Goal: Task Accomplishment & Management: Manage account settings

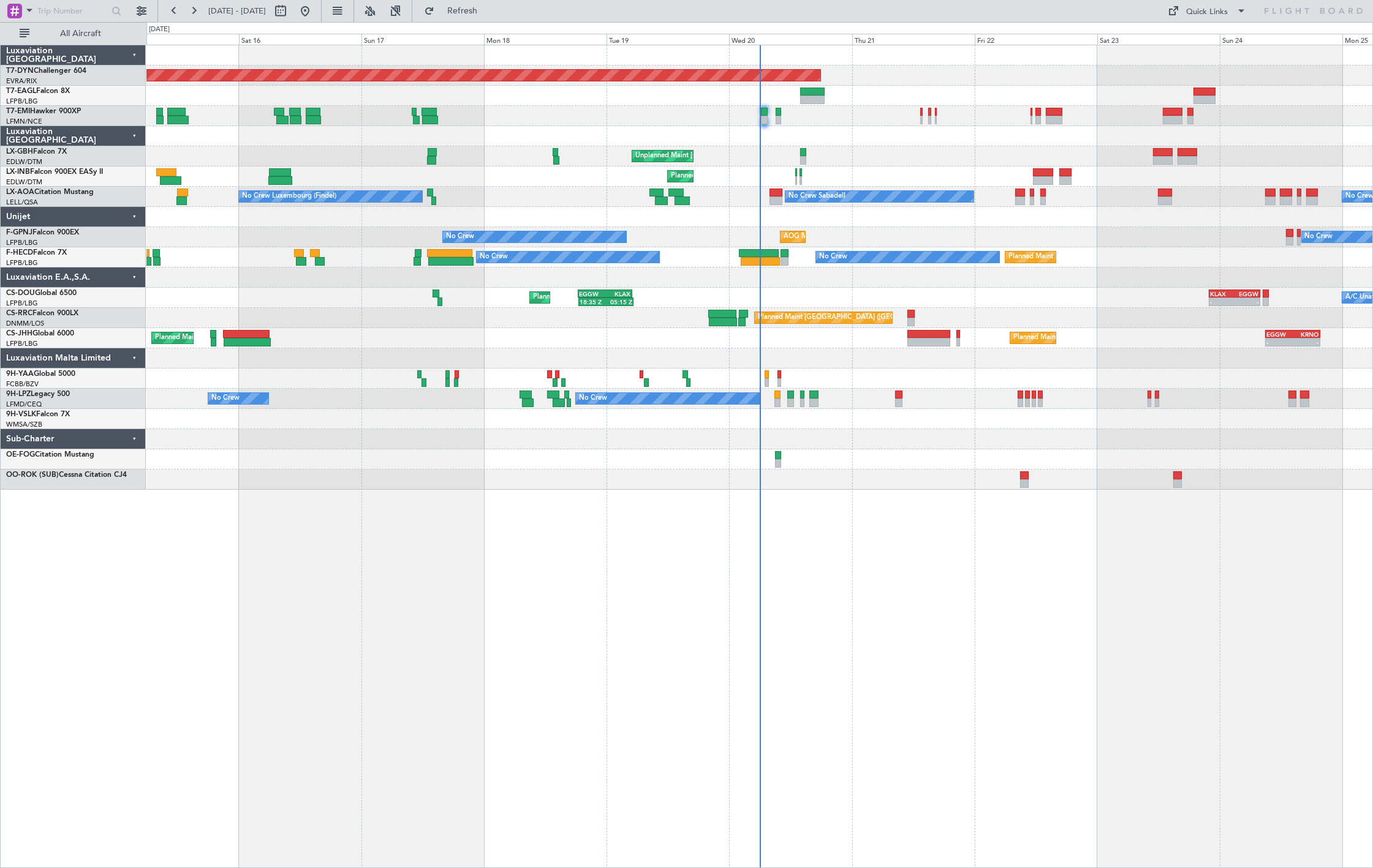
drag, startPoint x: 64, startPoint y: 28, endPoint x: 76, endPoint y: 49, distance: 24.2
click at [64, 29] on span "All Aircraft" at bounding box center [81, 33] width 97 height 8
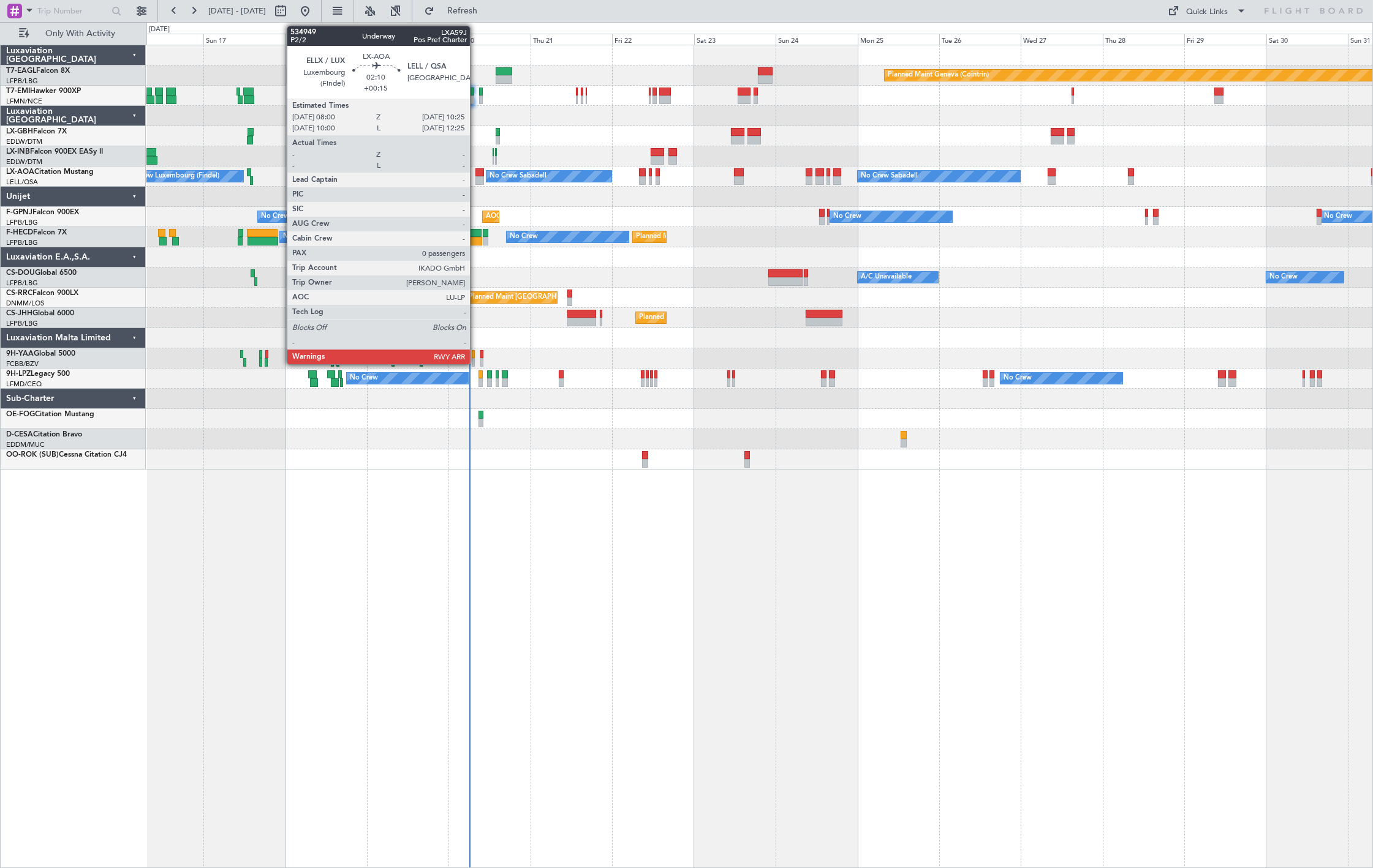
click at [476, 173] on div at bounding box center [479, 172] width 8 height 8
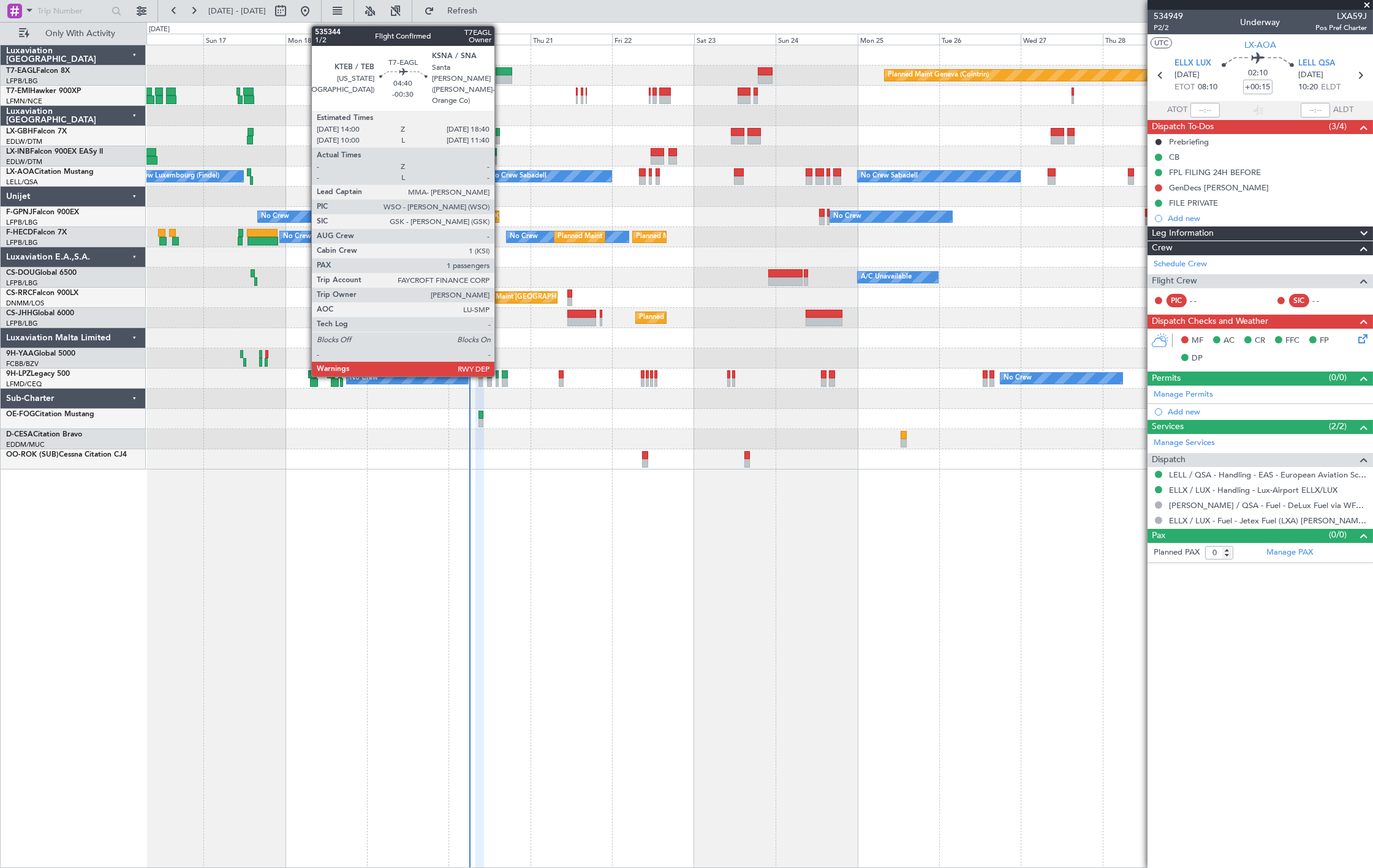
click at [501, 71] on div at bounding box center [503, 71] width 16 height 8
type input "-00:30"
type input "1"
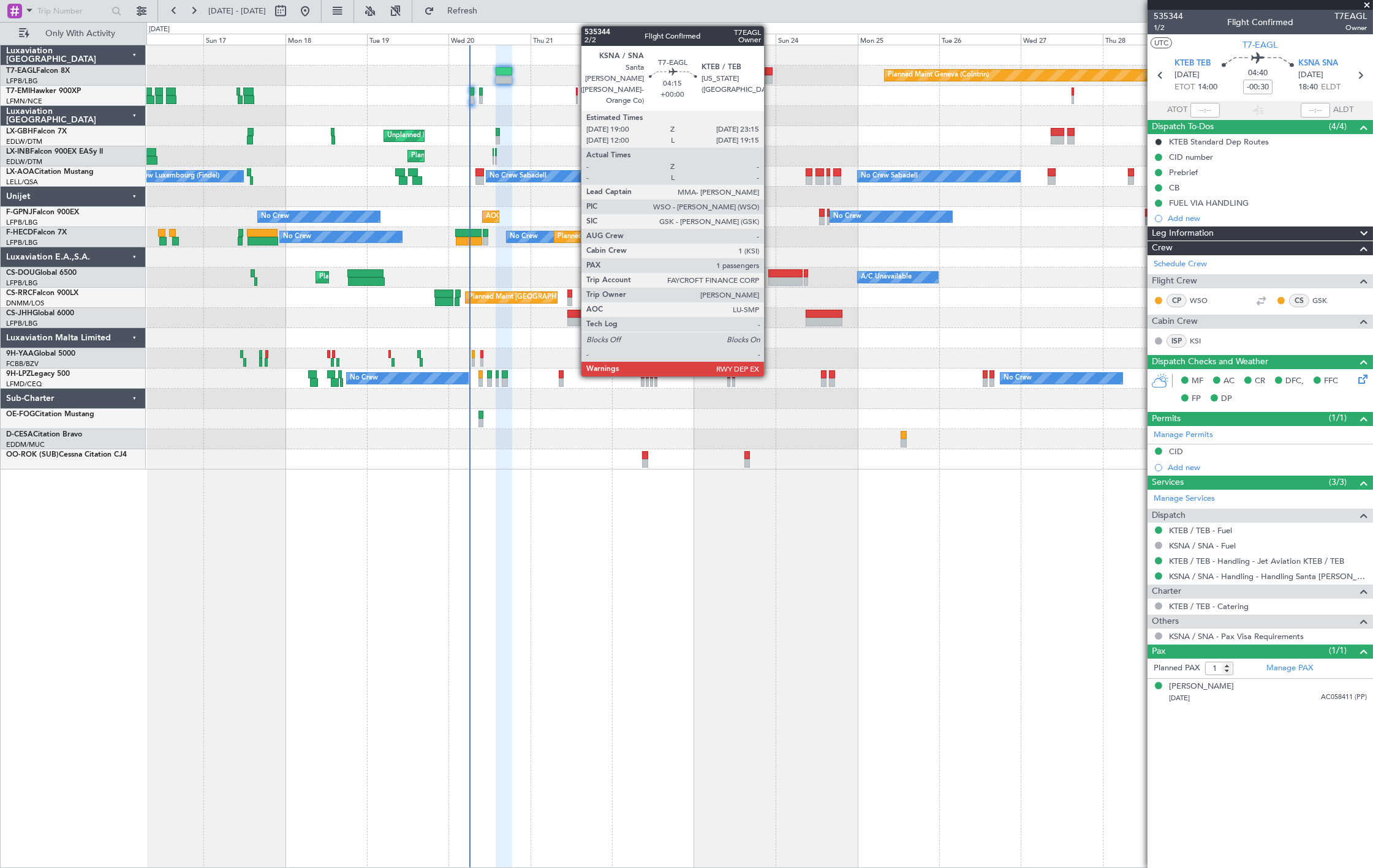
click at [762, 72] on div at bounding box center [765, 71] width 15 height 8
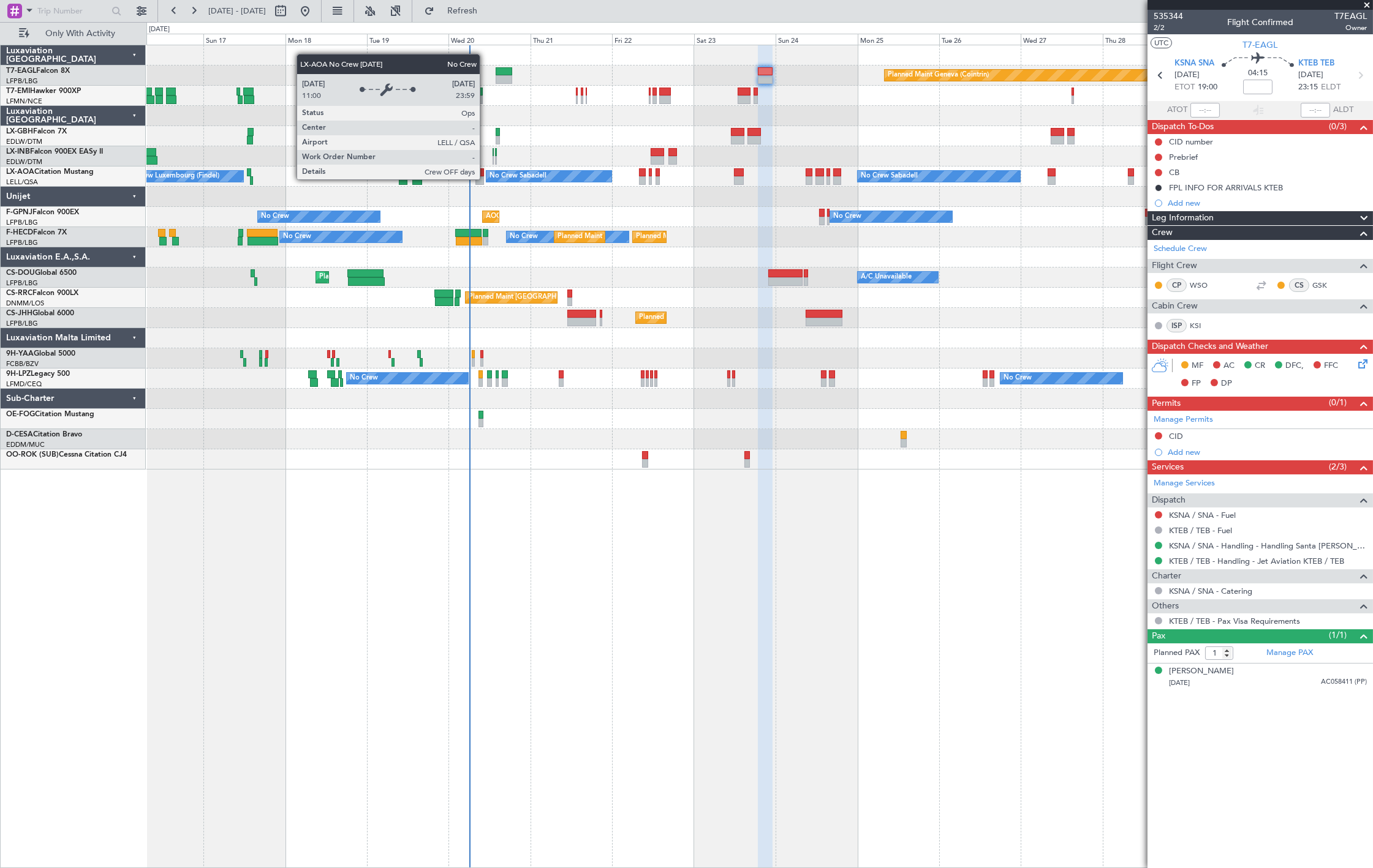
click at [487, 179] on div "No Crew Sabadell" at bounding box center [549, 176] width 125 height 11
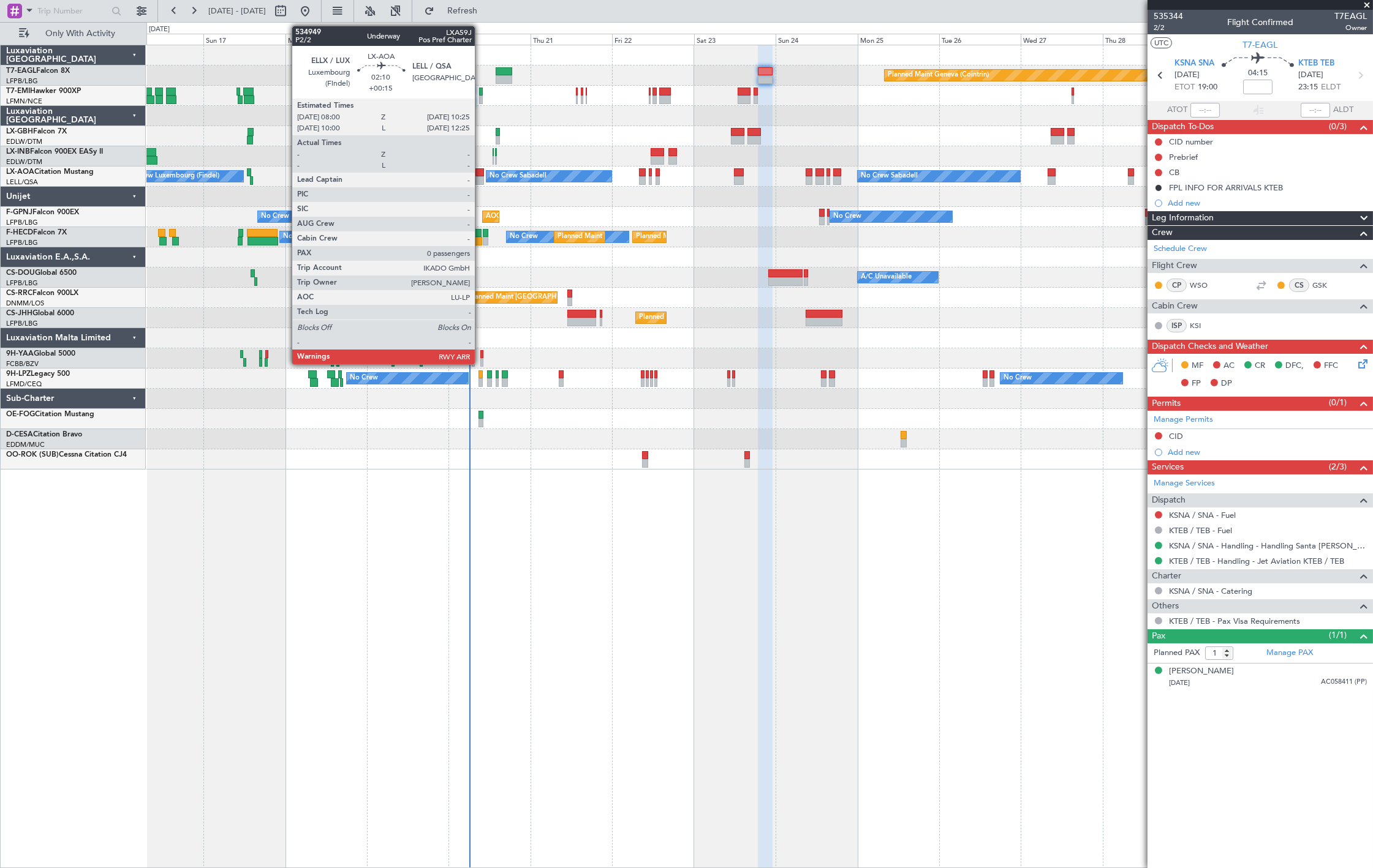
click at [481, 179] on div at bounding box center [479, 180] width 8 height 8
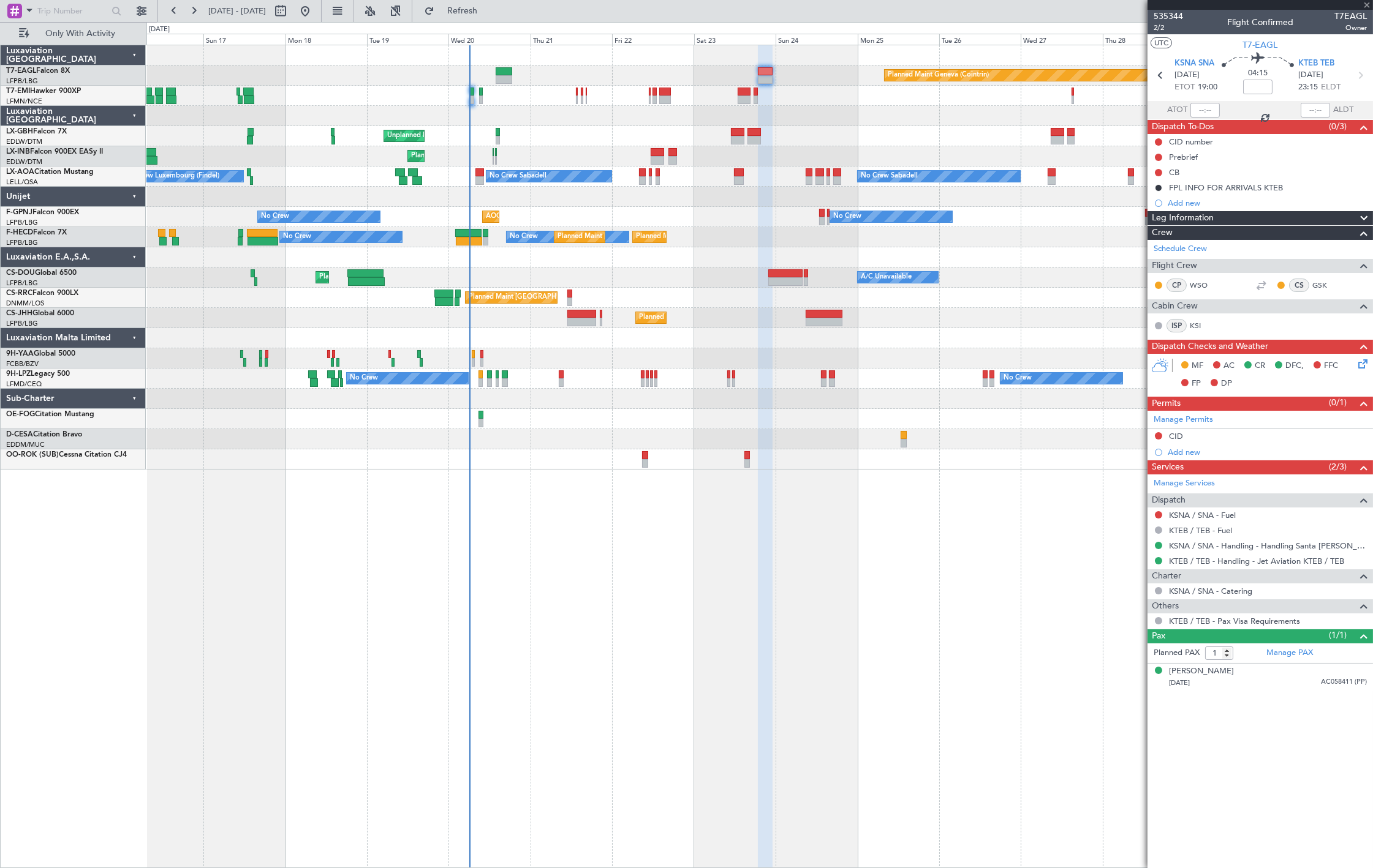
type input "+00:15"
type input "0"
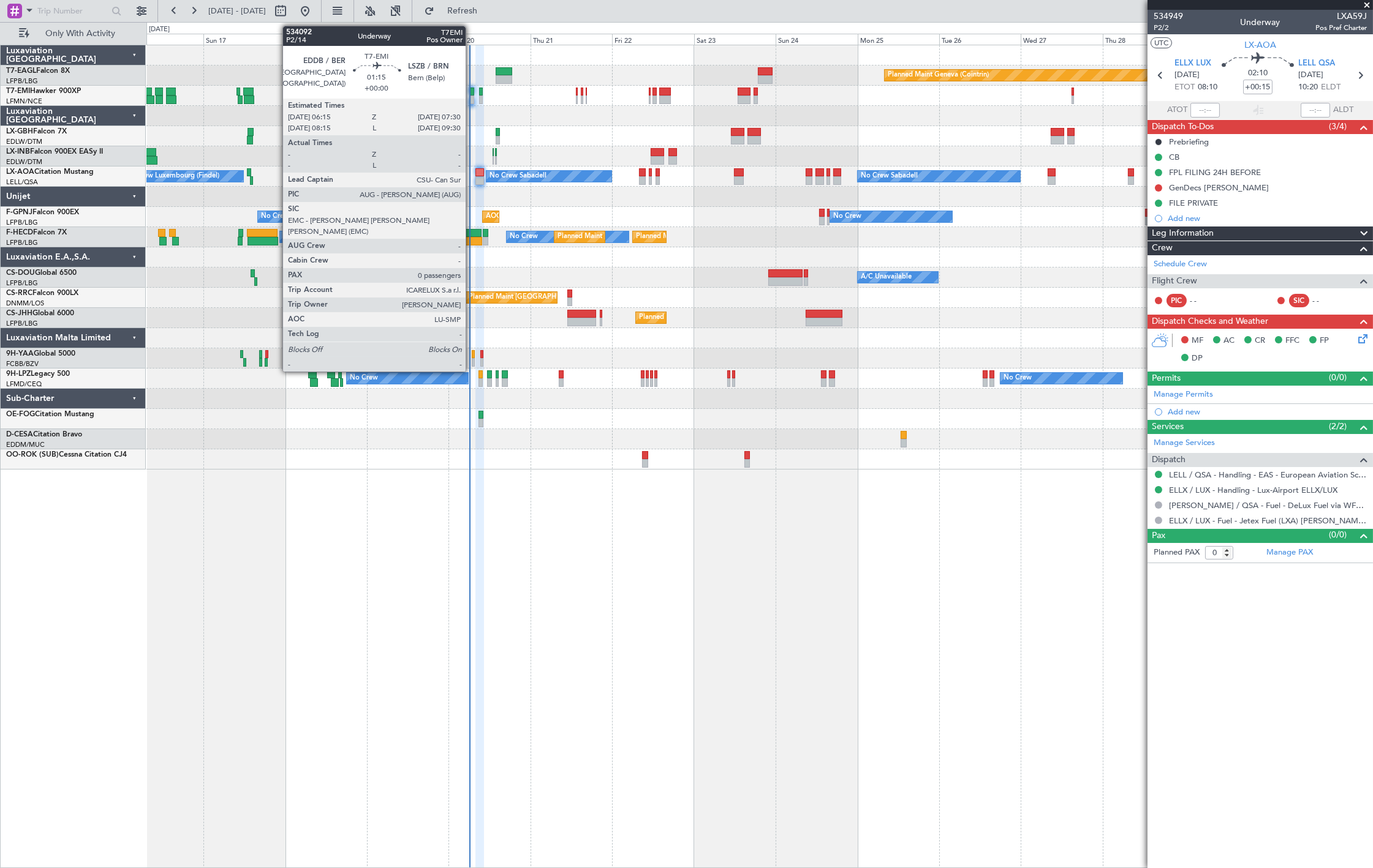
click at [472, 96] on div at bounding box center [472, 99] width 4 height 8
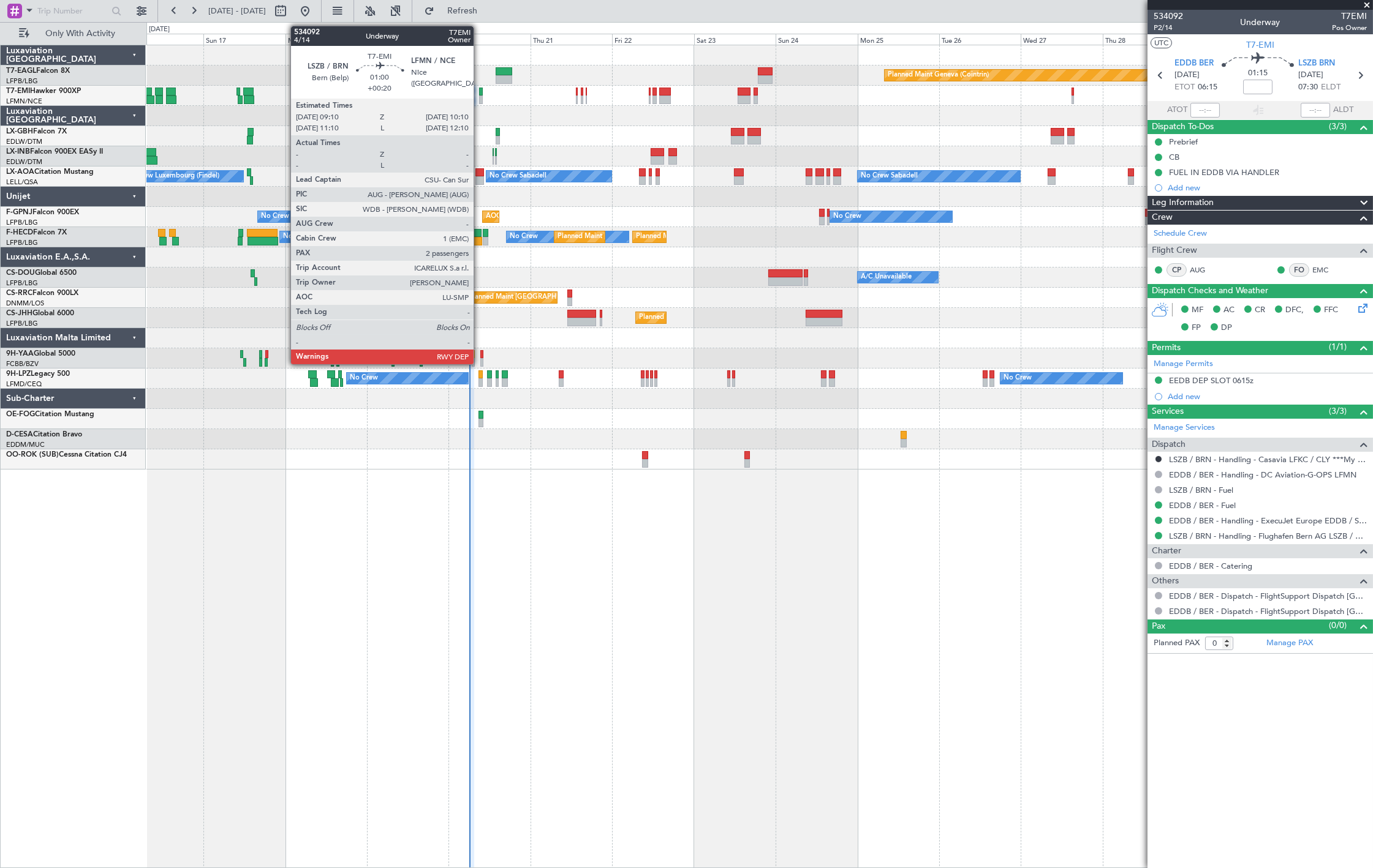
click at [480, 99] on div at bounding box center [481, 99] width 4 height 8
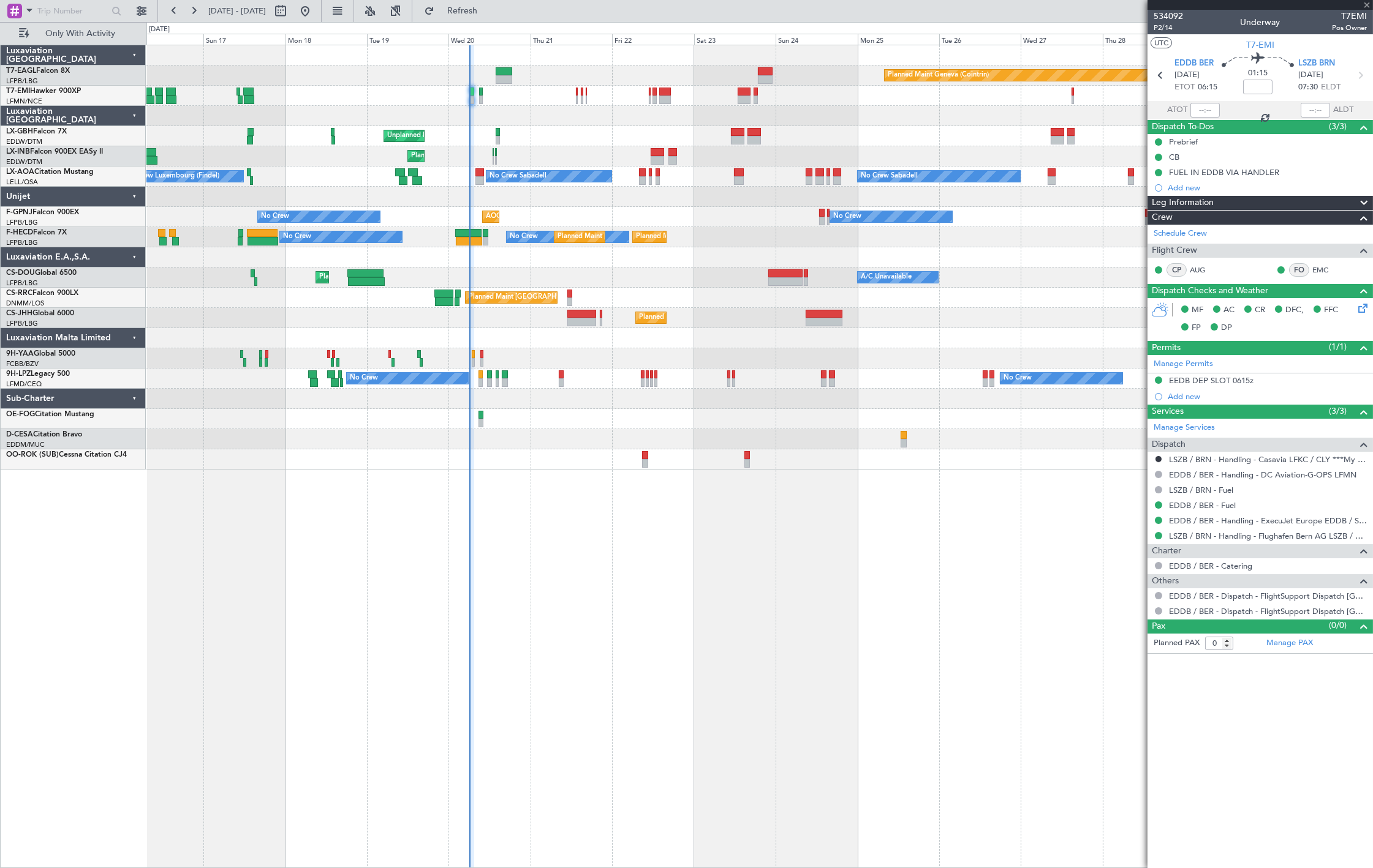
type input "+00:20"
type input "2"
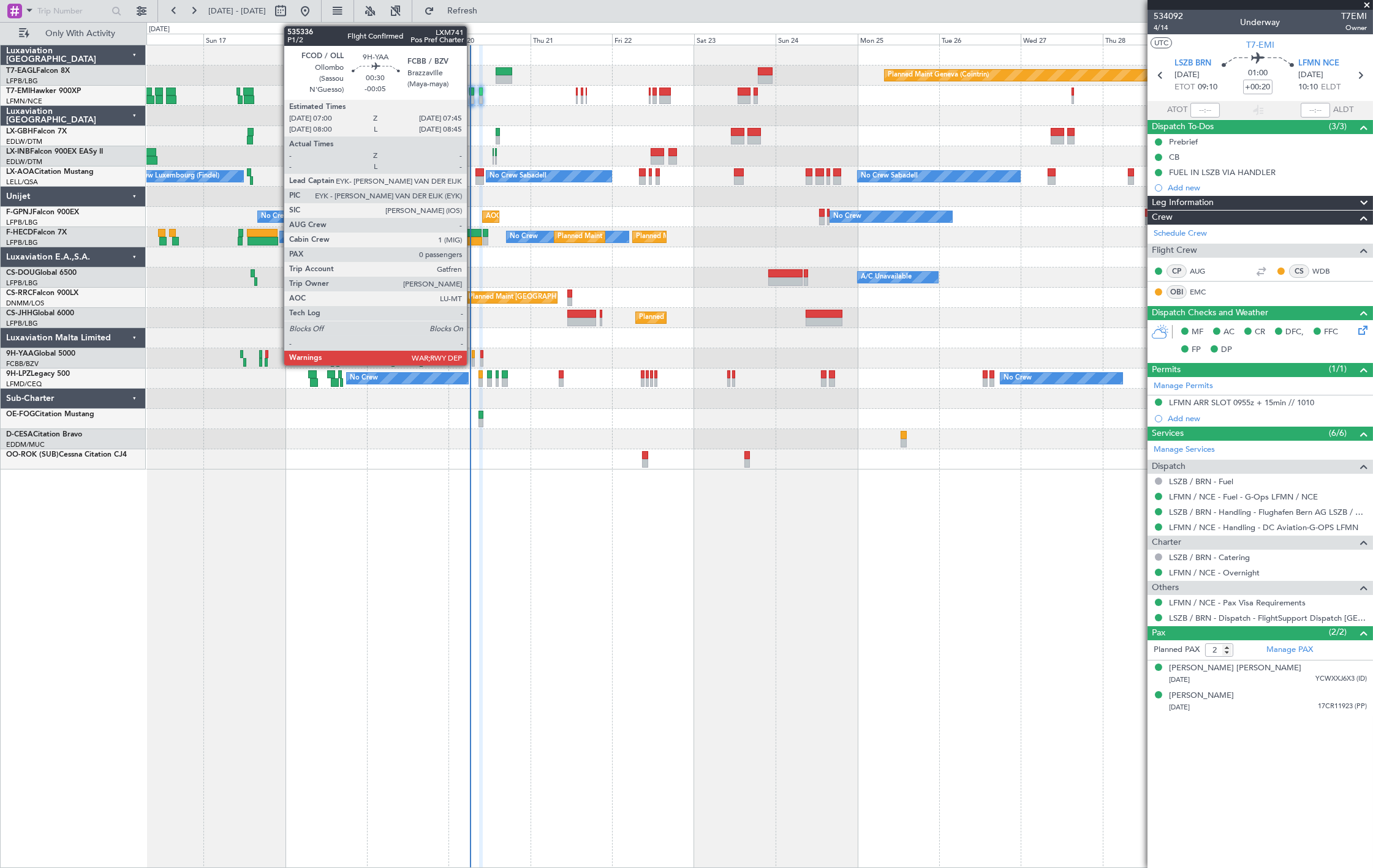
click at [473, 359] on div at bounding box center [473, 362] width 3 height 8
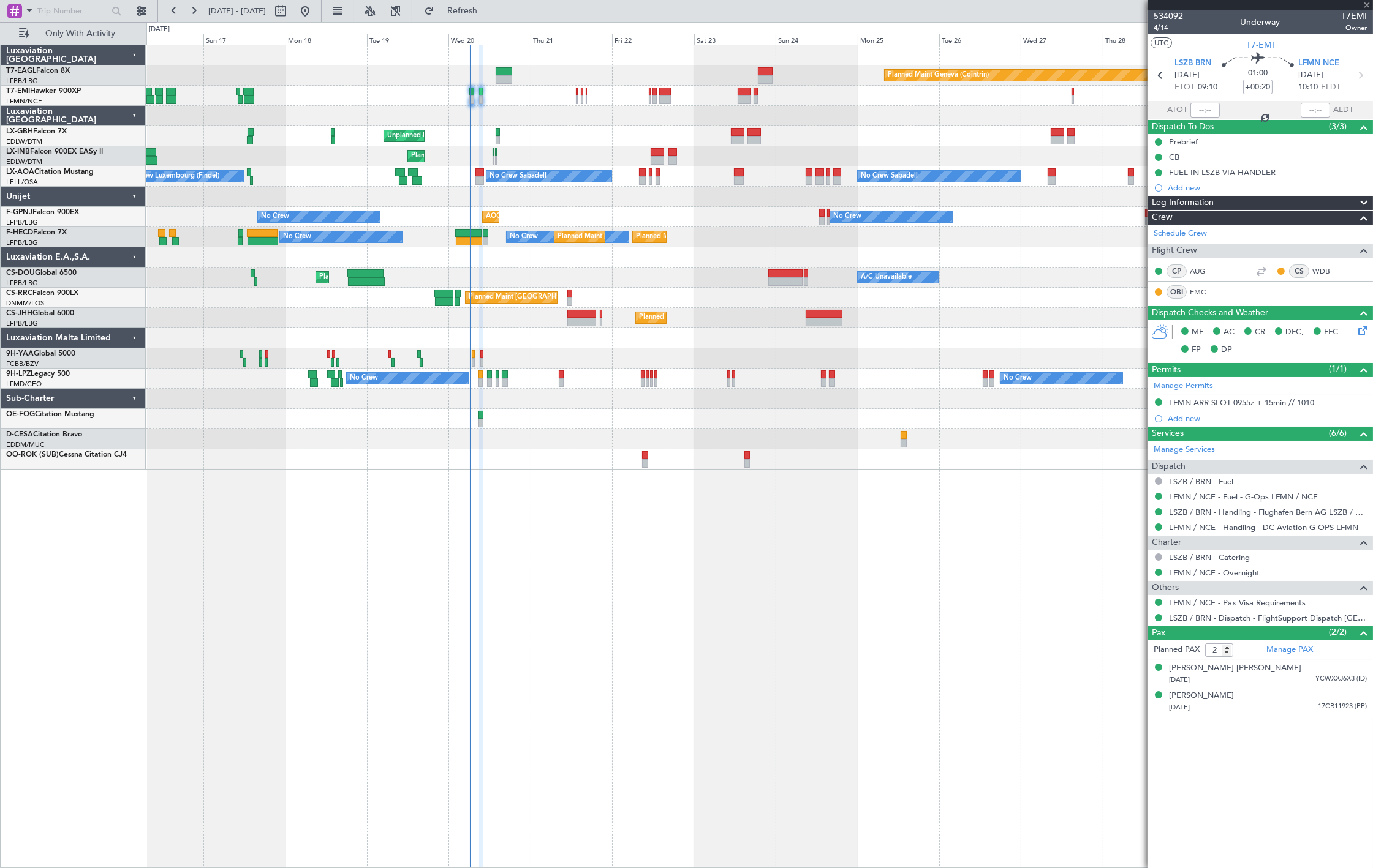
type input "-00:05"
type input "0"
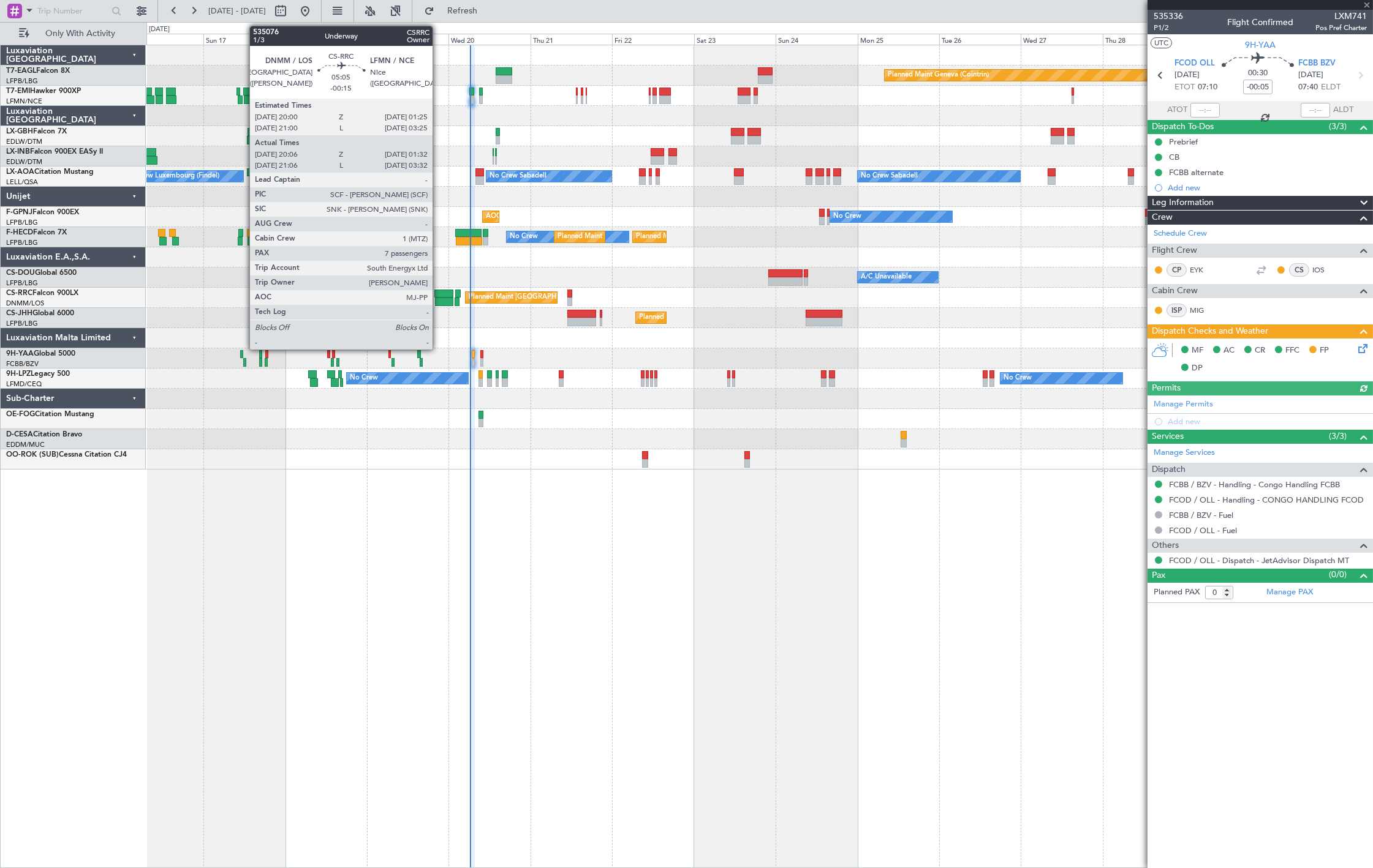
click at [439, 301] on div at bounding box center [444, 301] width 19 height 8
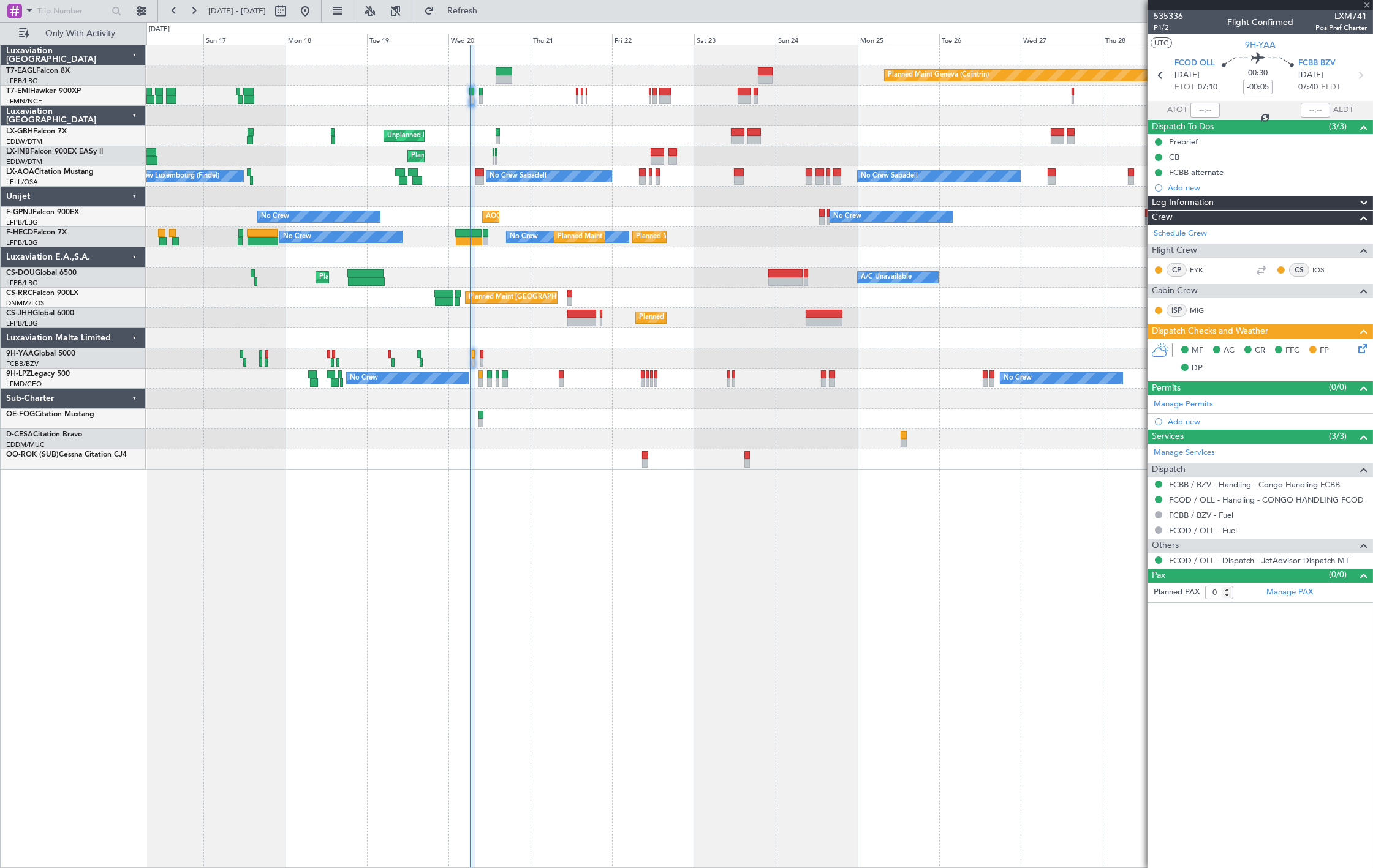
type input "-00:15"
type input "20:21"
type input "01:27"
type input "7"
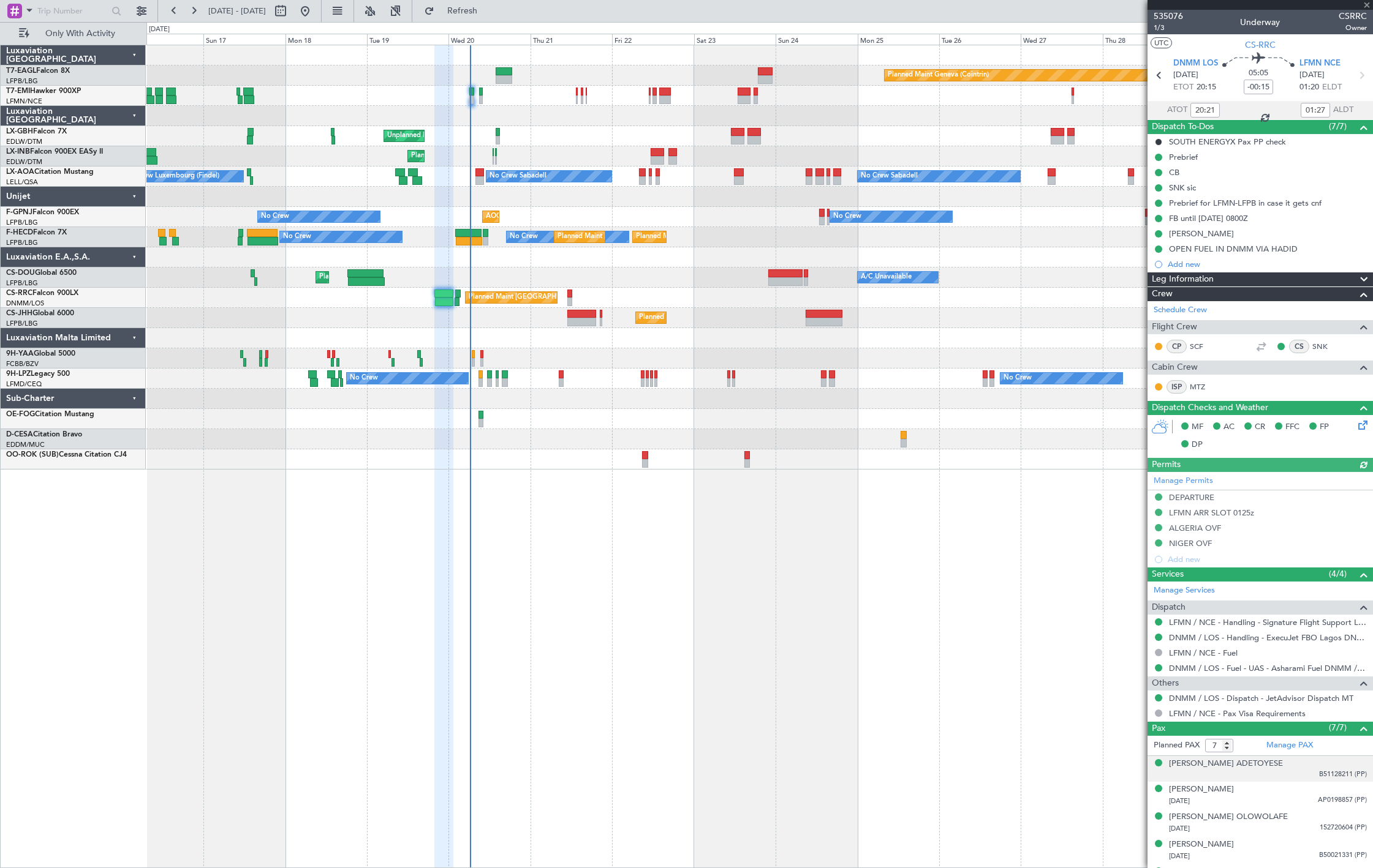
click at [1265, 778] on div "Adedamola Ipadeola ADETOYESE B51128211 (PP)" at bounding box center [1268, 769] width 198 height 22
click at [1318, 825] on span "AP0198857 (PP)" at bounding box center [1342, 831] width 49 height 10
click at [1298, 770] on div "Adedamola Ipadeola ADETOYESE B51128211 (PP)" at bounding box center [1268, 769] width 198 height 22
click at [1210, 767] on div "Adedamola Ipadeola ADETOYESE" at bounding box center [1226, 764] width 114 height 12
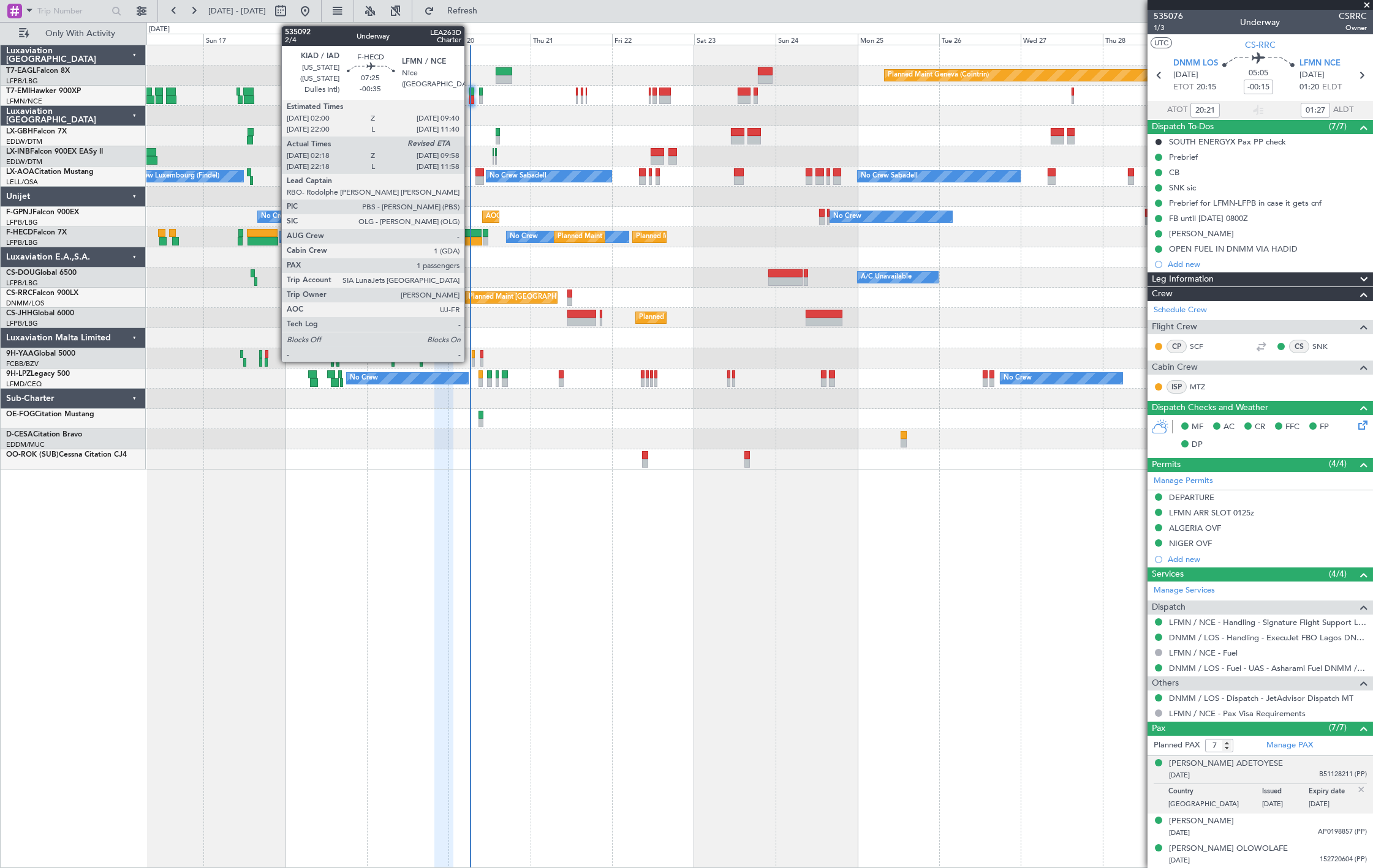
click at [470, 236] on div at bounding box center [468, 232] width 26 height 8
type input "-00:35"
type input "02:28"
type input "1"
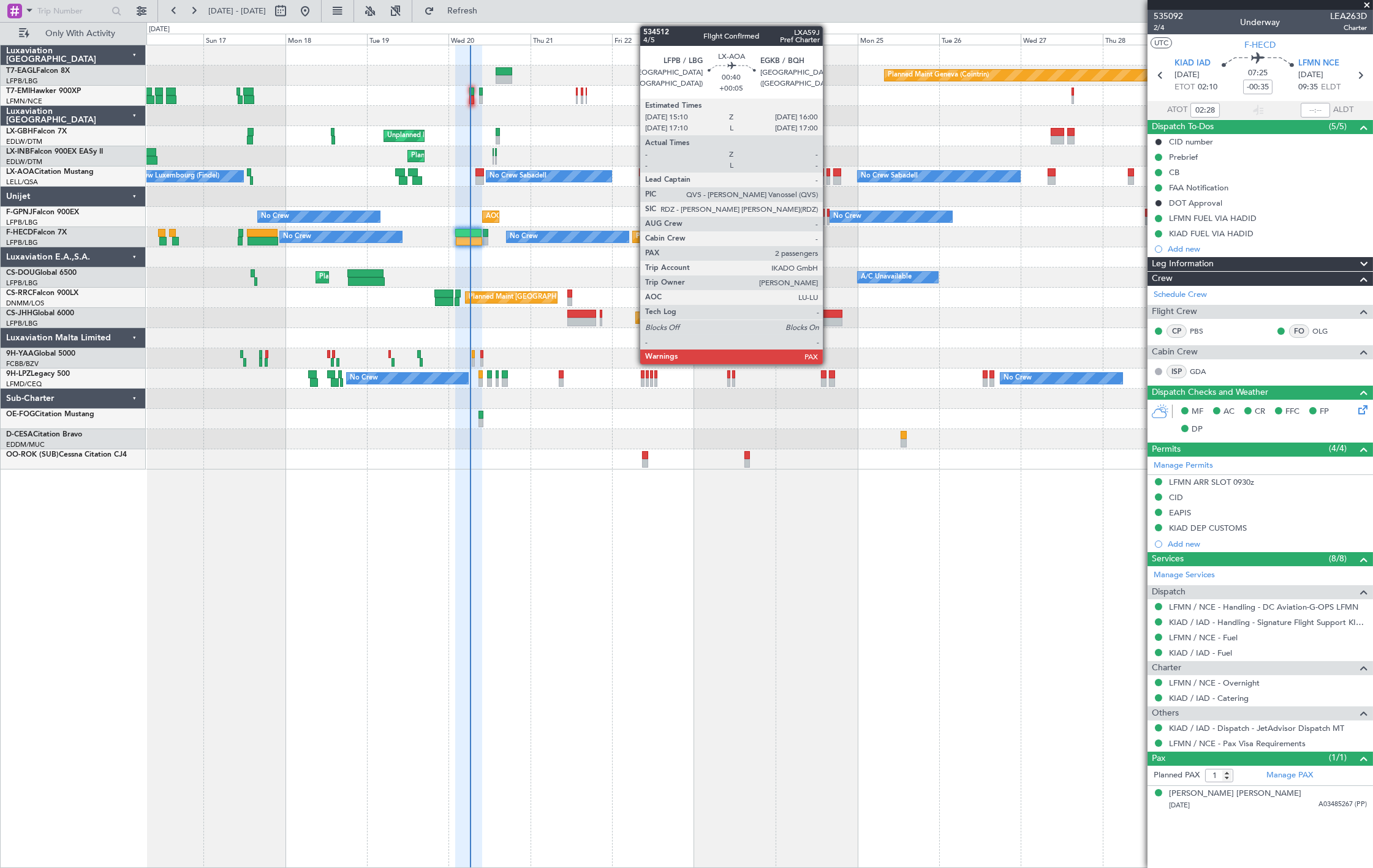
click at [829, 175] on div at bounding box center [828, 172] width 3 height 8
type input "+00:05"
type input "2"
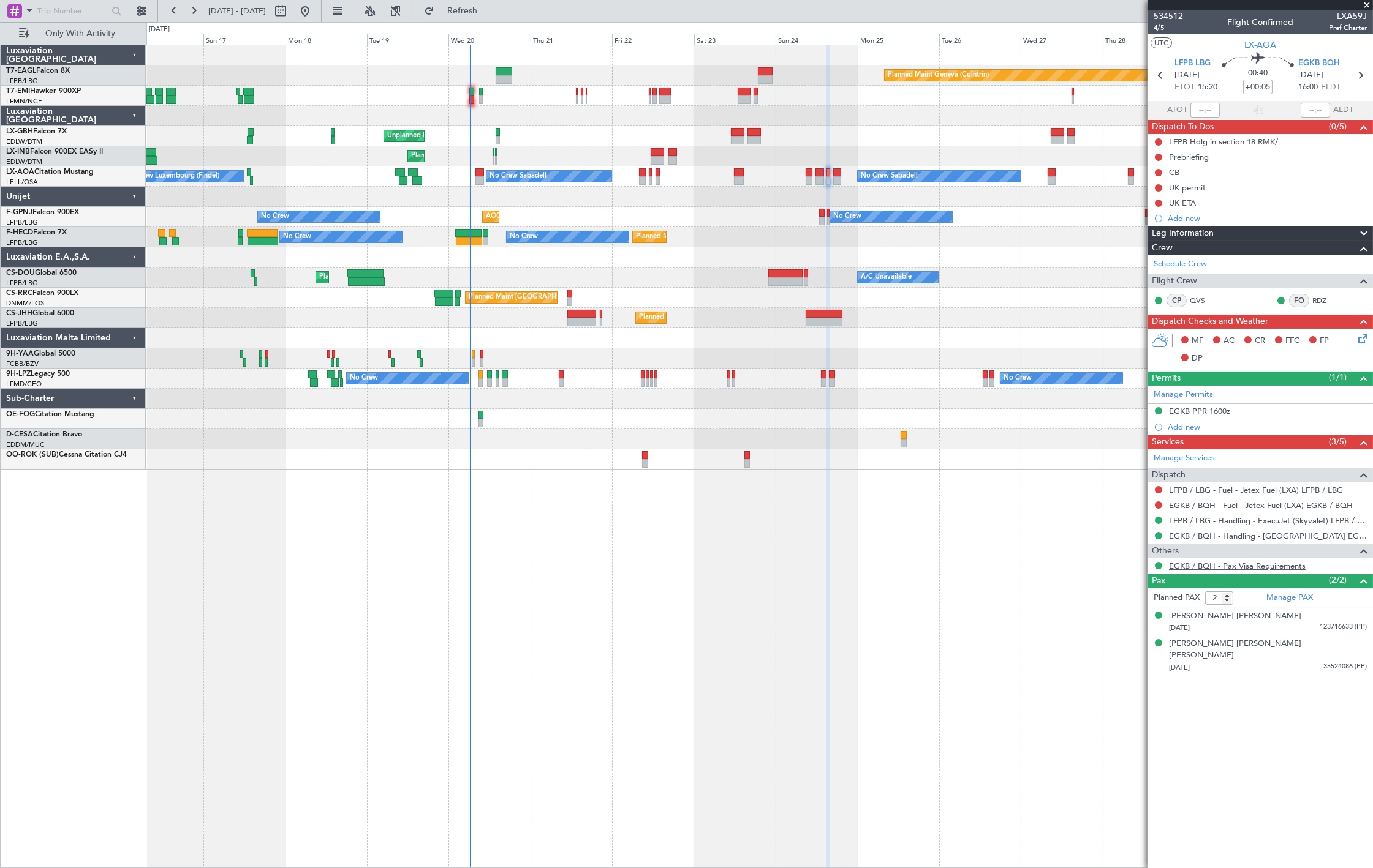
click at [1290, 563] on link "EGKB / BQH - Pax Visa Requirements" at bounding box center [1237, 566] width 137 height 10
click at [1318, 662] on div "26/04/1959 35524086 (PP)" at bounding box center [1268, 668] width 198 height 12
click at [1254, 644] on div "Syed Mohammad Razi Haider Jaffrey" at bounding box center [1268, 650] width 198 height 24
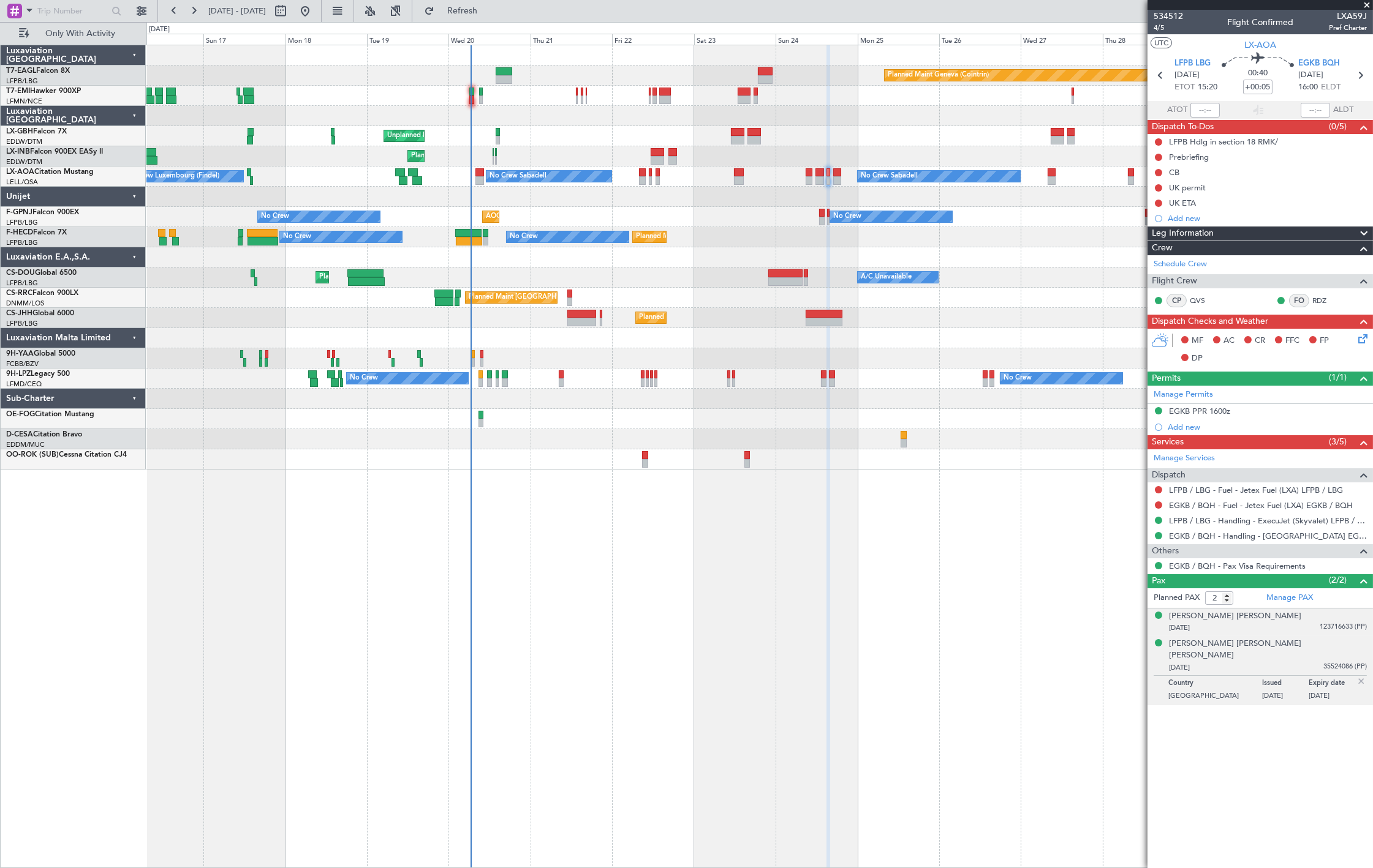
drag, startPoint x: 1317, startPoint y: 621, endPoint x: 1303, endPoint y: 624, distance: 14.3
click at [1315, 621] on div "Syed Hyder Mehdi Jaffrey 12/01/1936 123716633 (PP)" at bounding box center [1268, 622] width 198 height 24
click at [1214, 614] on div "Syed Hyder Mehdi Jaffrey" at bounding box center [1235, 616] width 132 height 12
click at [477, 362] on div at bounding box center [759, 358] width 1226 height 20
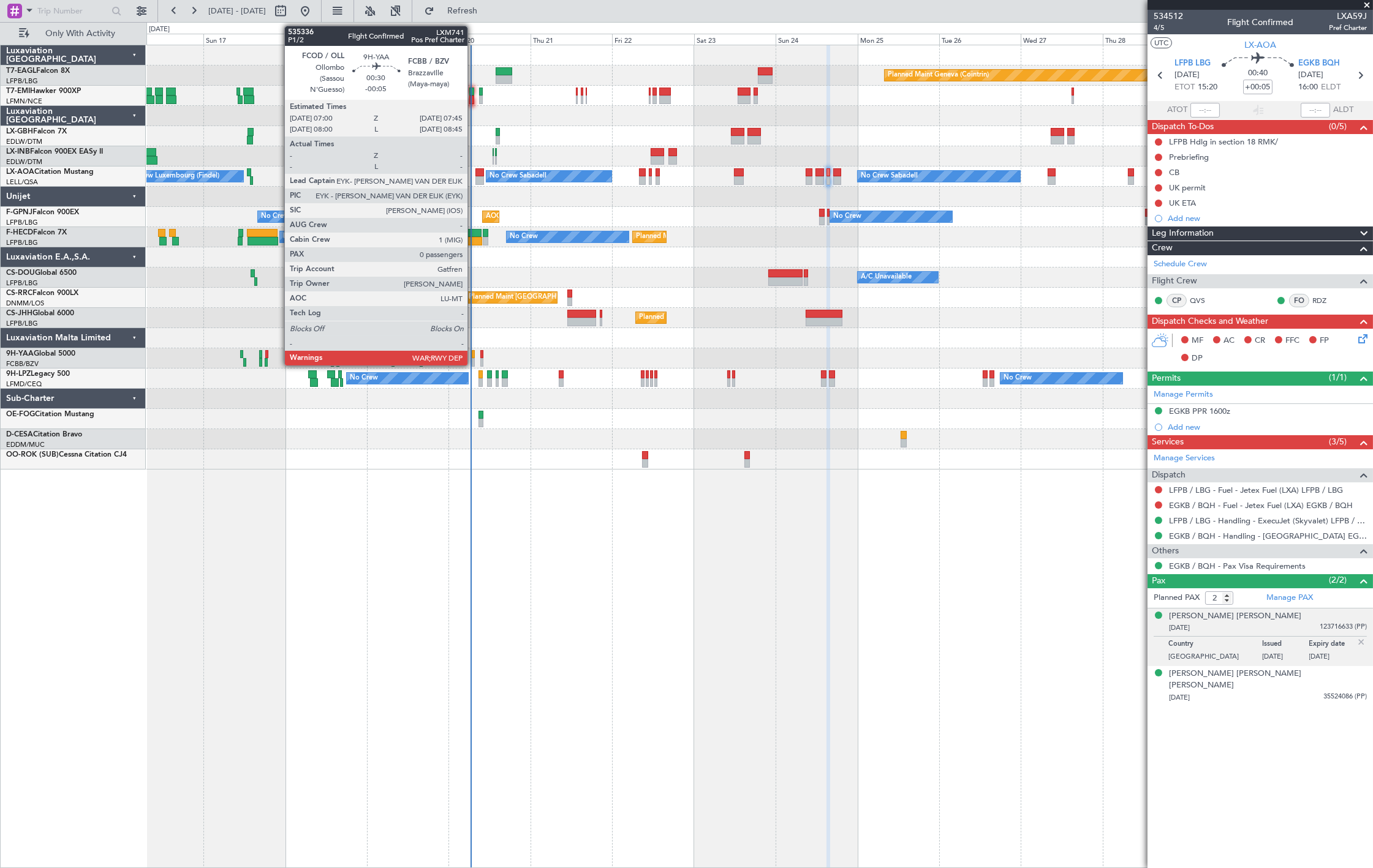
click at [473, 359] on div at bounding box center [473, 362] width 3 height 8
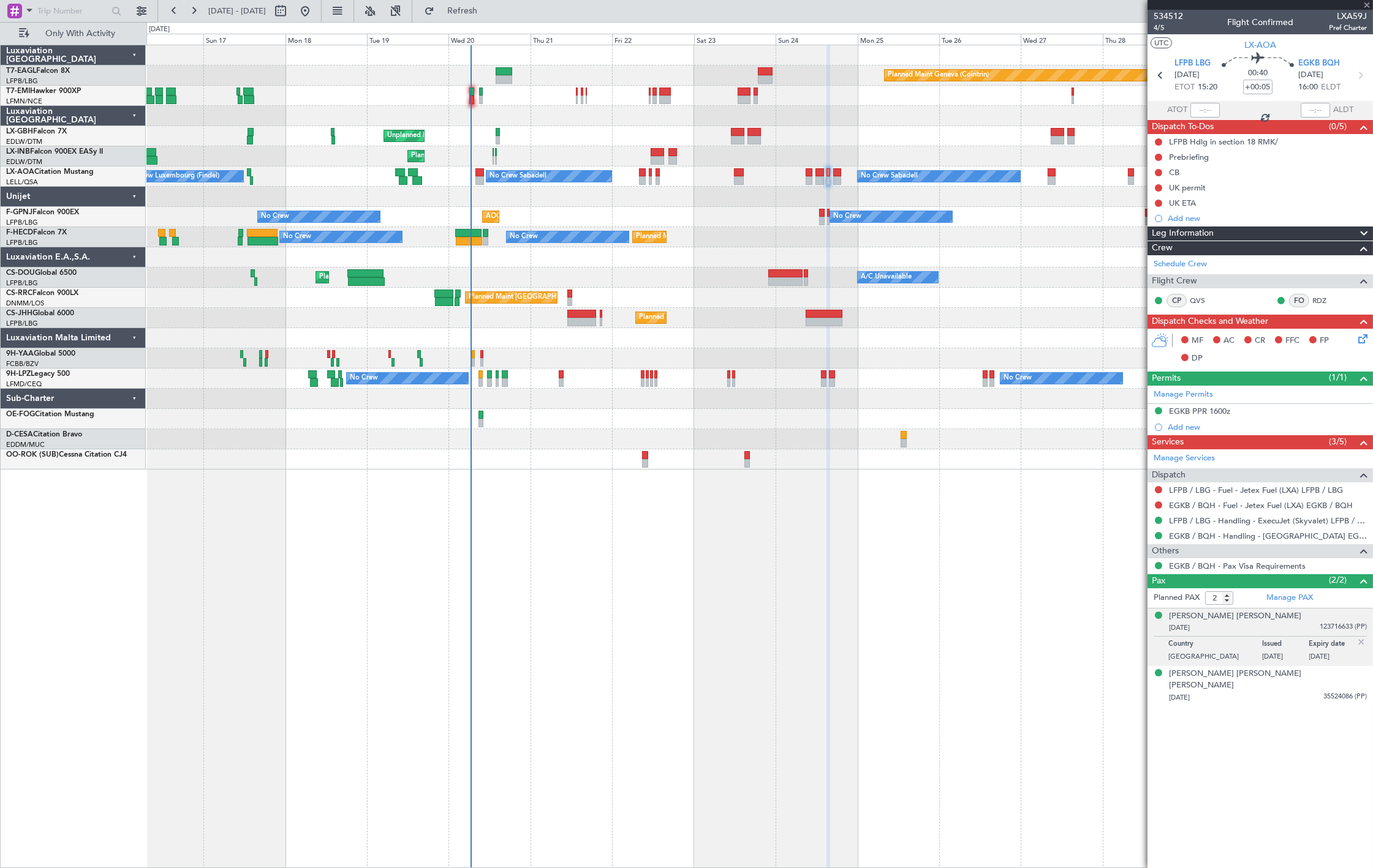
type input "-00:05"
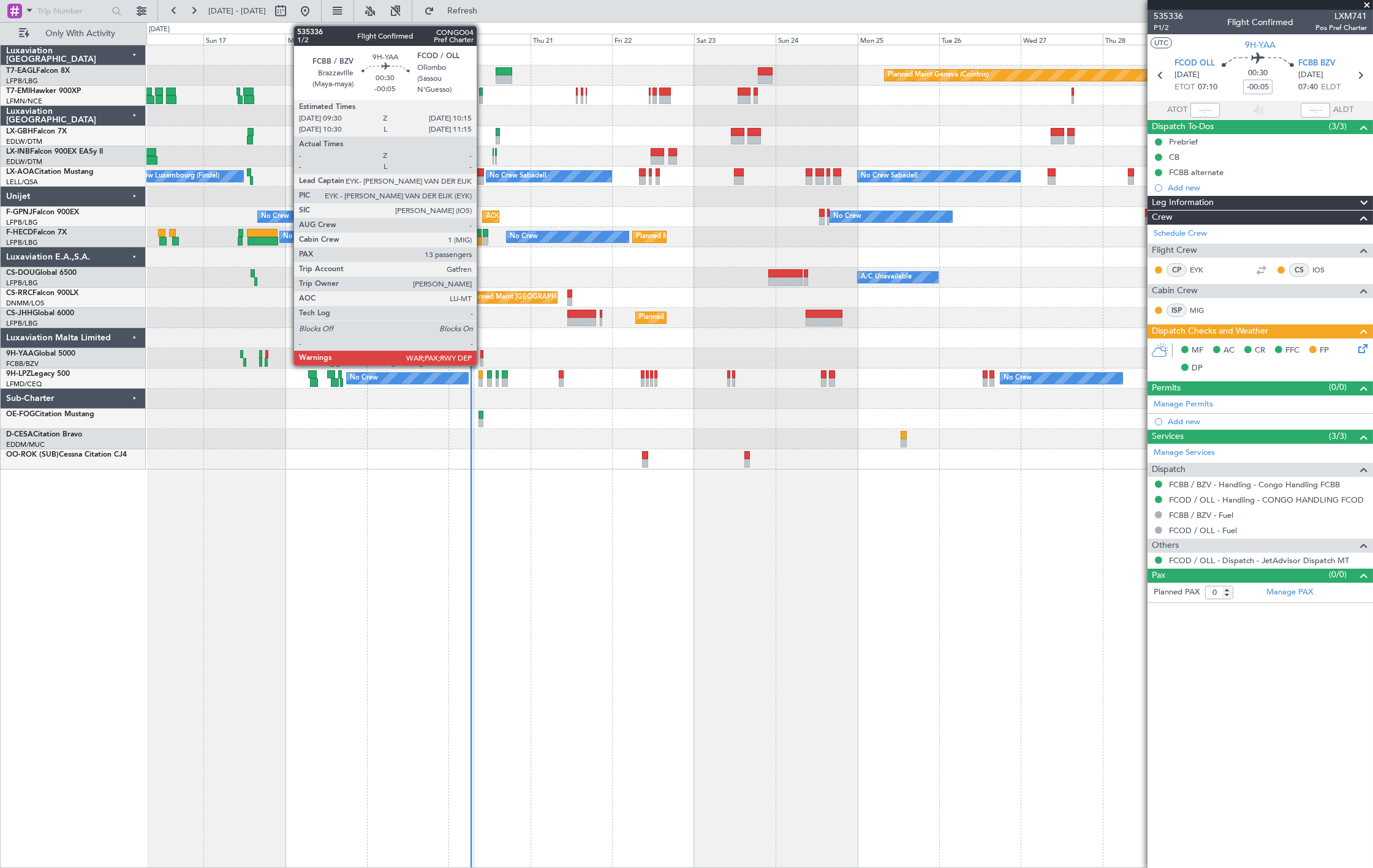
click at [483, 359] on div at bounding box center [481, 362] width 3 height 8
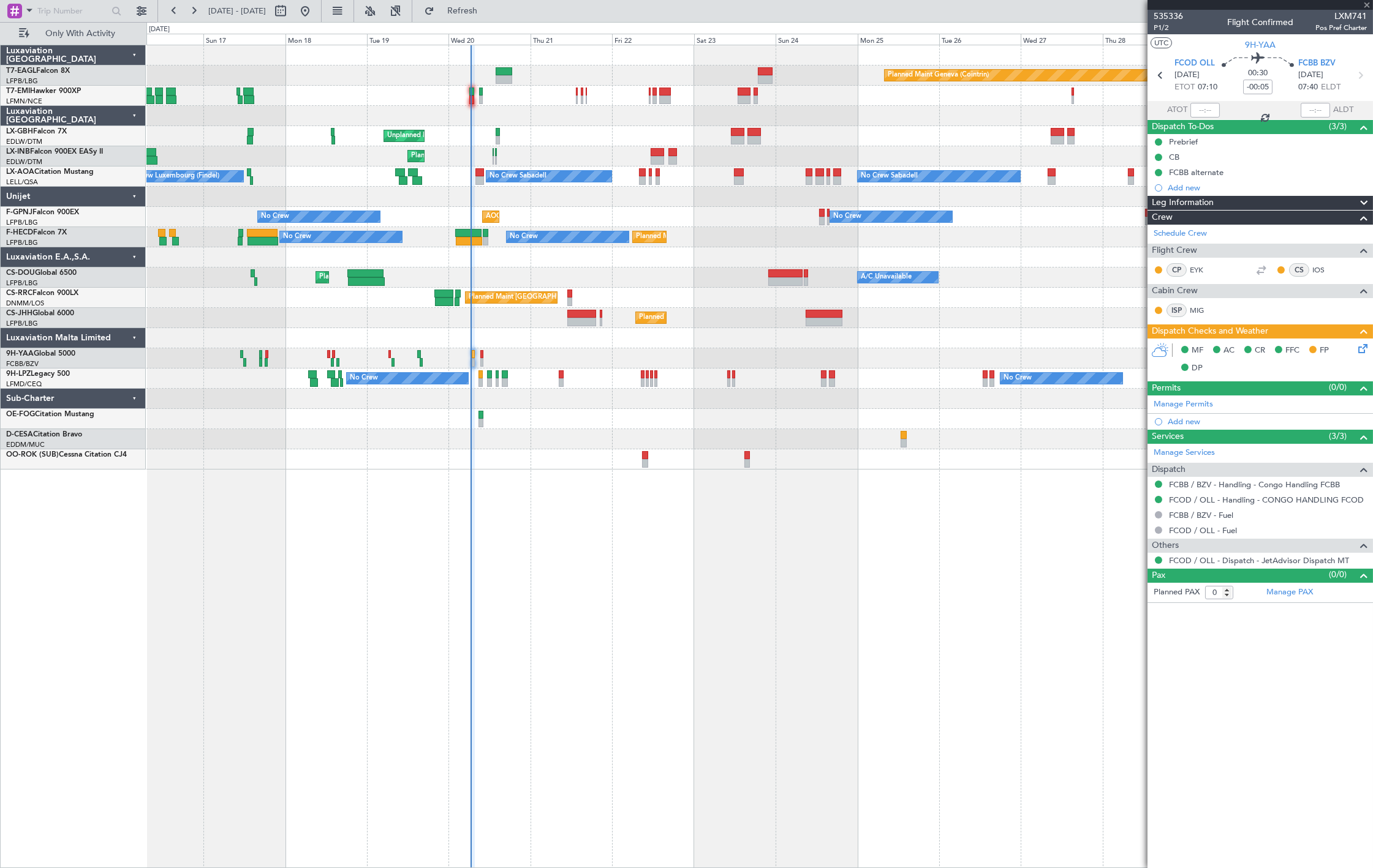
click at [483, 359] on div at bounding box center [481, 362] width 3 height 8
type input "13"
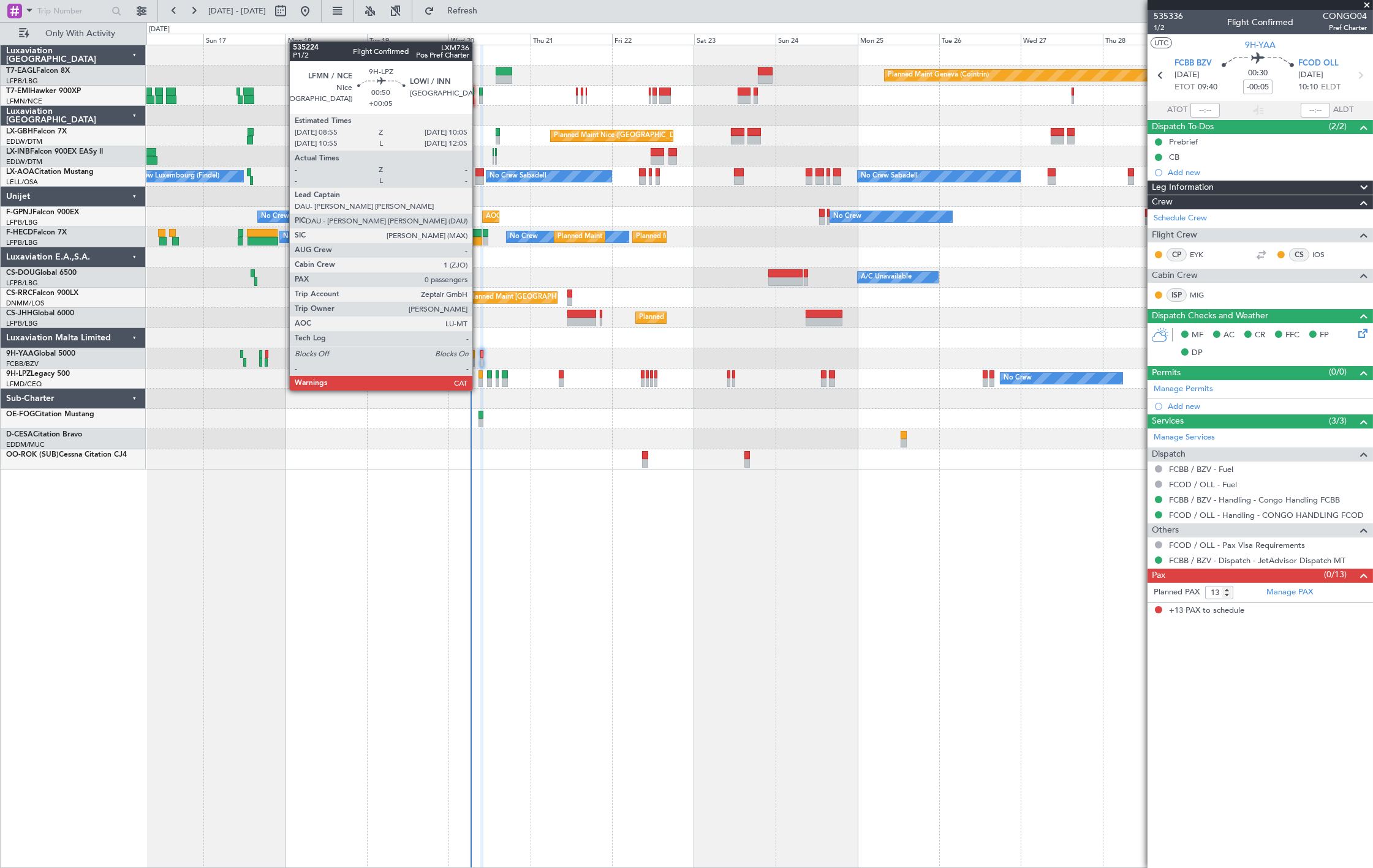
click at [478, 378] on div at bounding box center [481, 382] width 4 height 8
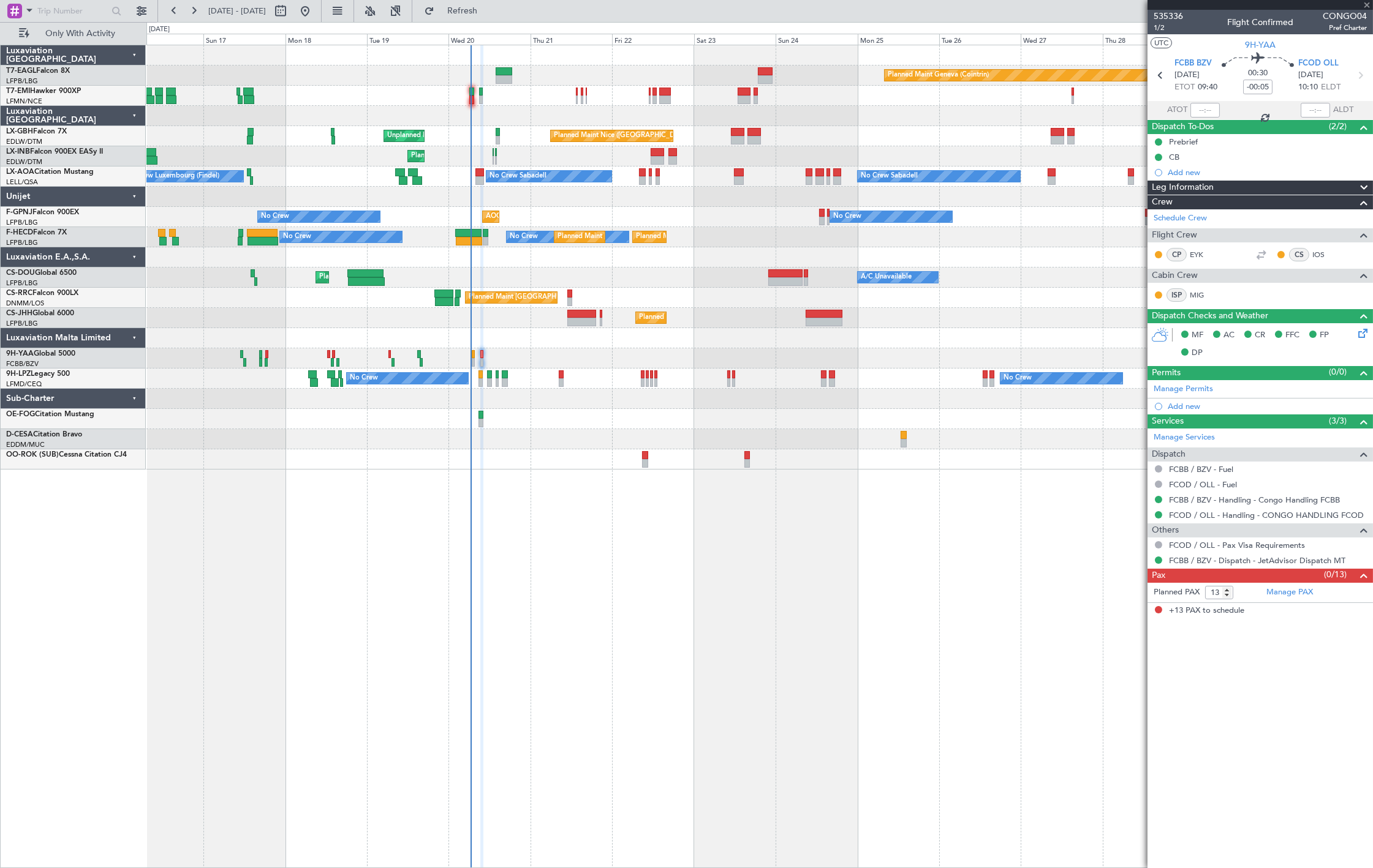
type input "+00:05"
type input "0"
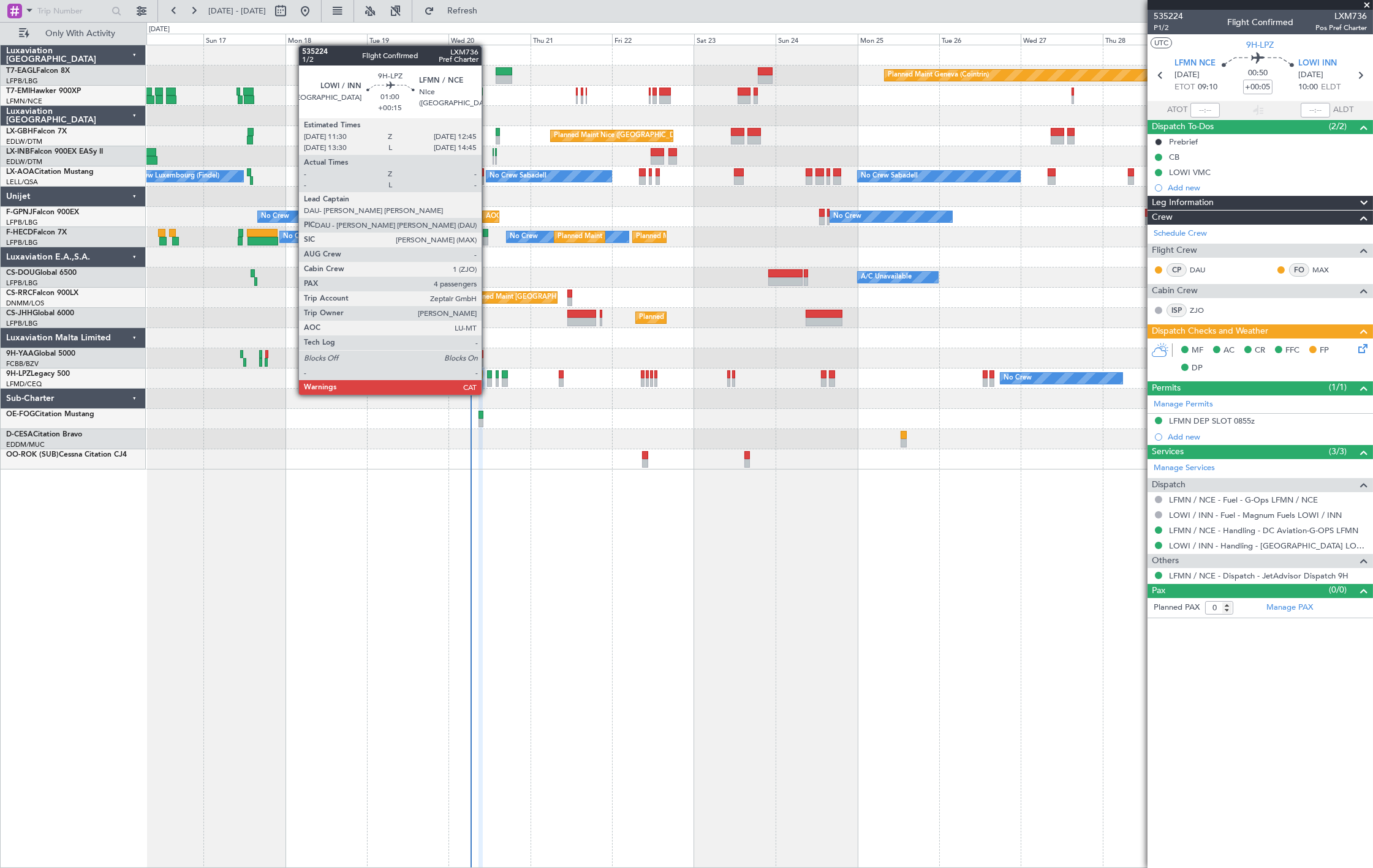
click at [487, 382] on div at bounding box center [490, 382] width 4 height 8
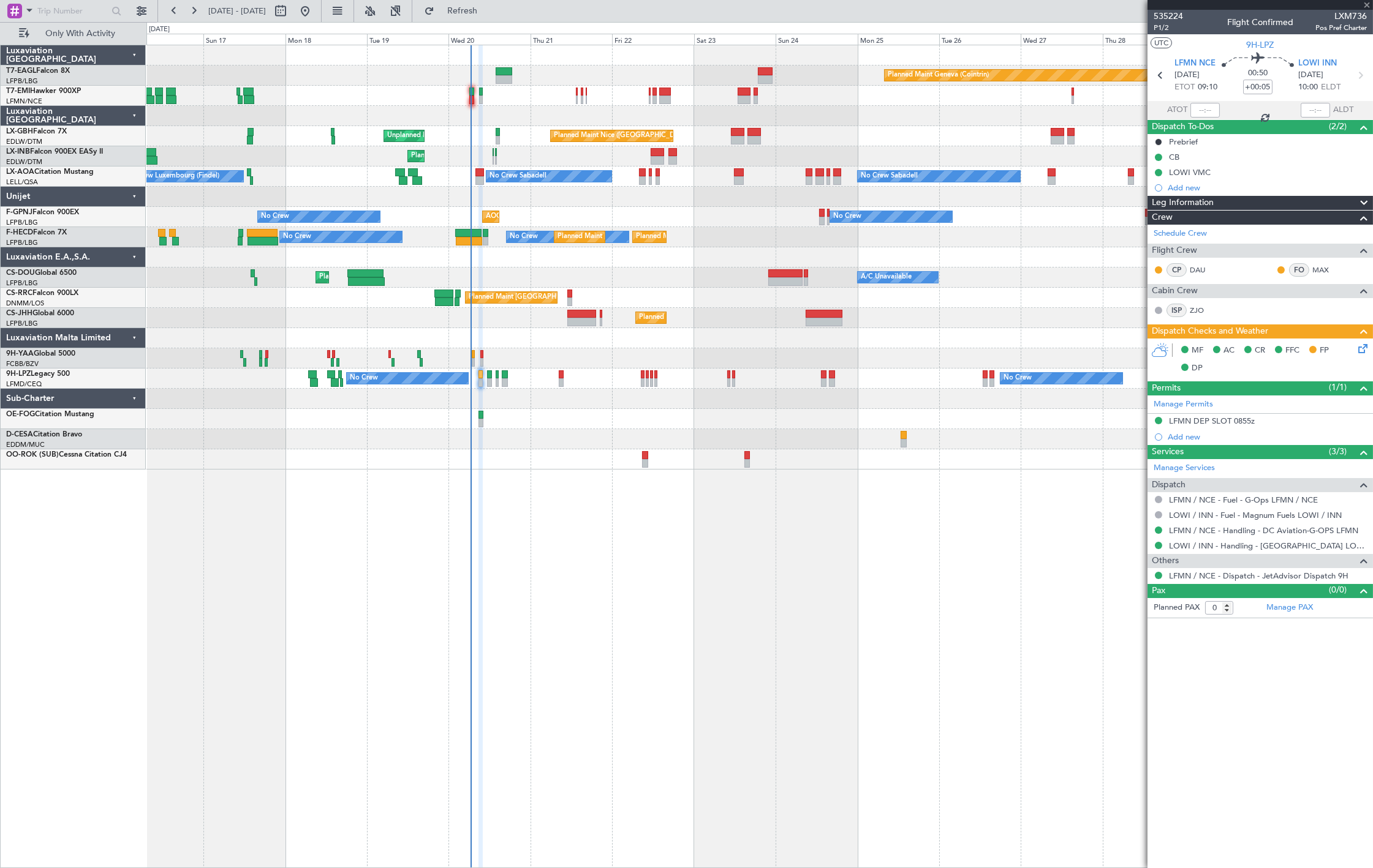
type input "+00:15"
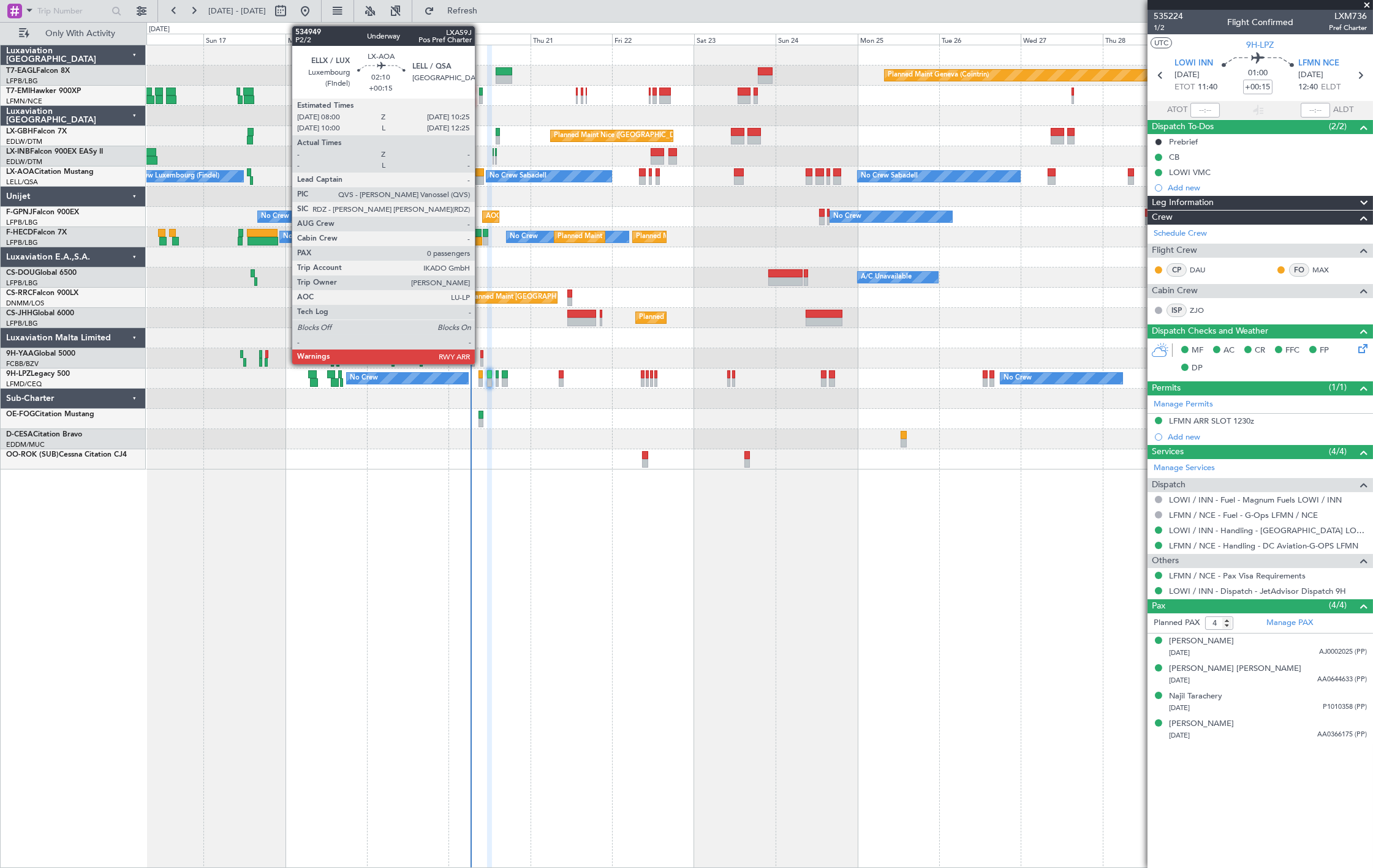
click at [481, 175] on div at bounding box center [479, 172] width 8 height 8
type input "0"
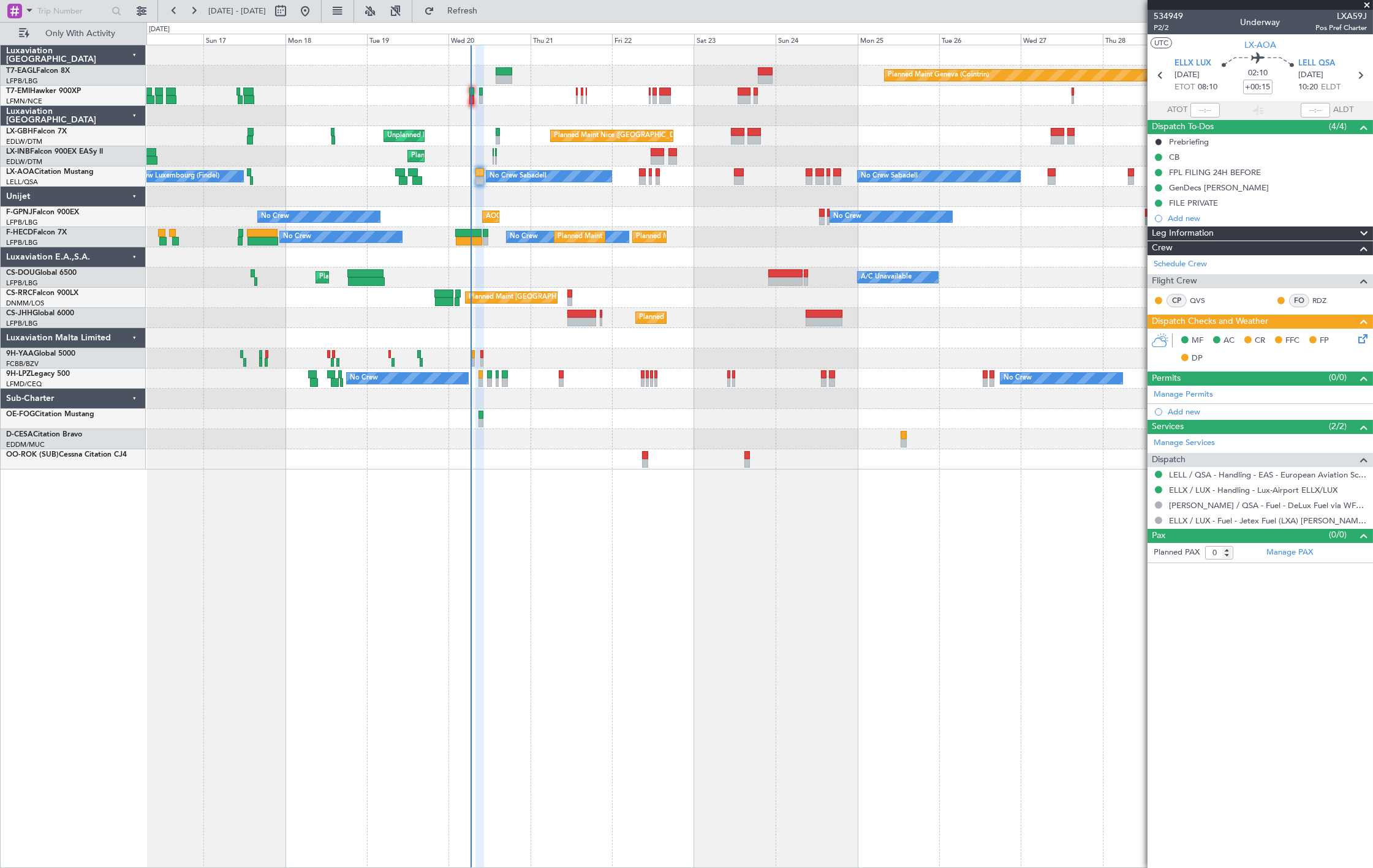
click at [484, 175] on div "No Crew Luxembourg (Findel) No Crew Sabadell No Crew Sabadell" at bounding box center [759, 176] width 1226 height 20
click at [475, 187] on div at bounding box center [759, 196] width 1226 height 20
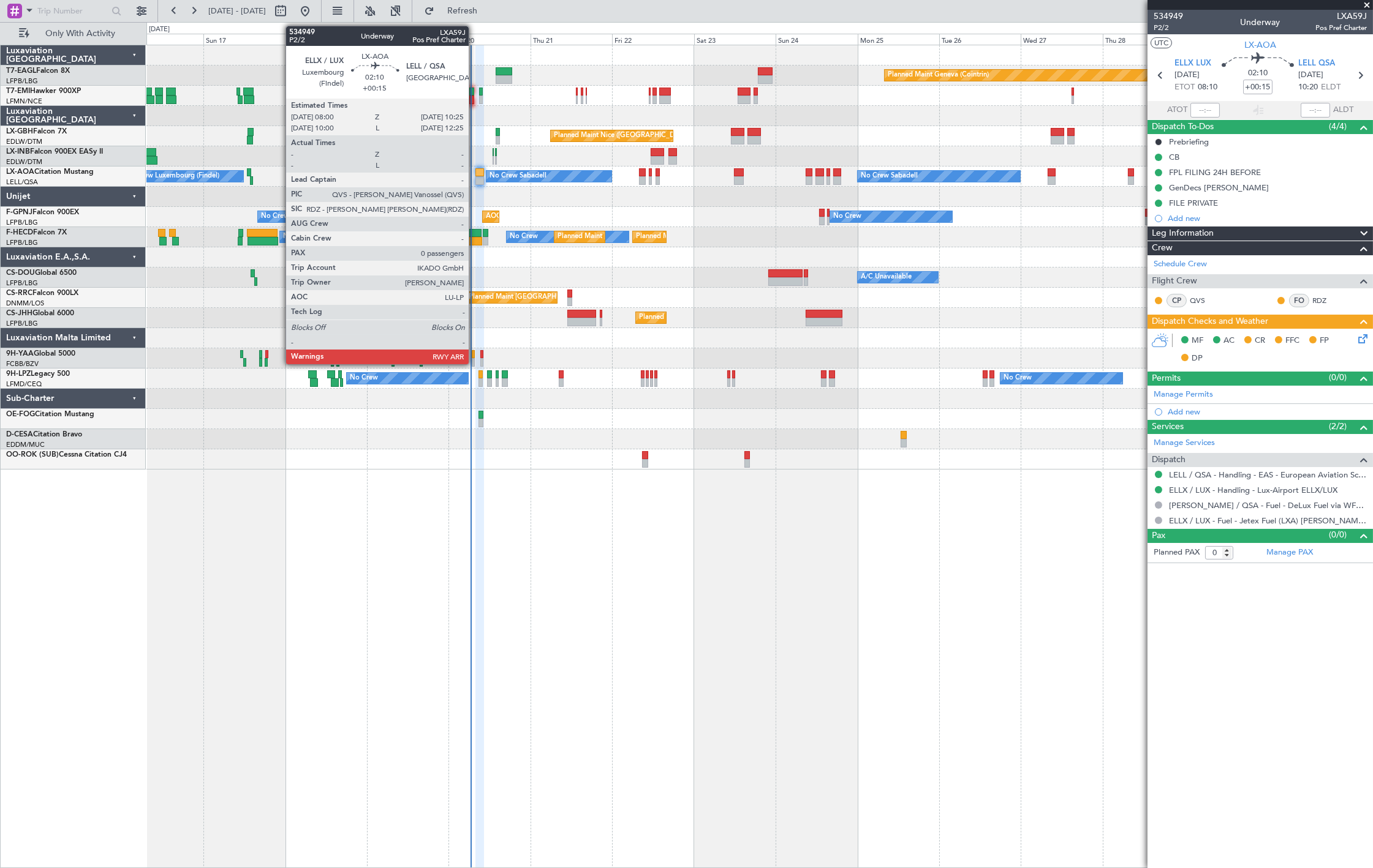
click at [472, 184] on div "No Crew Luxembourg (Findel) No Crew Sabadell No Crew Sabadell" at bounding box center [759, 176] width 1226 height 20
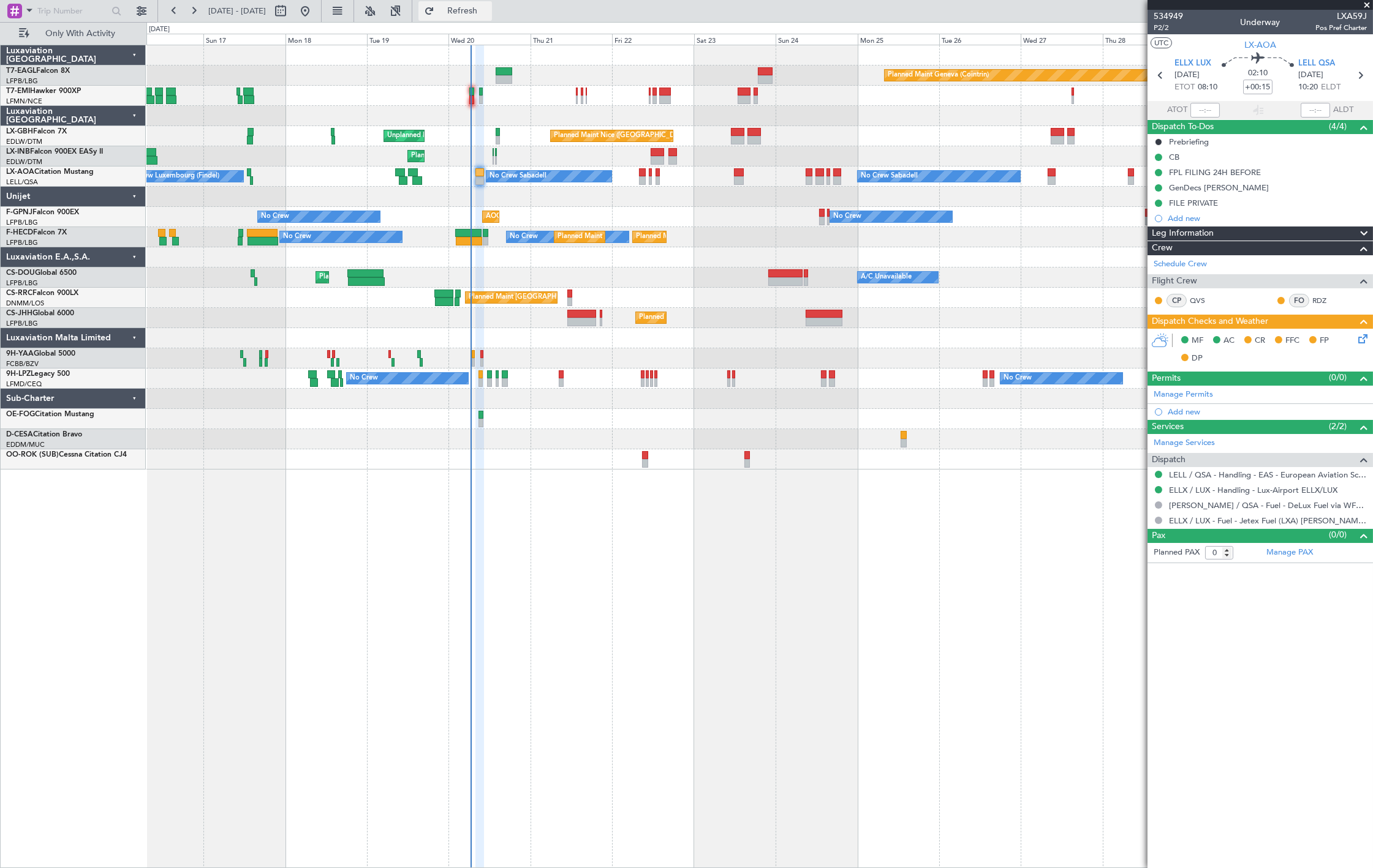
click at [488, 13] on span "Refresh" at bounding box center [462, 10] width 52 height 8
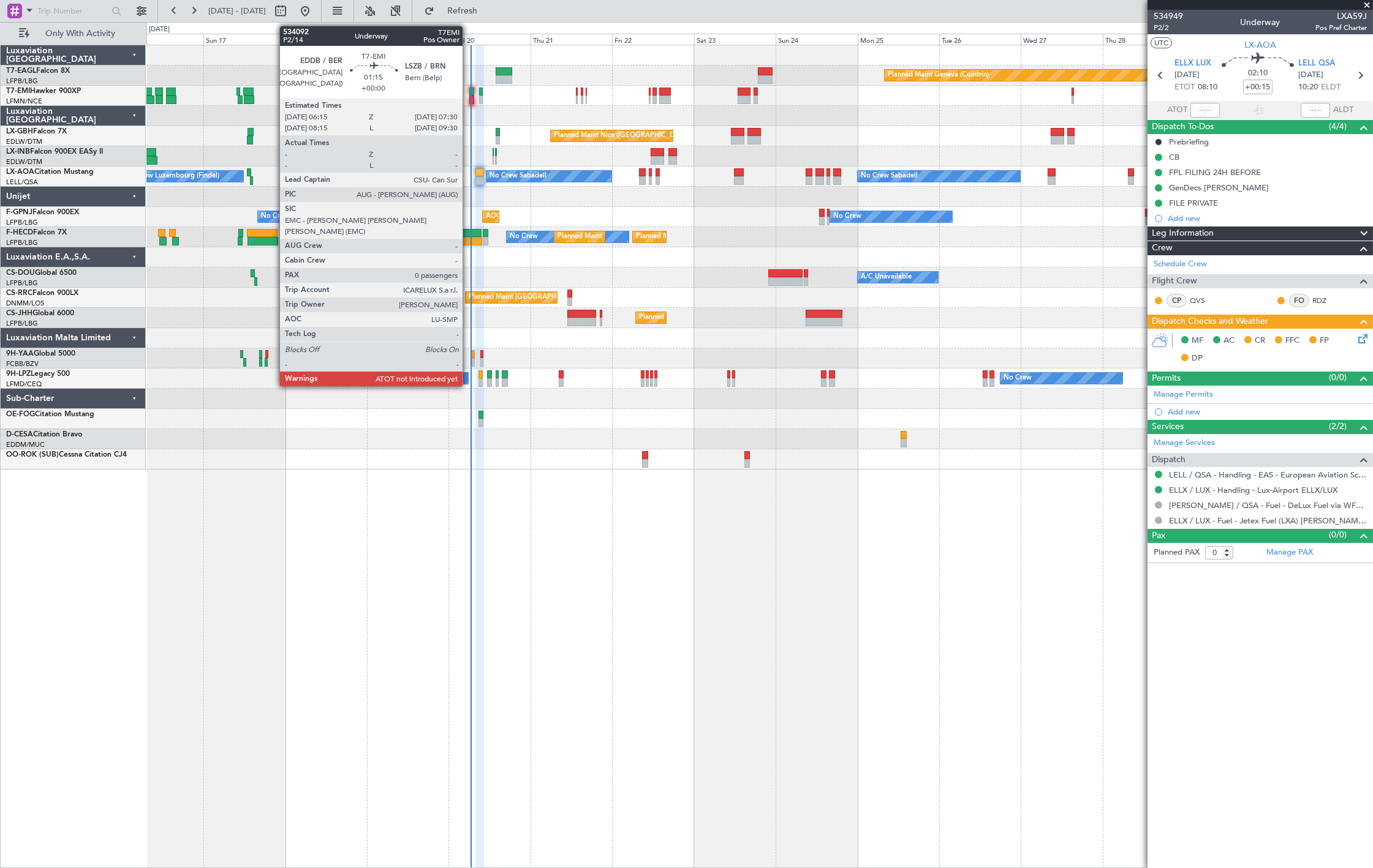
click at [469, 98] on div at bounding box center [472, 99] width 4 height 8
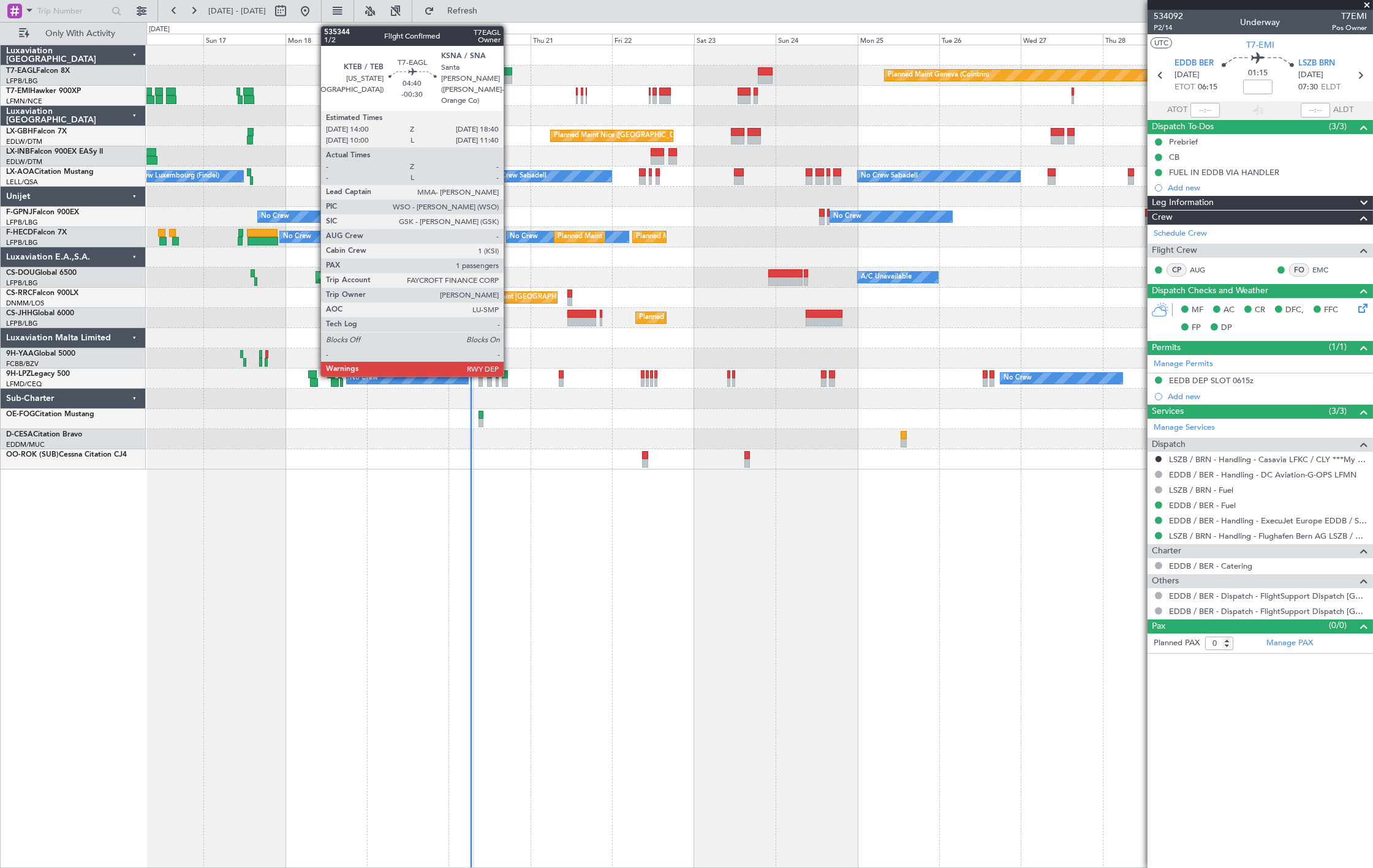
click at [510, 72] on div at bounding box center [503, 71] width 16 height 8
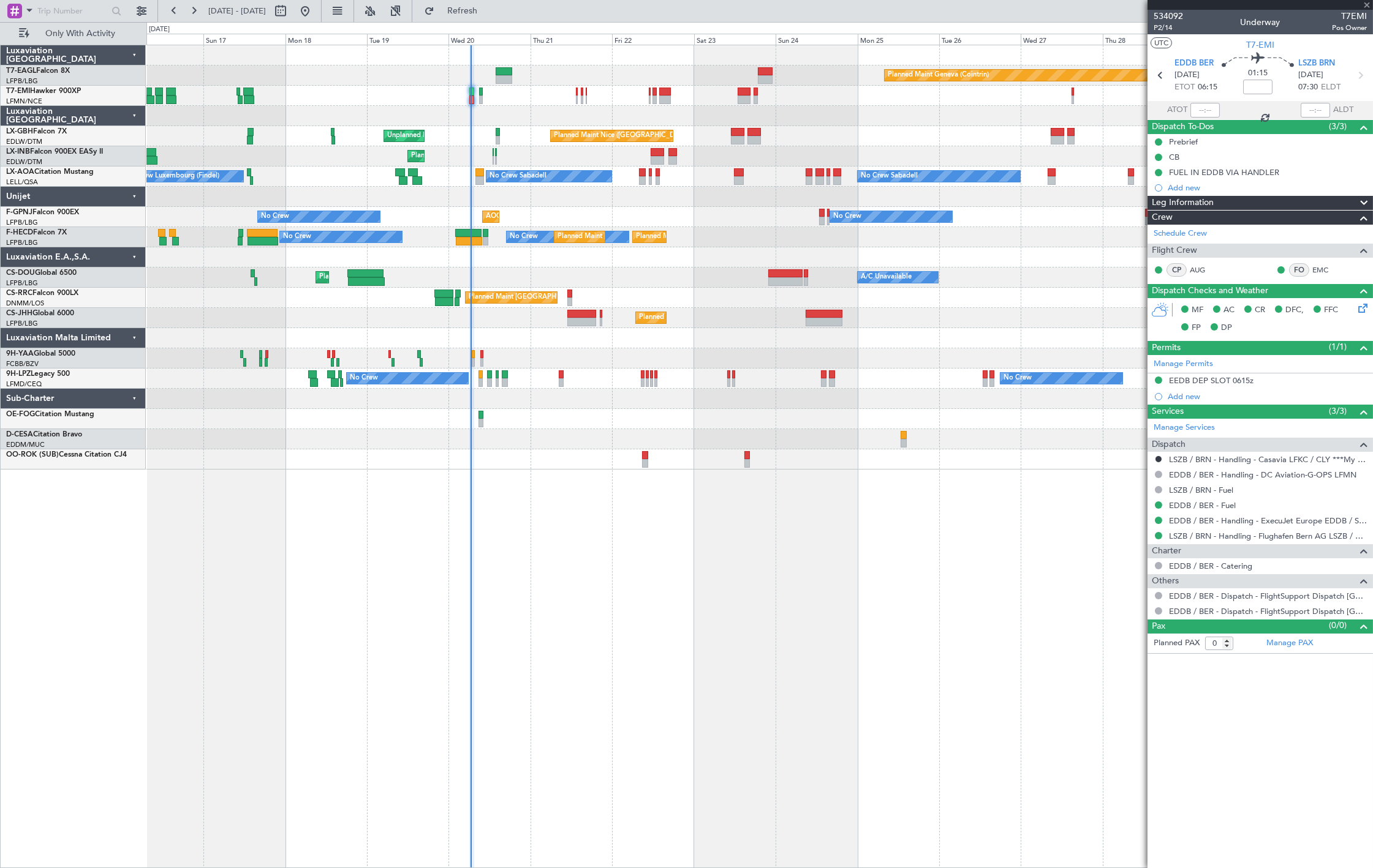
type input "-00:30"
type input "1"
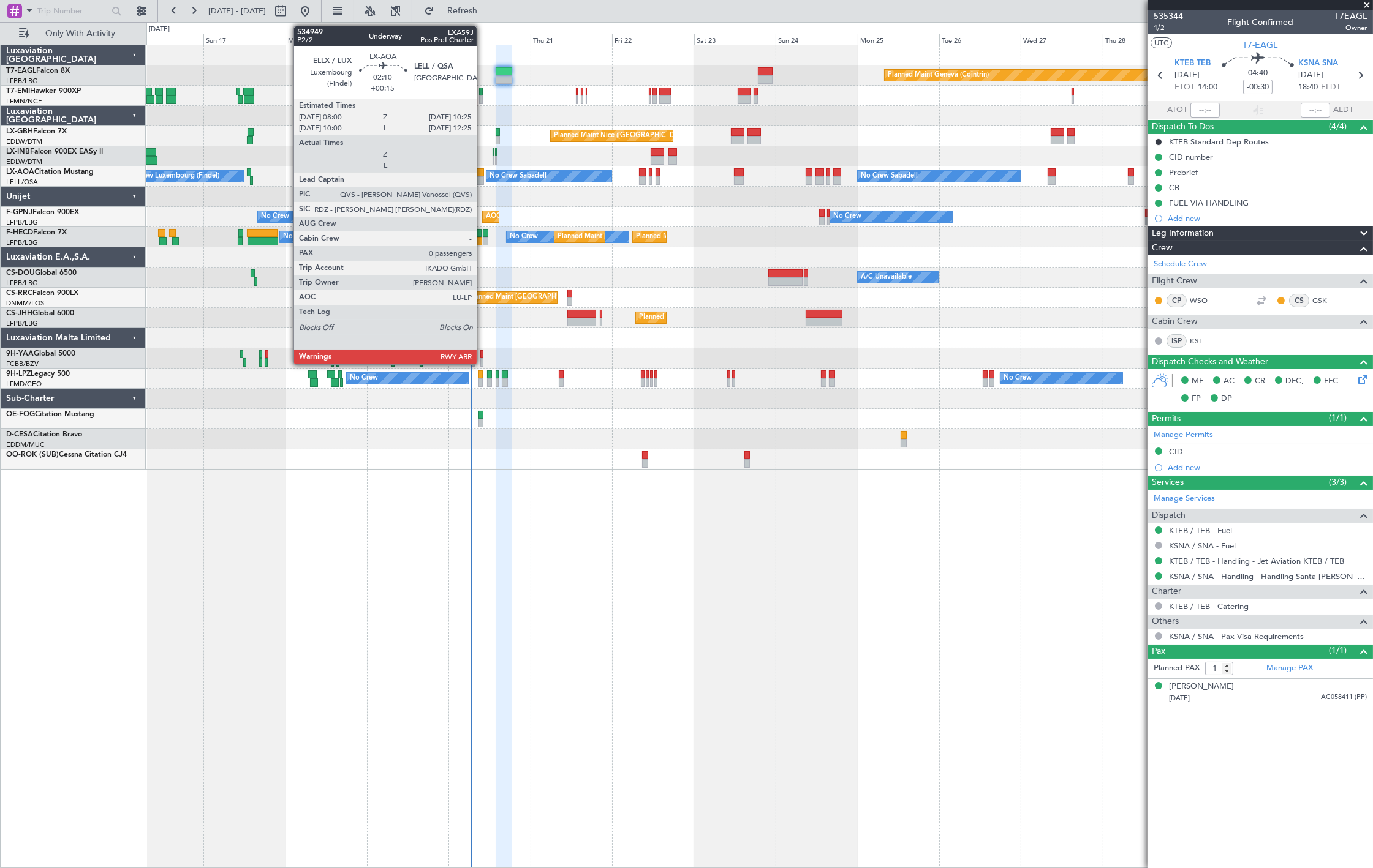
click at [483, 178] on div at bounding box center [479, 180] width 8 height 8
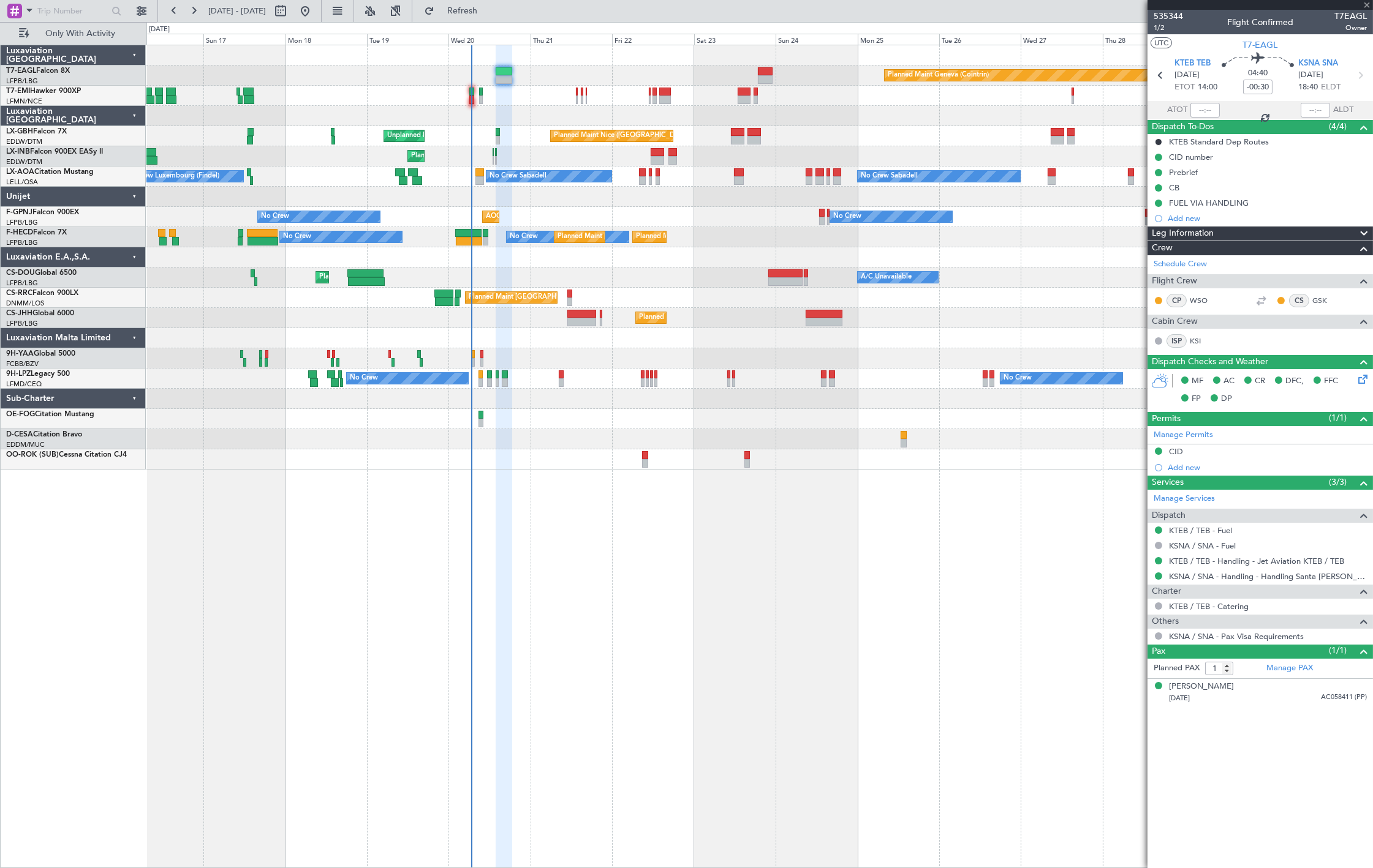
type input "+00:15"
type input "0"
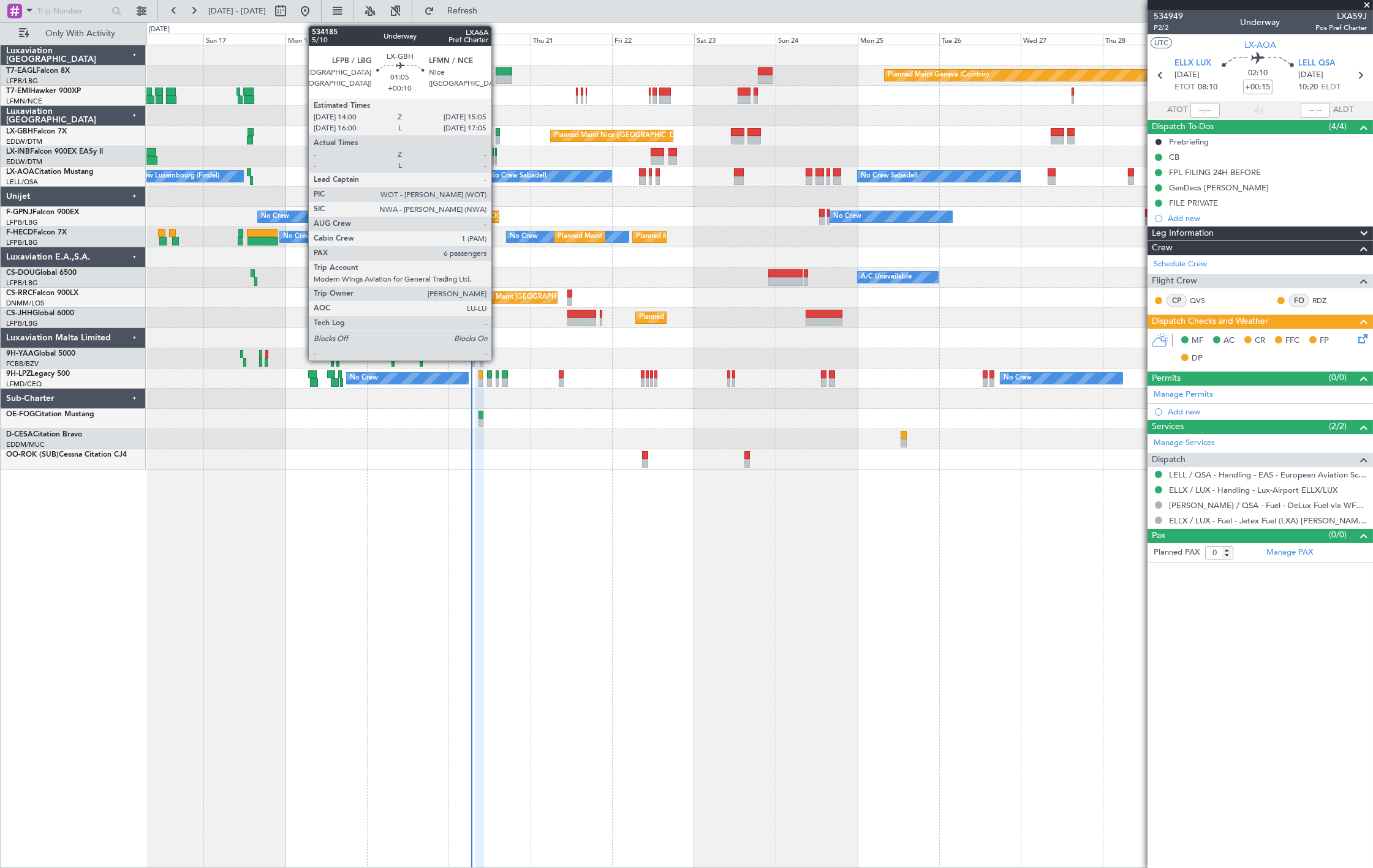
click at [497, 134] on div at bounding box center [498, 131] width 4 height 8
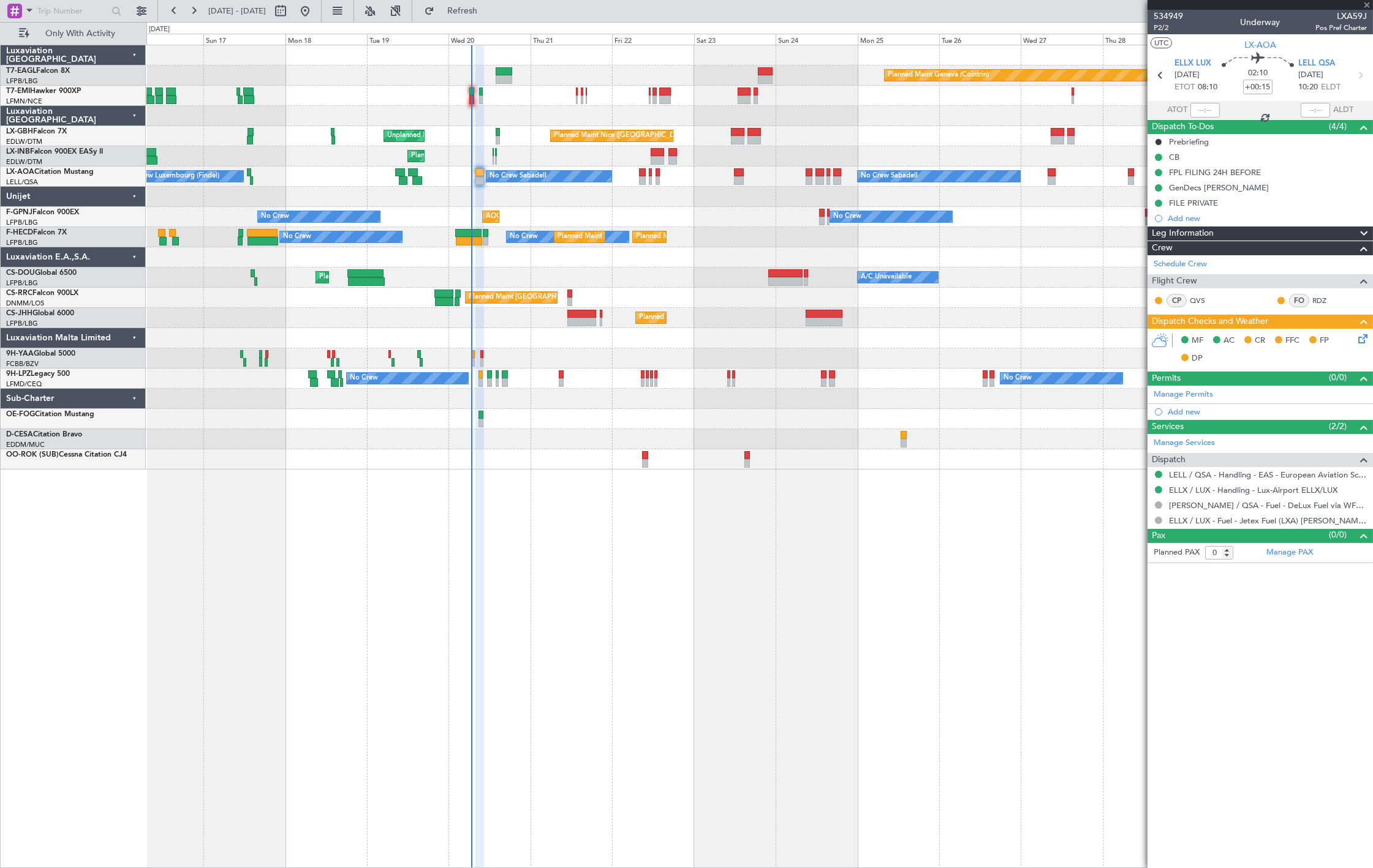
type input "+00:10"
type input "6"
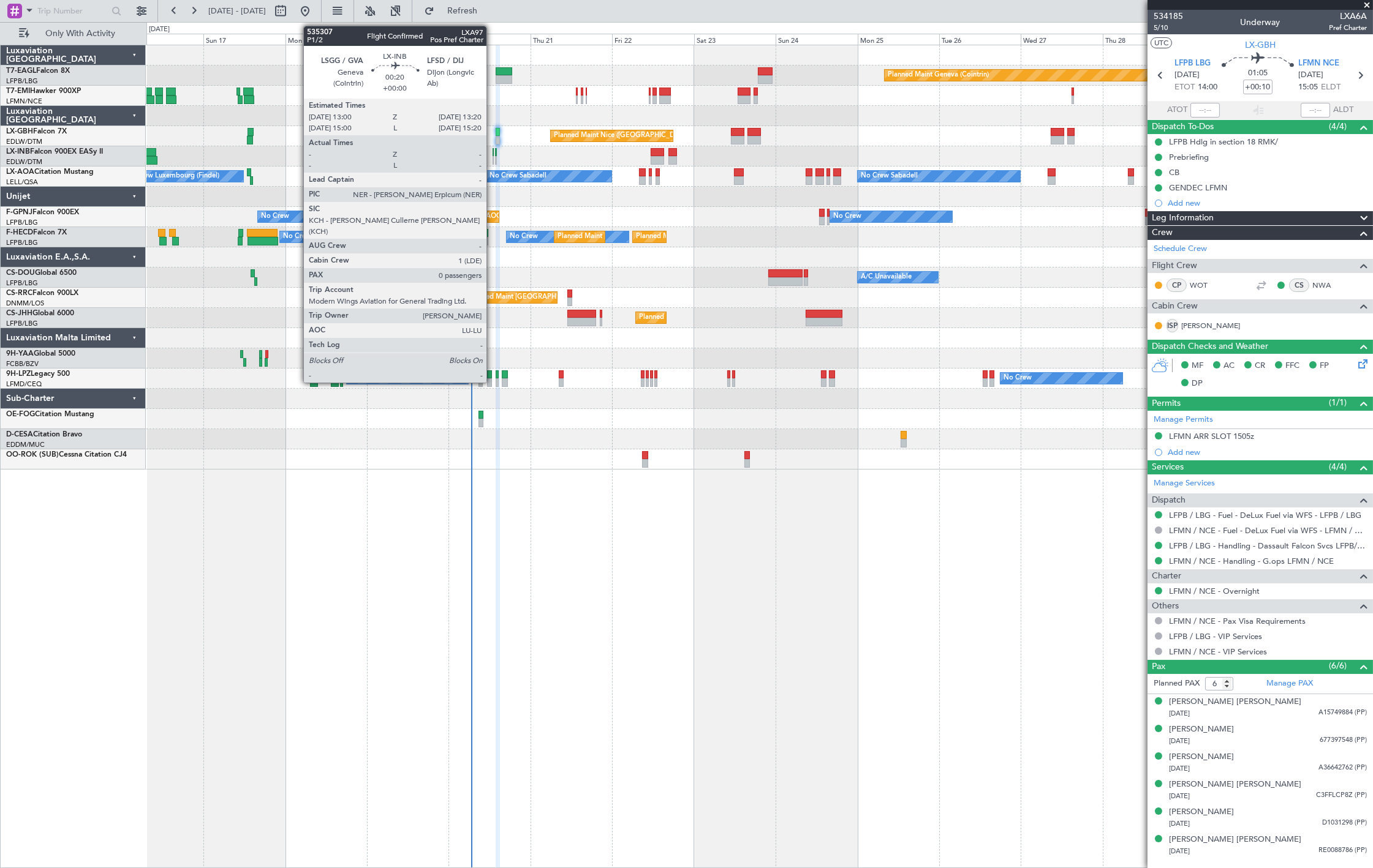
click at [493, 161] on div at bounding box center [493, 160] width 1 height 8
type input "0"
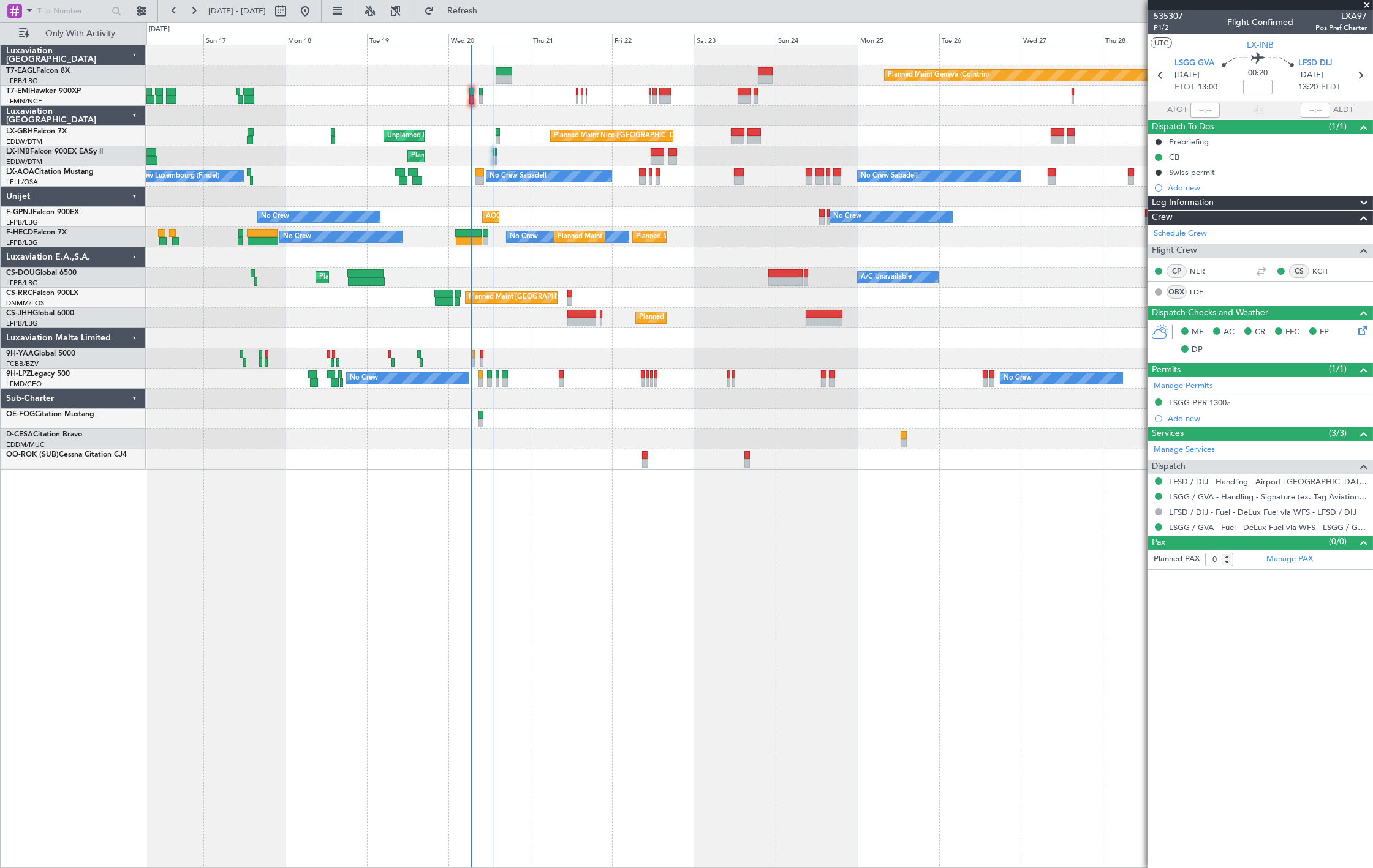
click at [498, 159] on div "Planned Maint Geneva (Cointrin)" at bounding box center [759, 156] width 1226 height 20
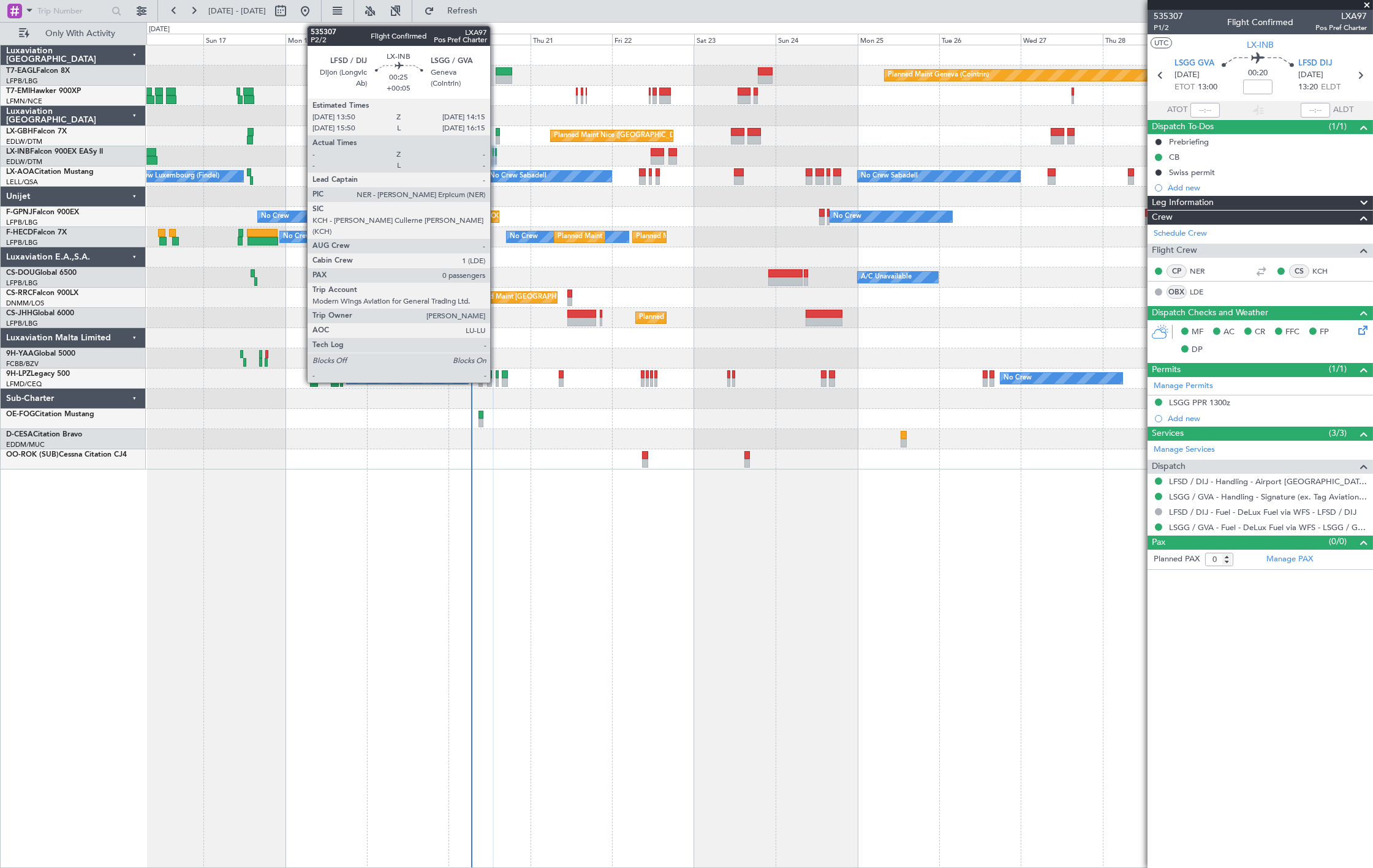
click at [496, 160] on div at bounding box center [496, 160] width 1 height 8
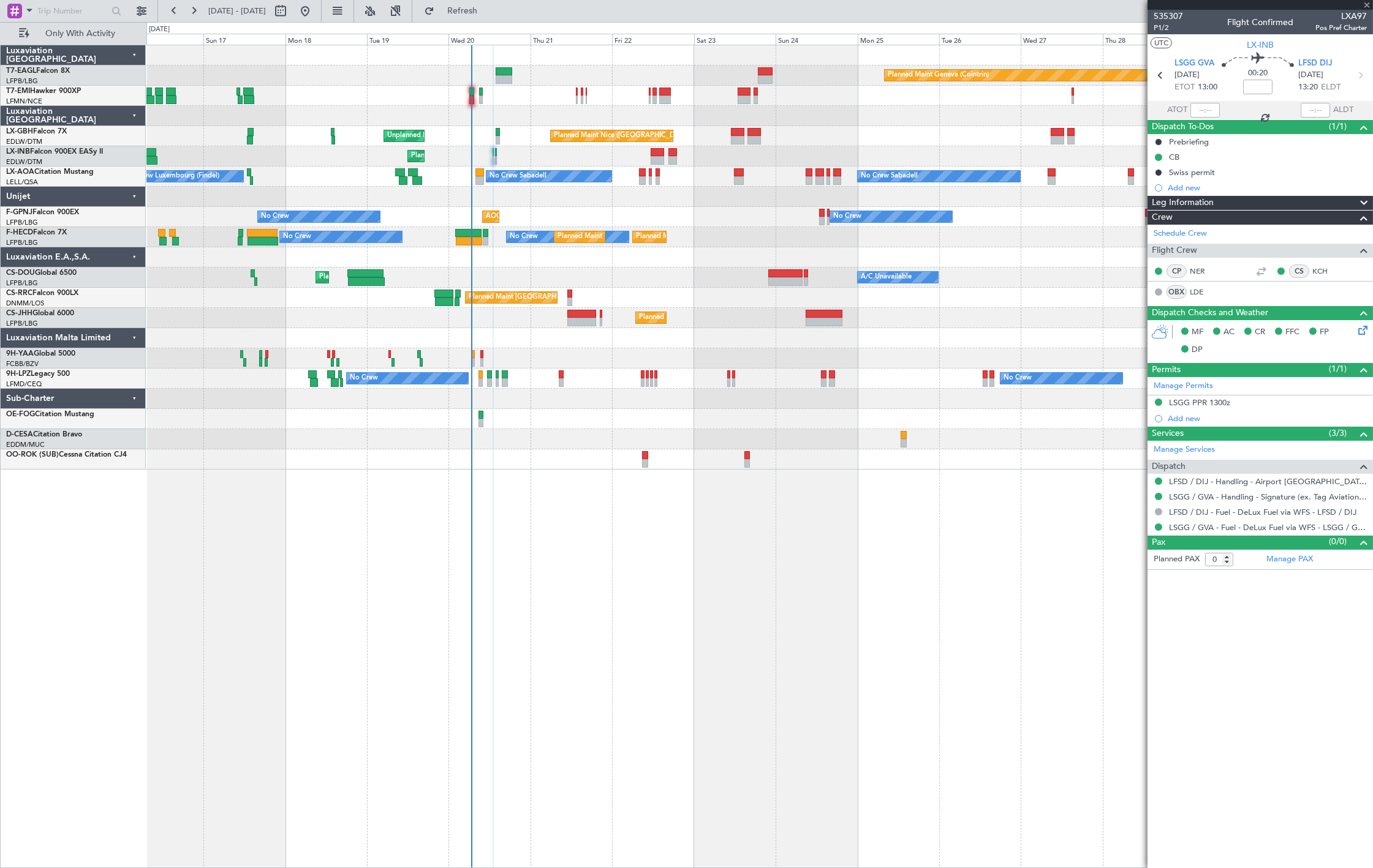
type input "+00:05"
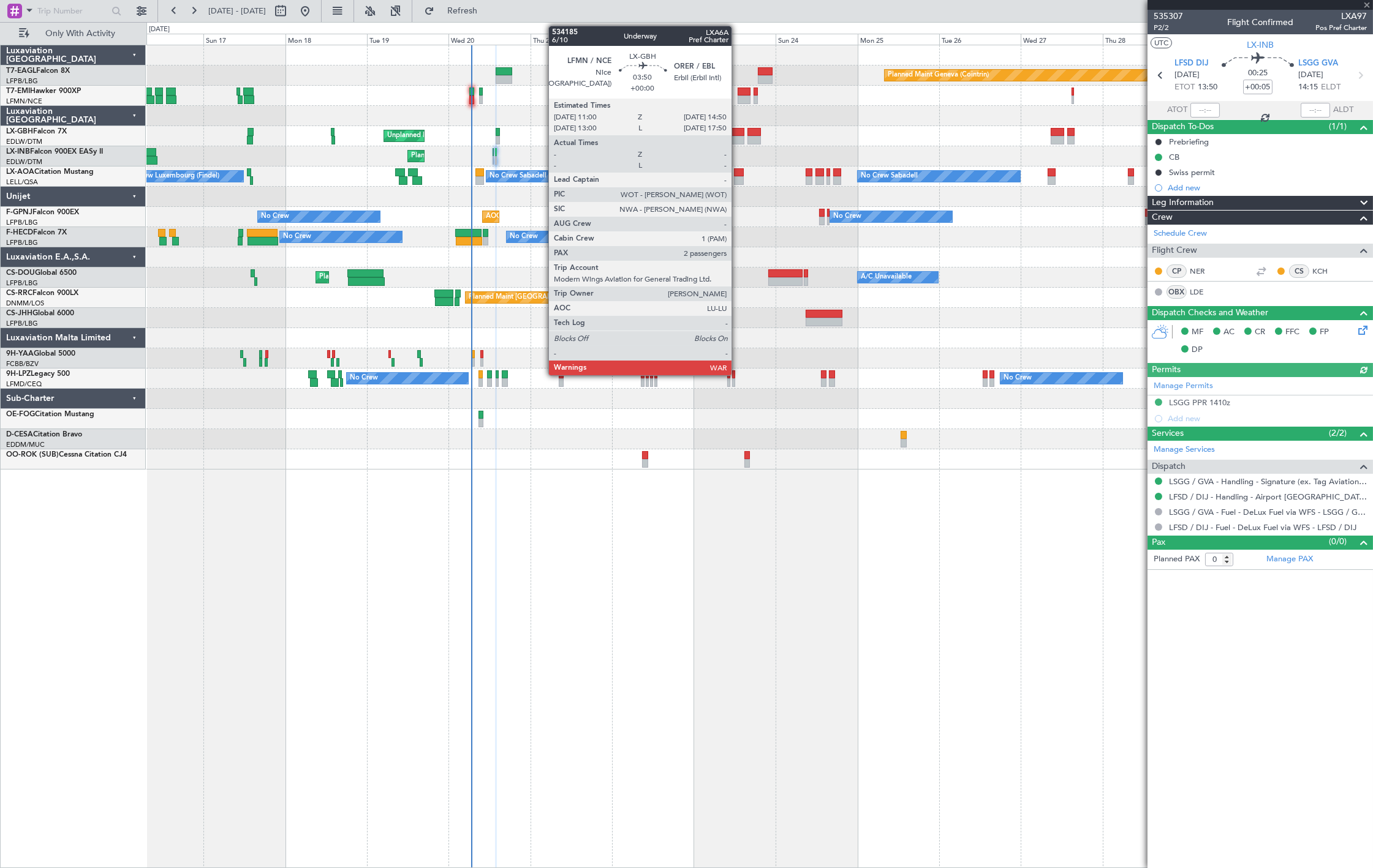
click at [737, 134] on div at bounding box center [738, 131] width 13 height 8
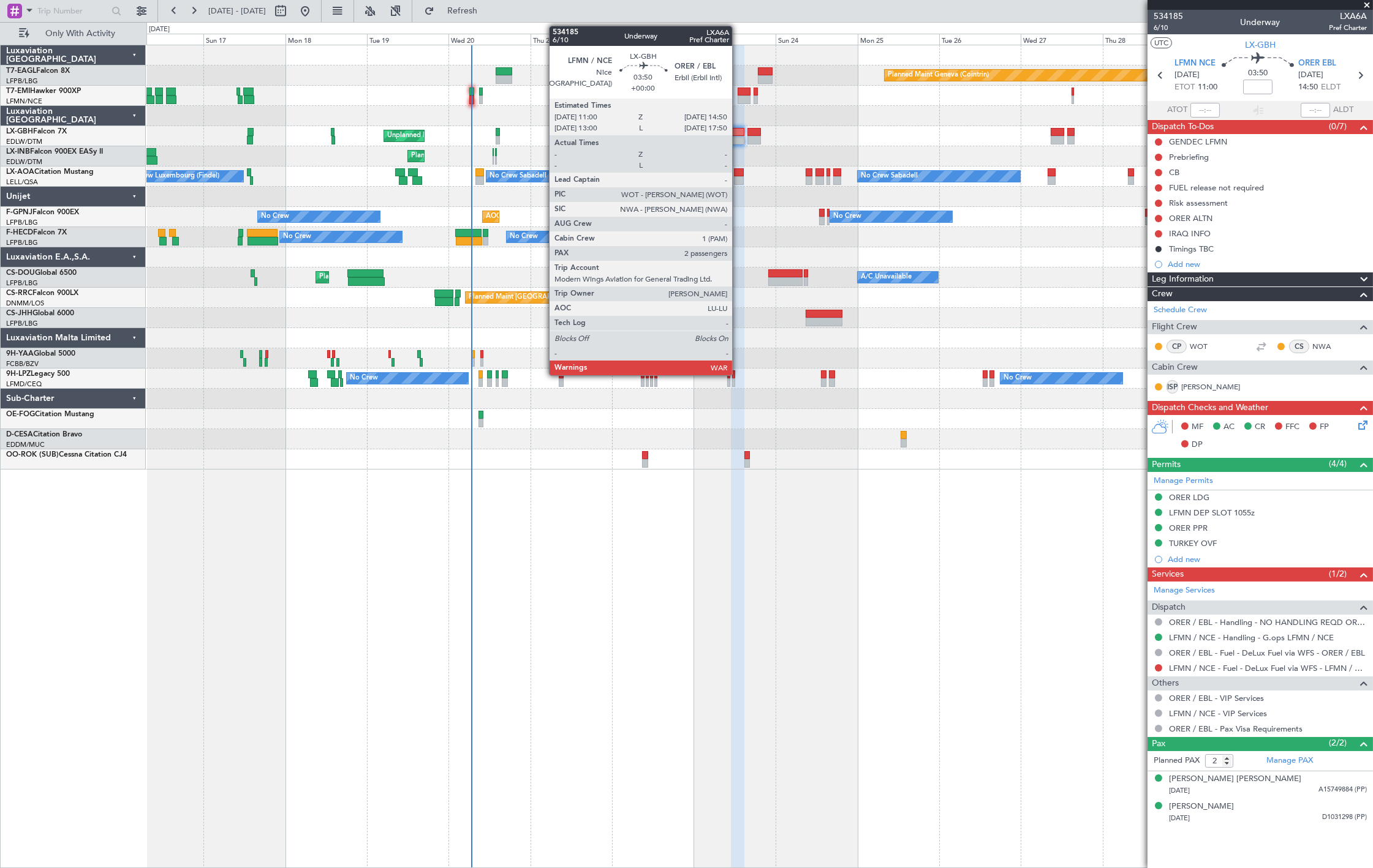
click at [738, 143] on div at bounding box center [738, 140] width 13 height 8
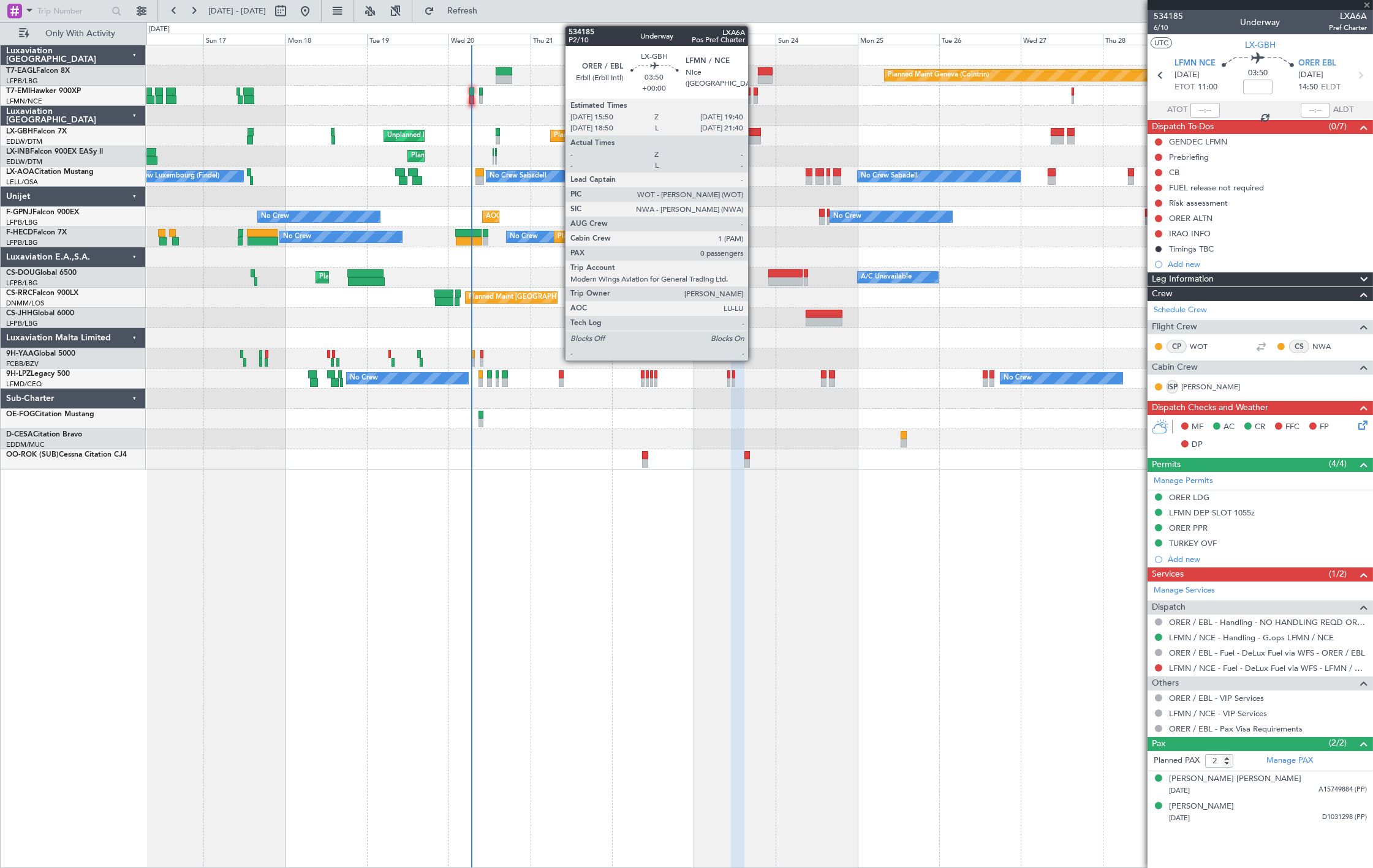
click at [754, 136] on div at bounding box center [754, 140] width 13 height 8
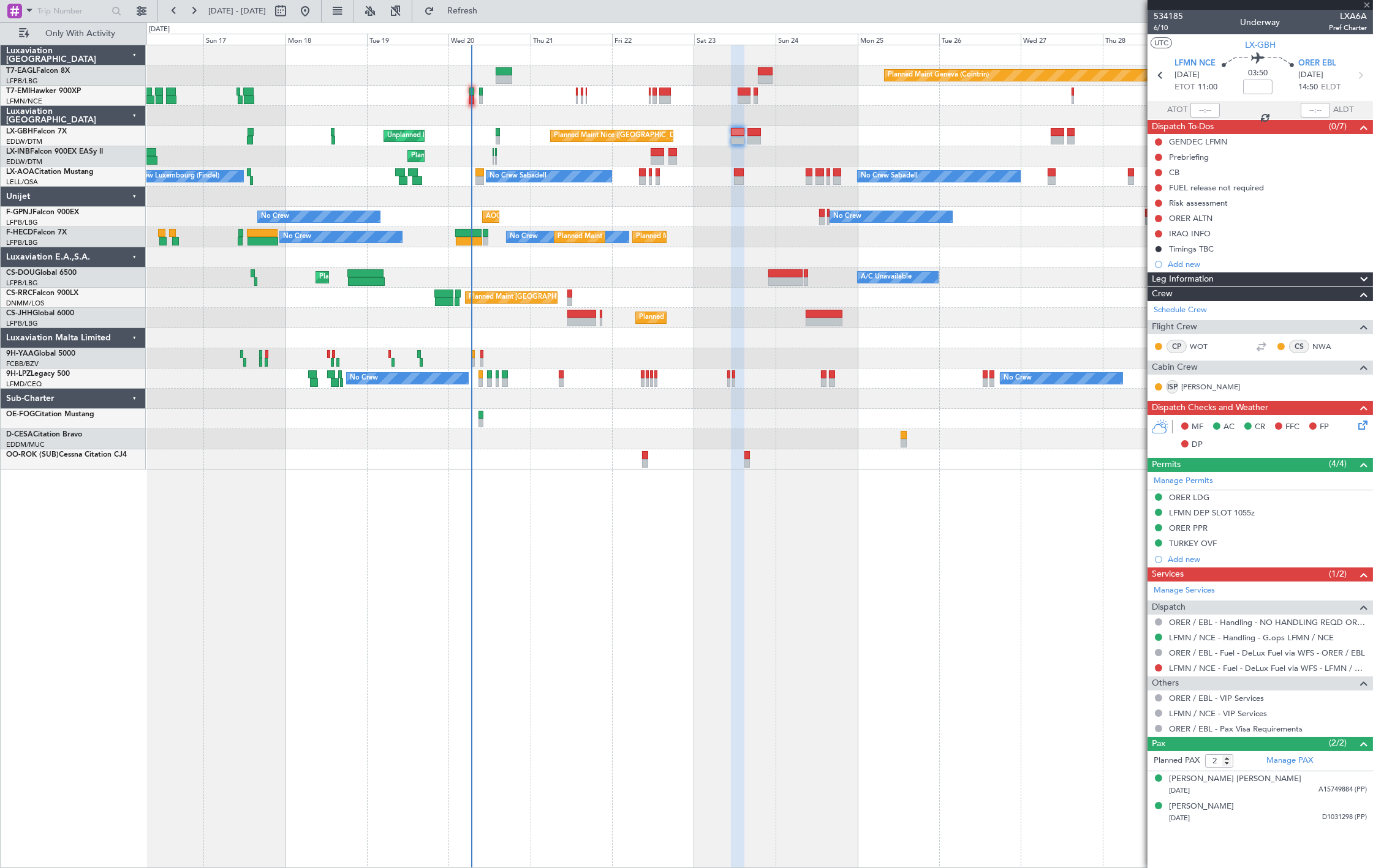
type input "0"
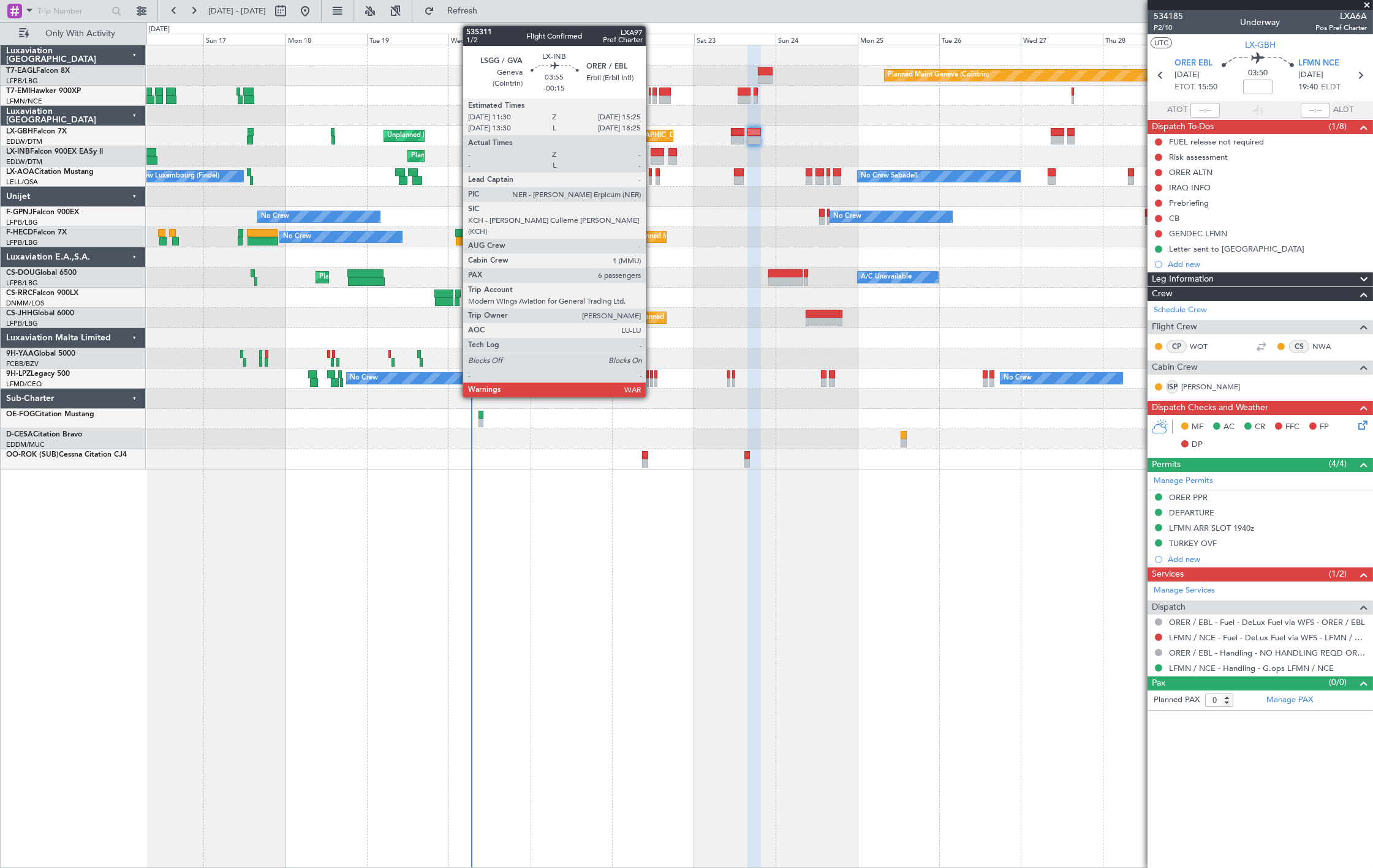
click at [652, 156] on div at bounding box center [657, 160] width 13 height 8
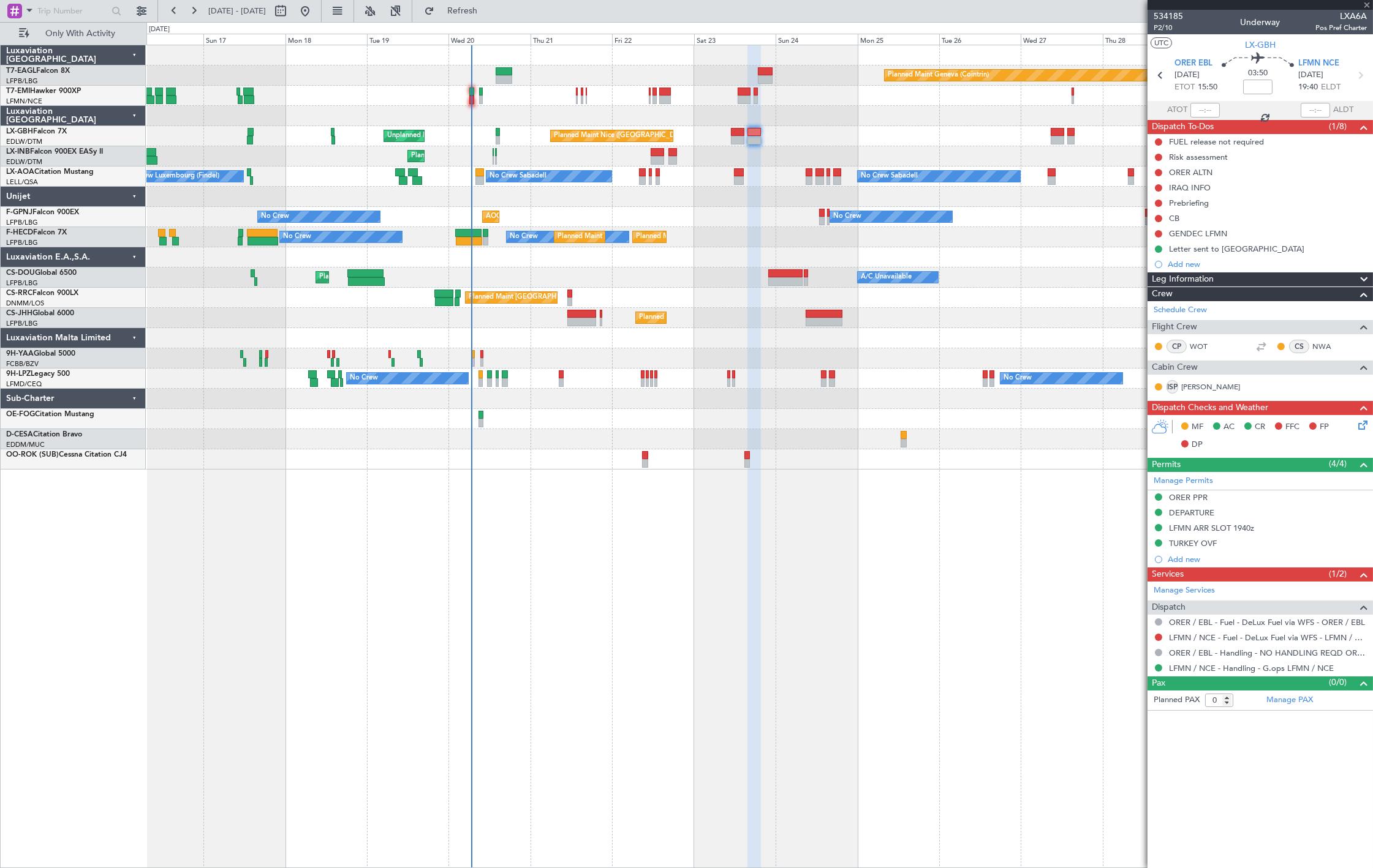
type input "-00:15"
type input "6"
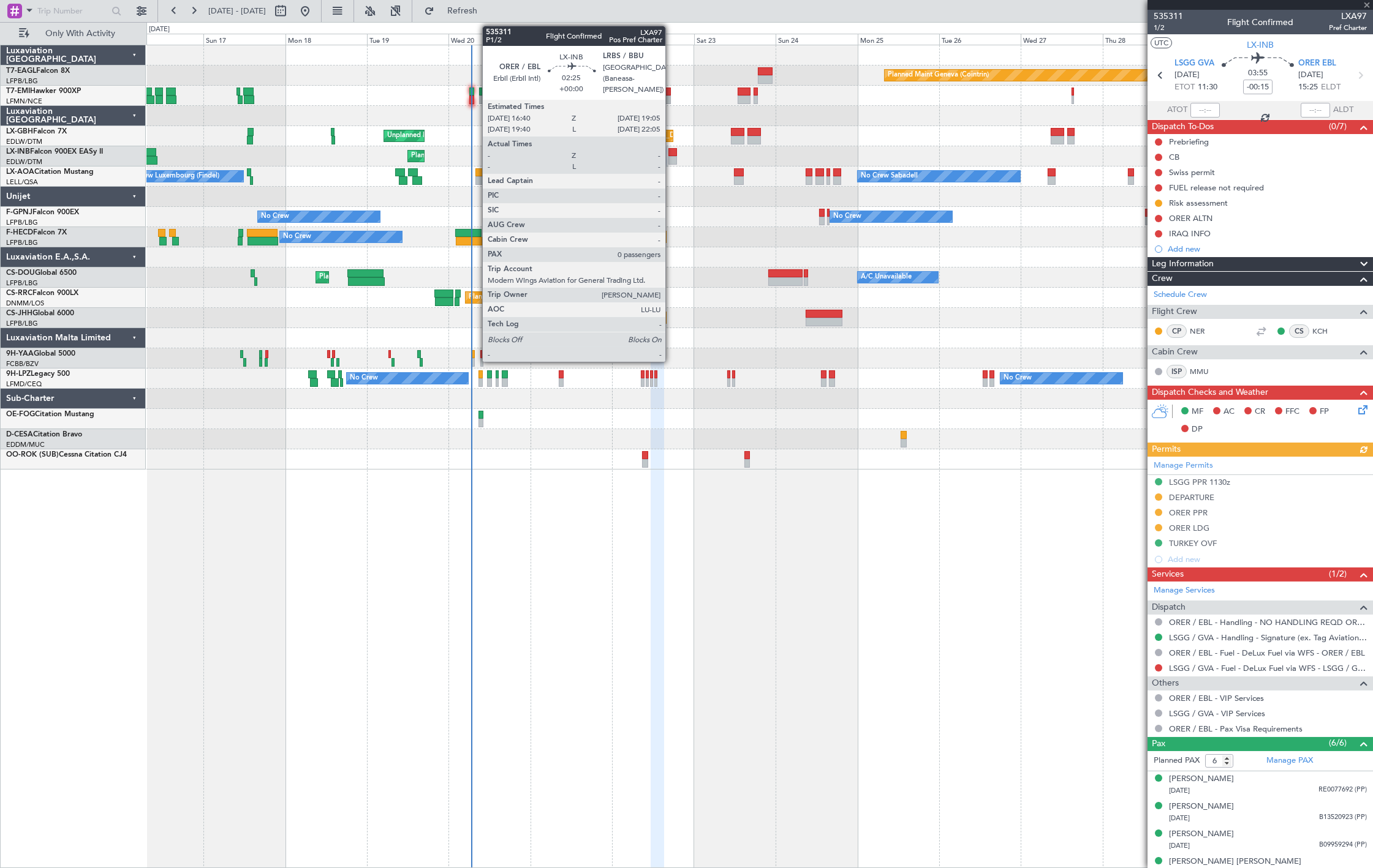
click at [671, 157] on div at bounding box center [672, 160] width 8 height 8
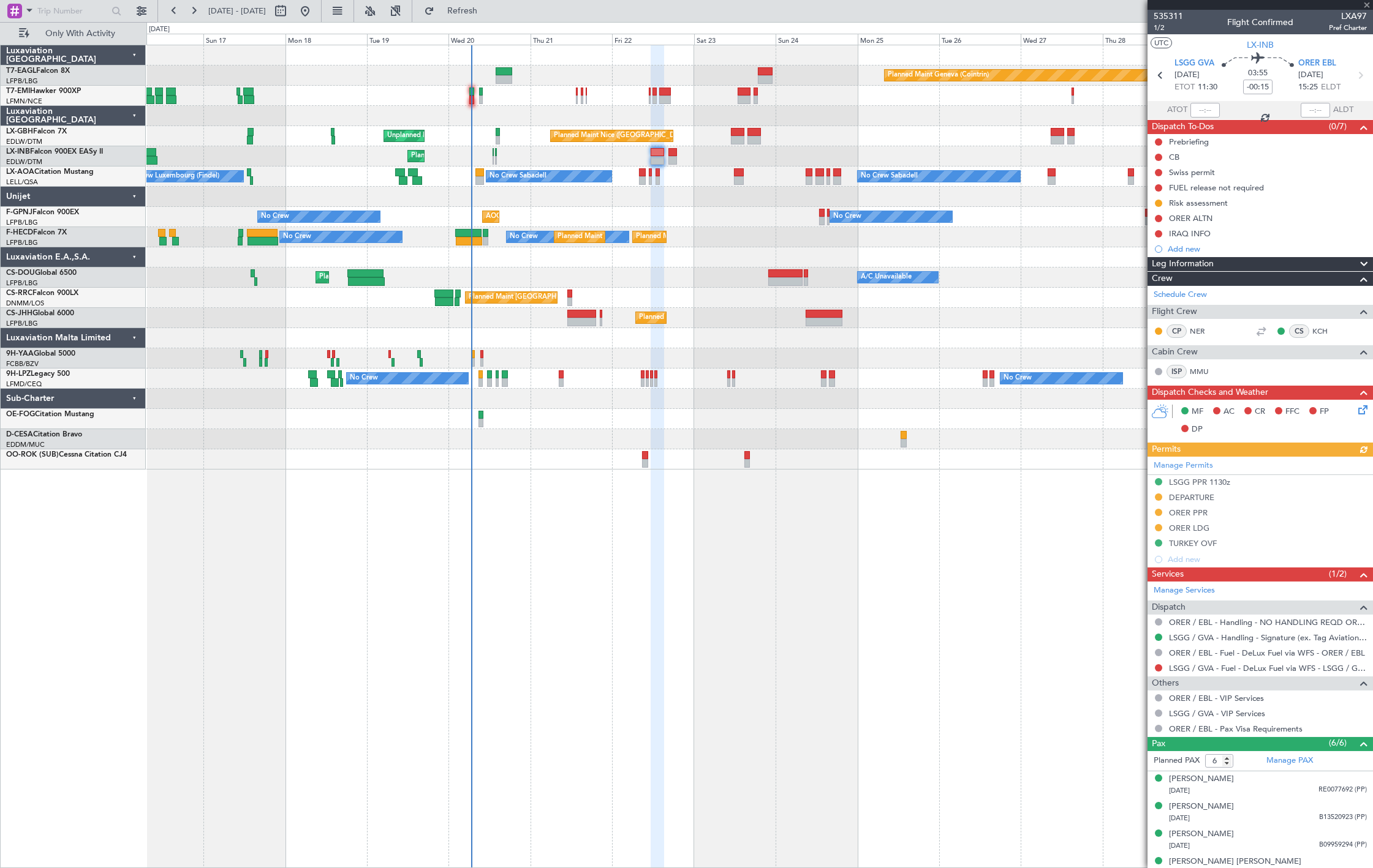
type input "0"
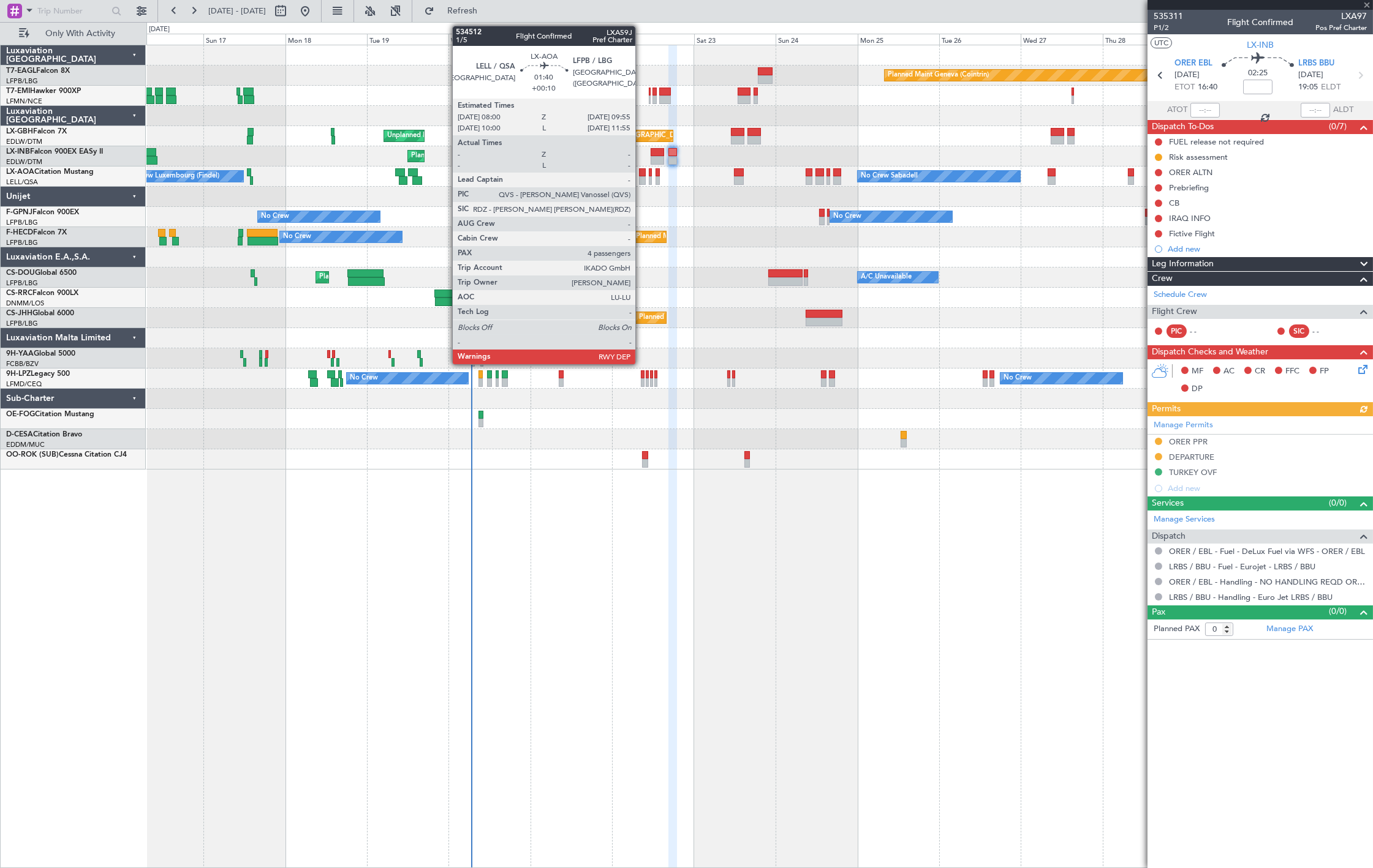
click at [641, 178] on div at bounding box center [642, 180] width 7 height 8
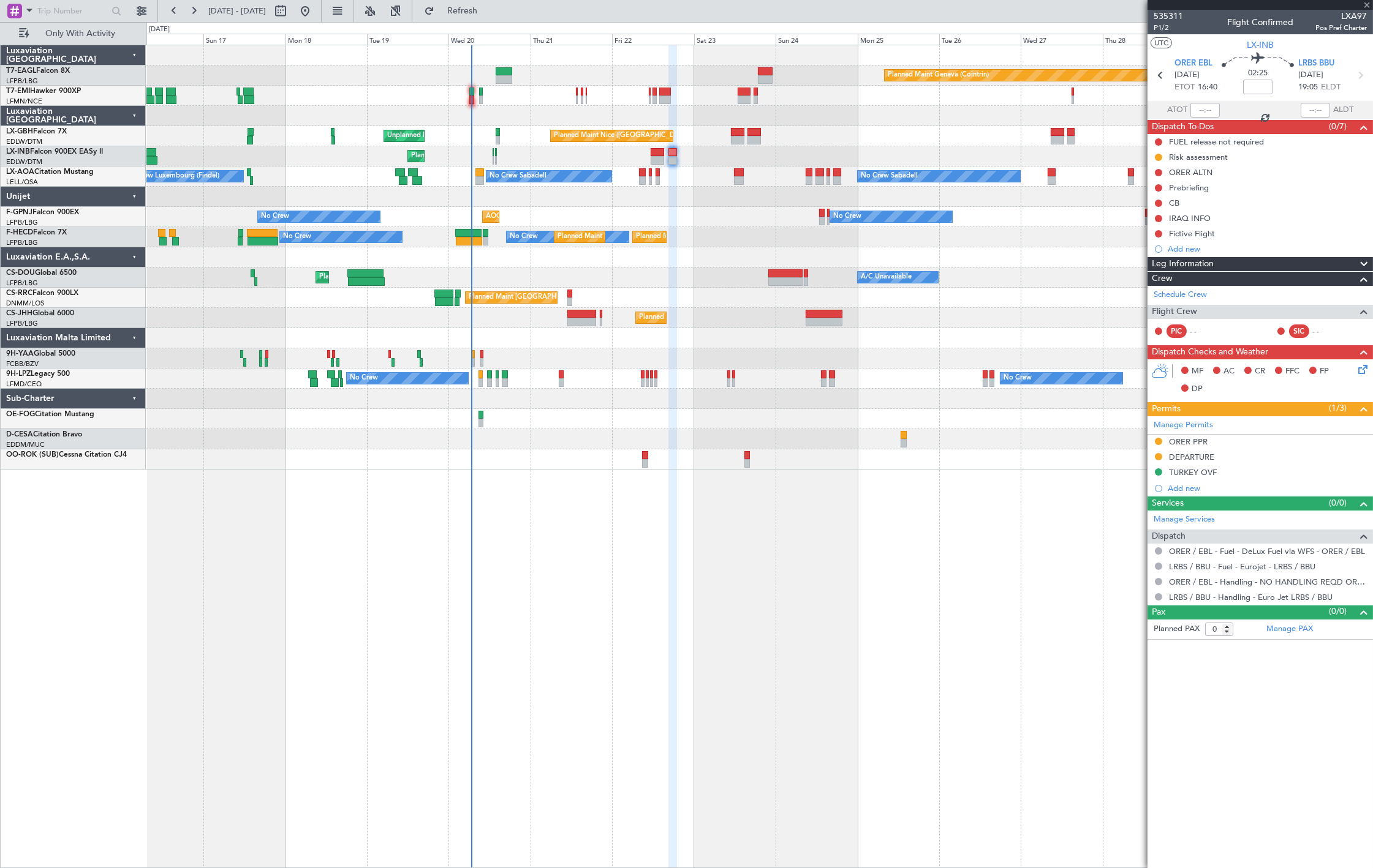
type input "+00:10"
type input "4"
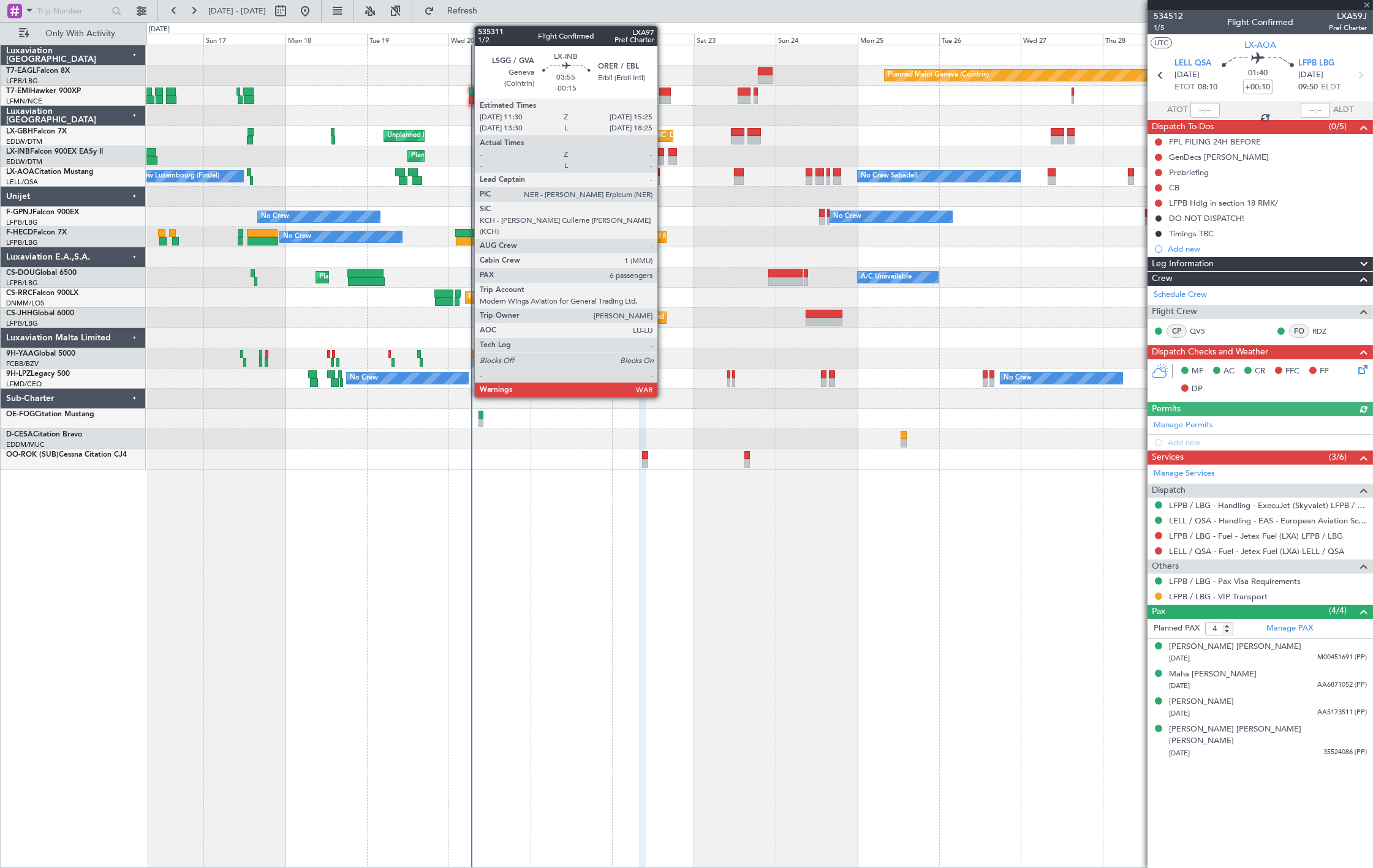
click at [664, 149] on div at bounding box center [657, 152] width 13 height 8
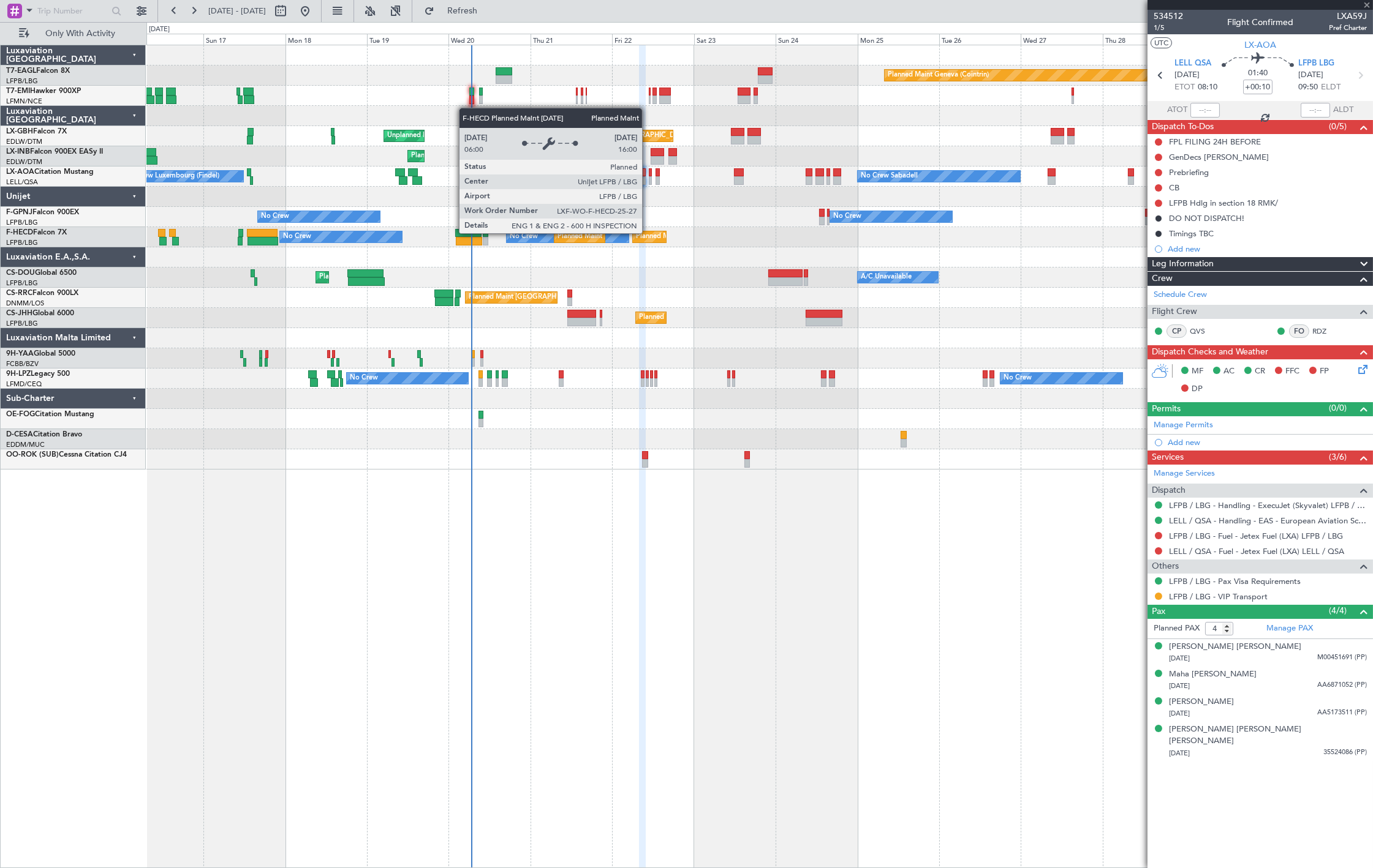
type input "-00:15"
type input "6"
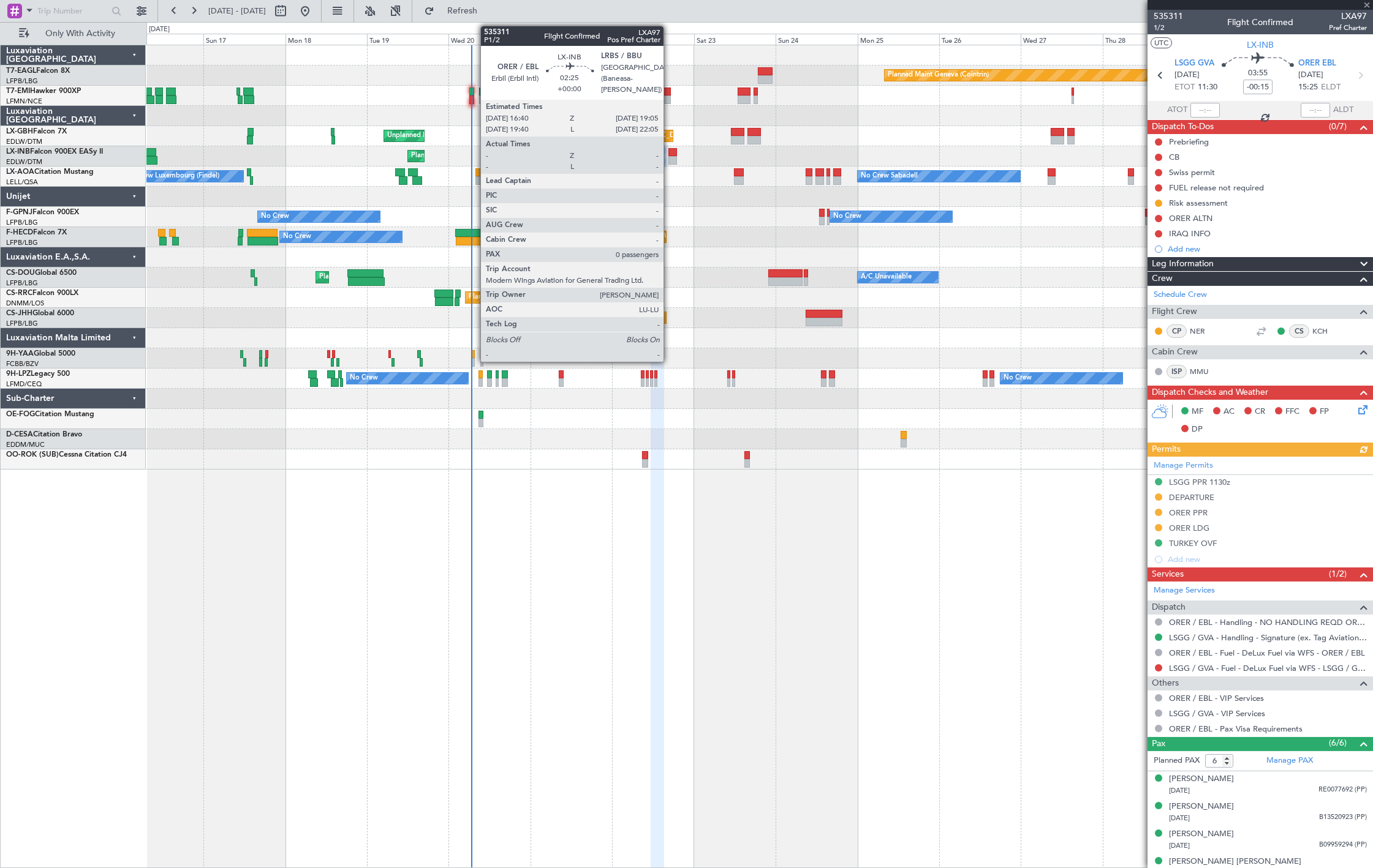
click at [668, 161] on div at bounding box center [672, 160] width 8 height 8
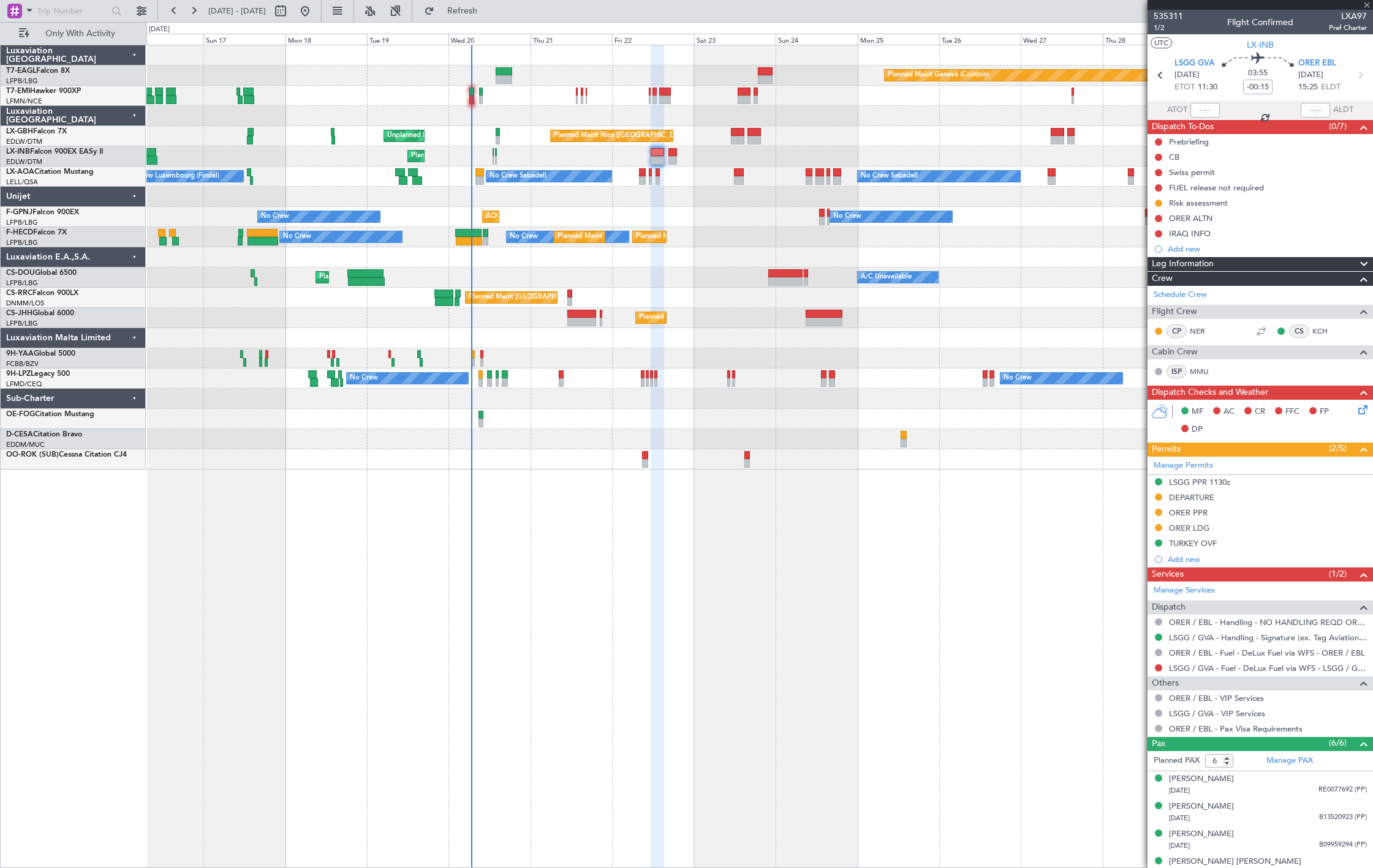
type input "0"
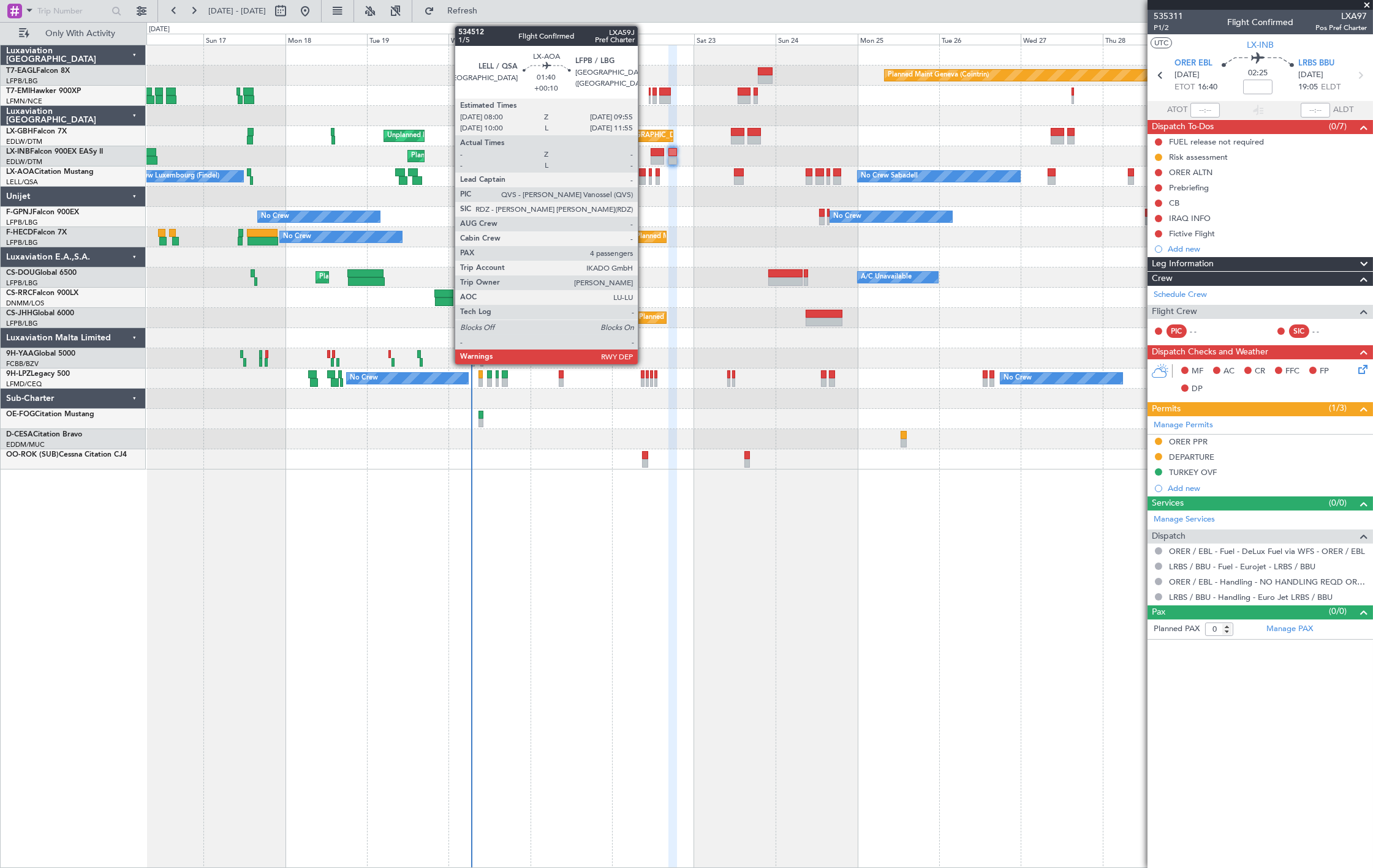
click at [644, 176] on div at bounding box center [642, 180] width 7 height 8
type input "+00:10"
type input "4"
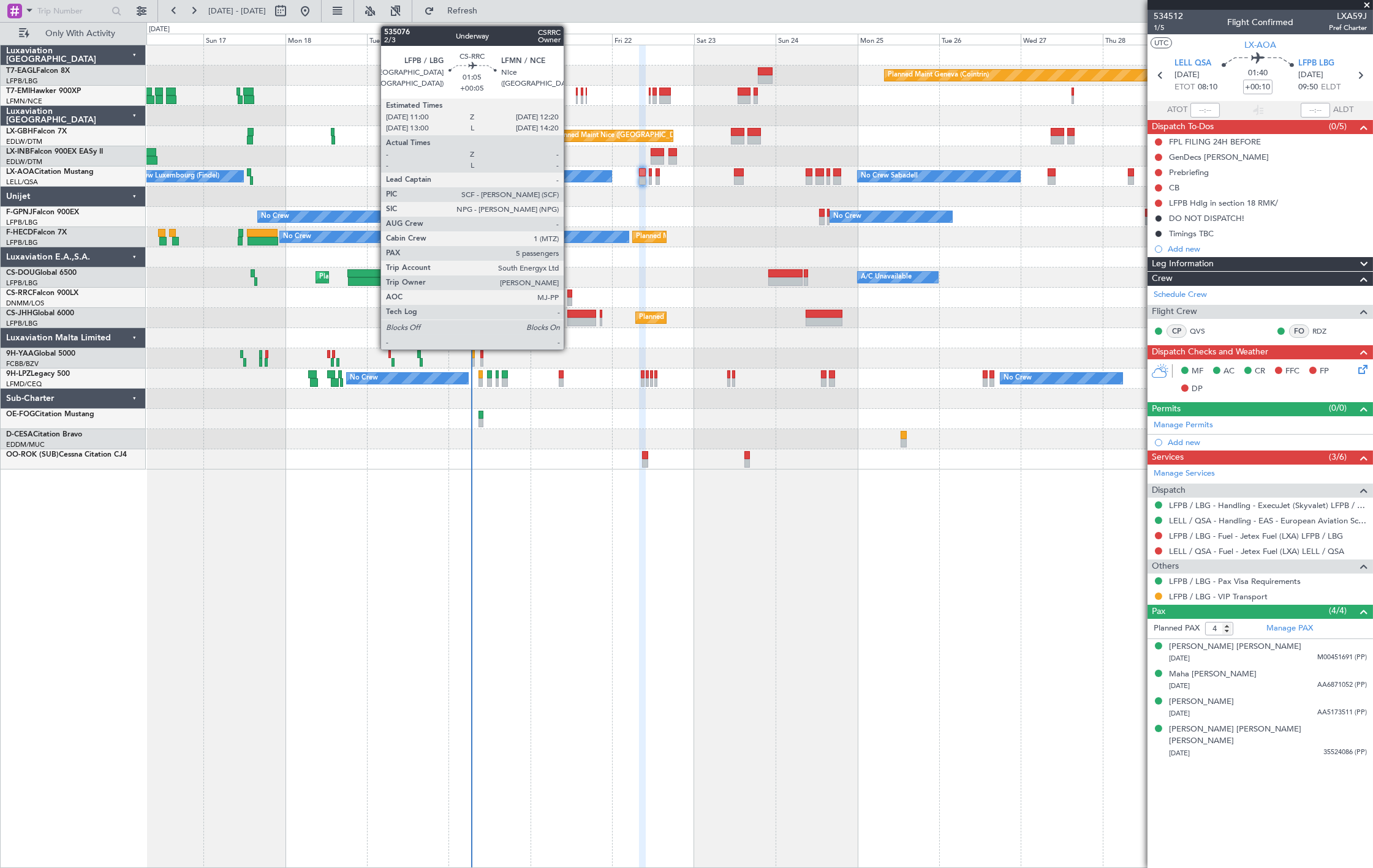
click at [570, 299] on div at bounding box center [570, 301] width 5 height 8
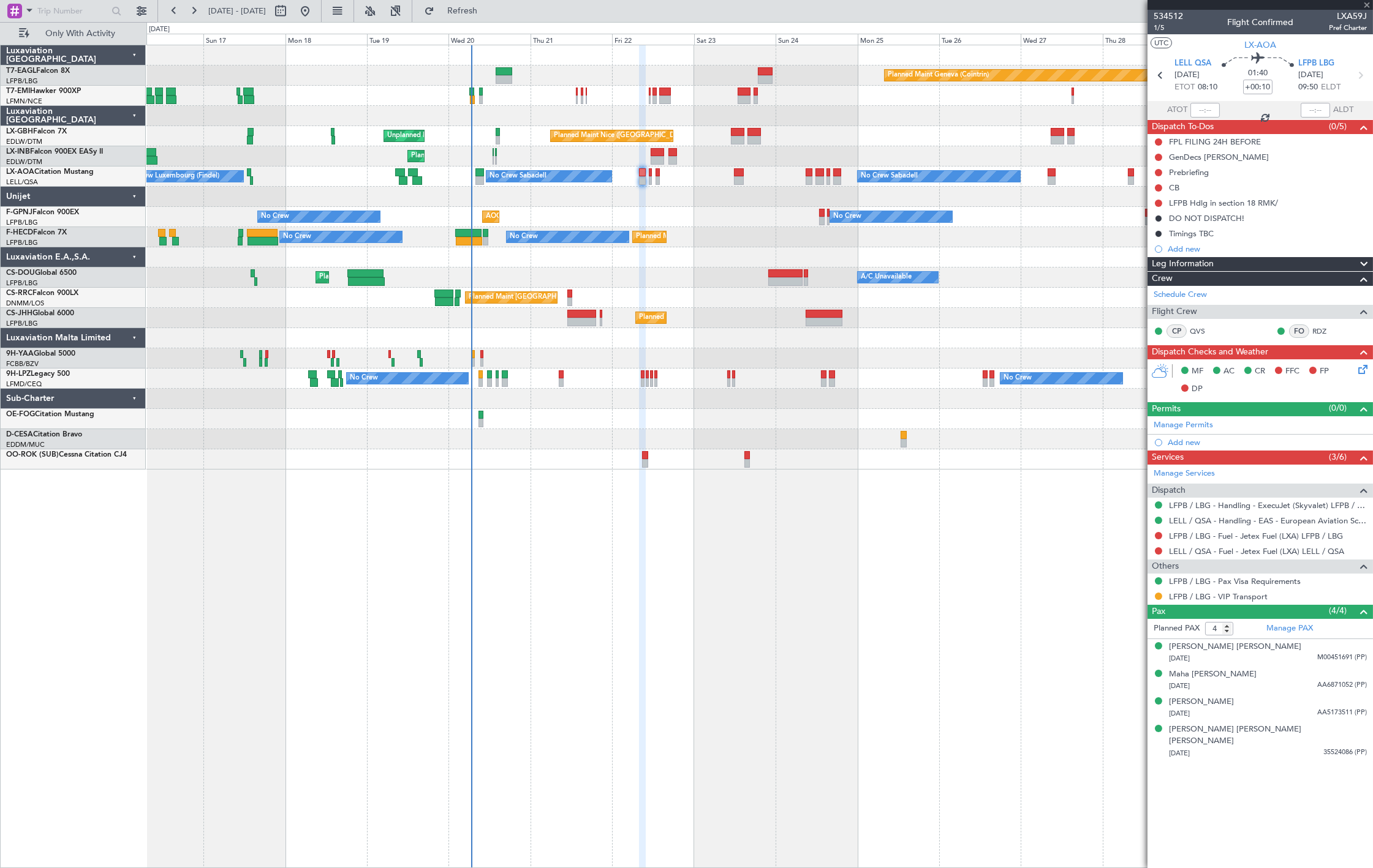
type input "+00:05"
type input "5"
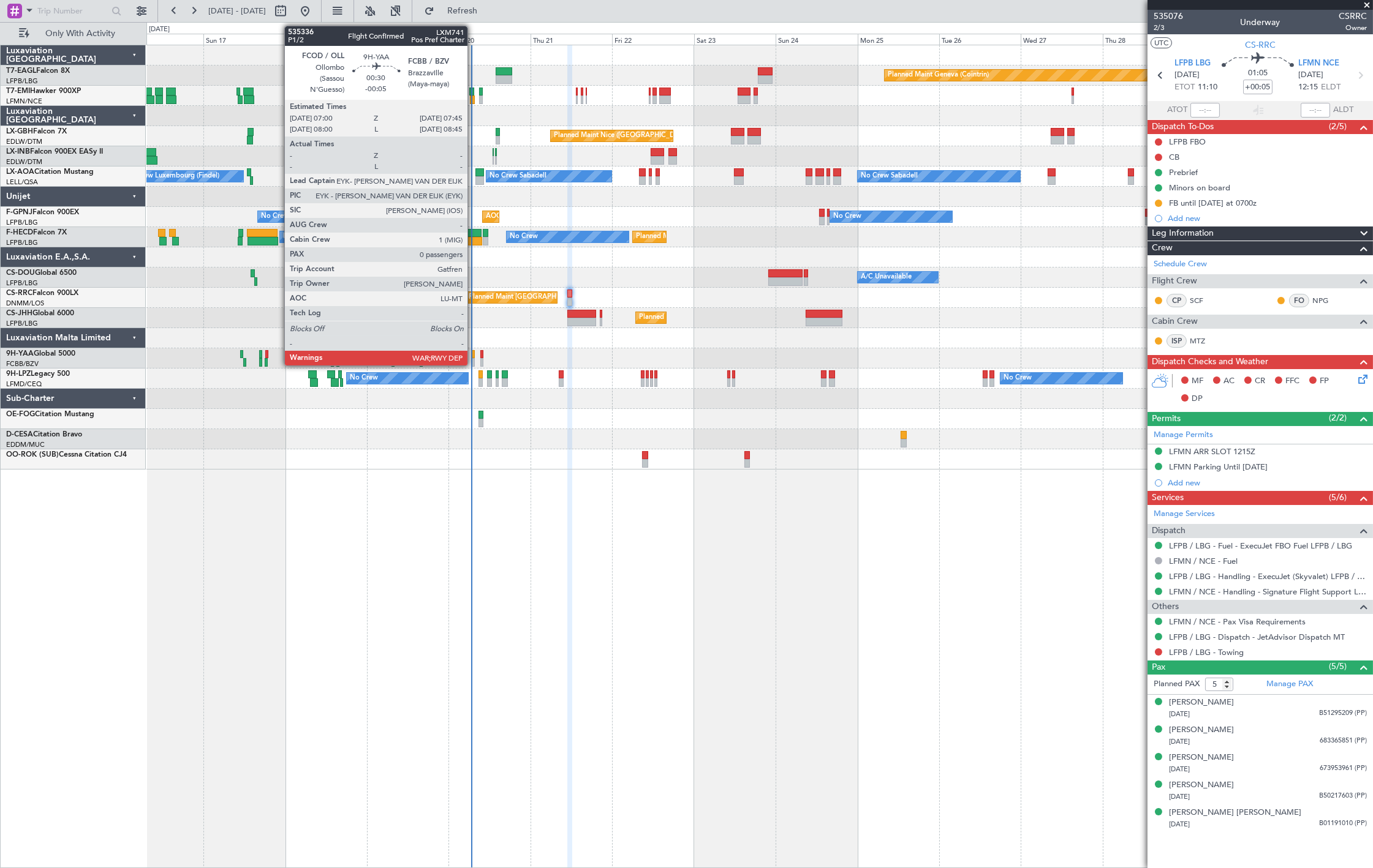
click at [473, 356] on div at bounding box center [473, 354] width 3 height 8
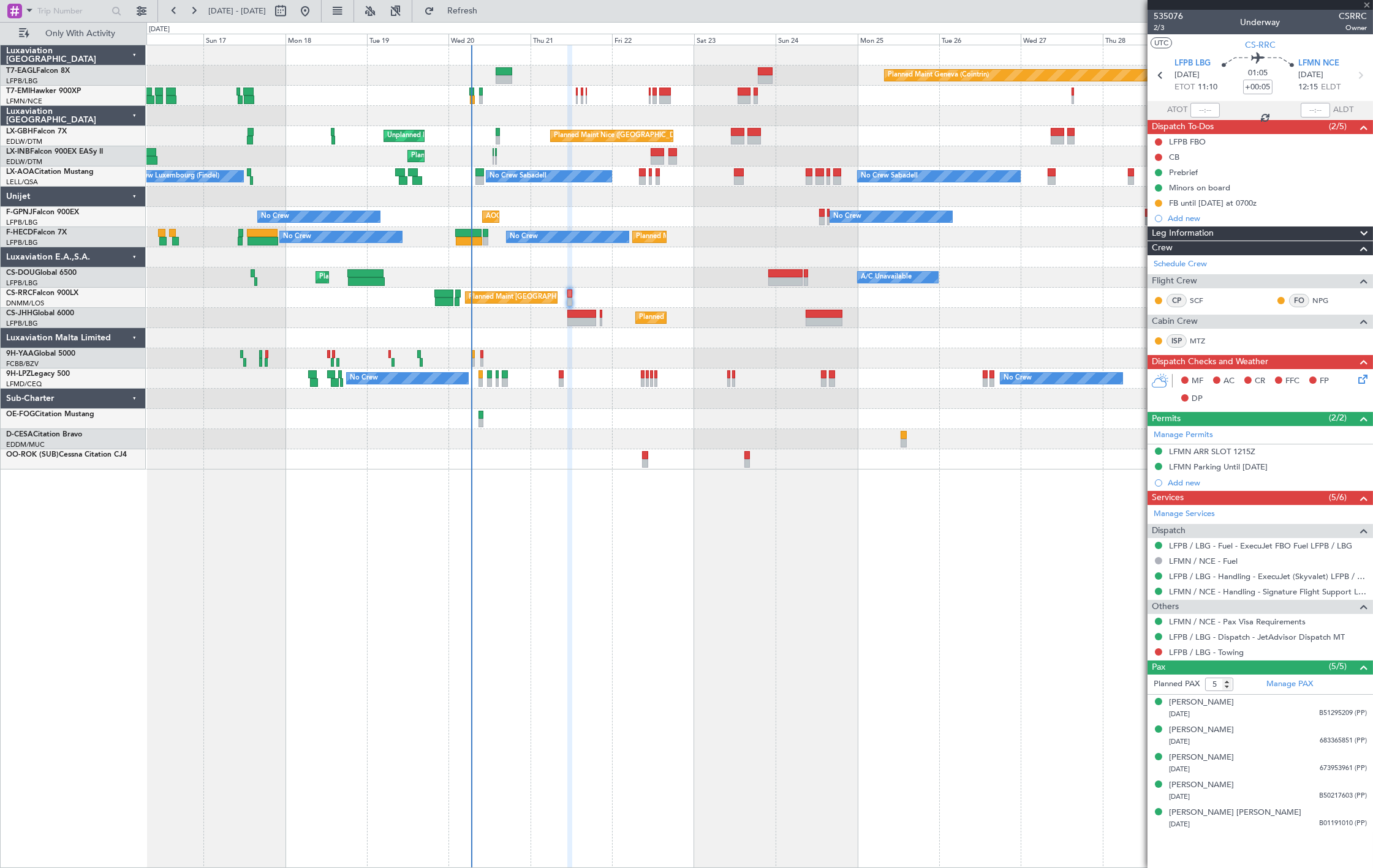
type input "-00:05"
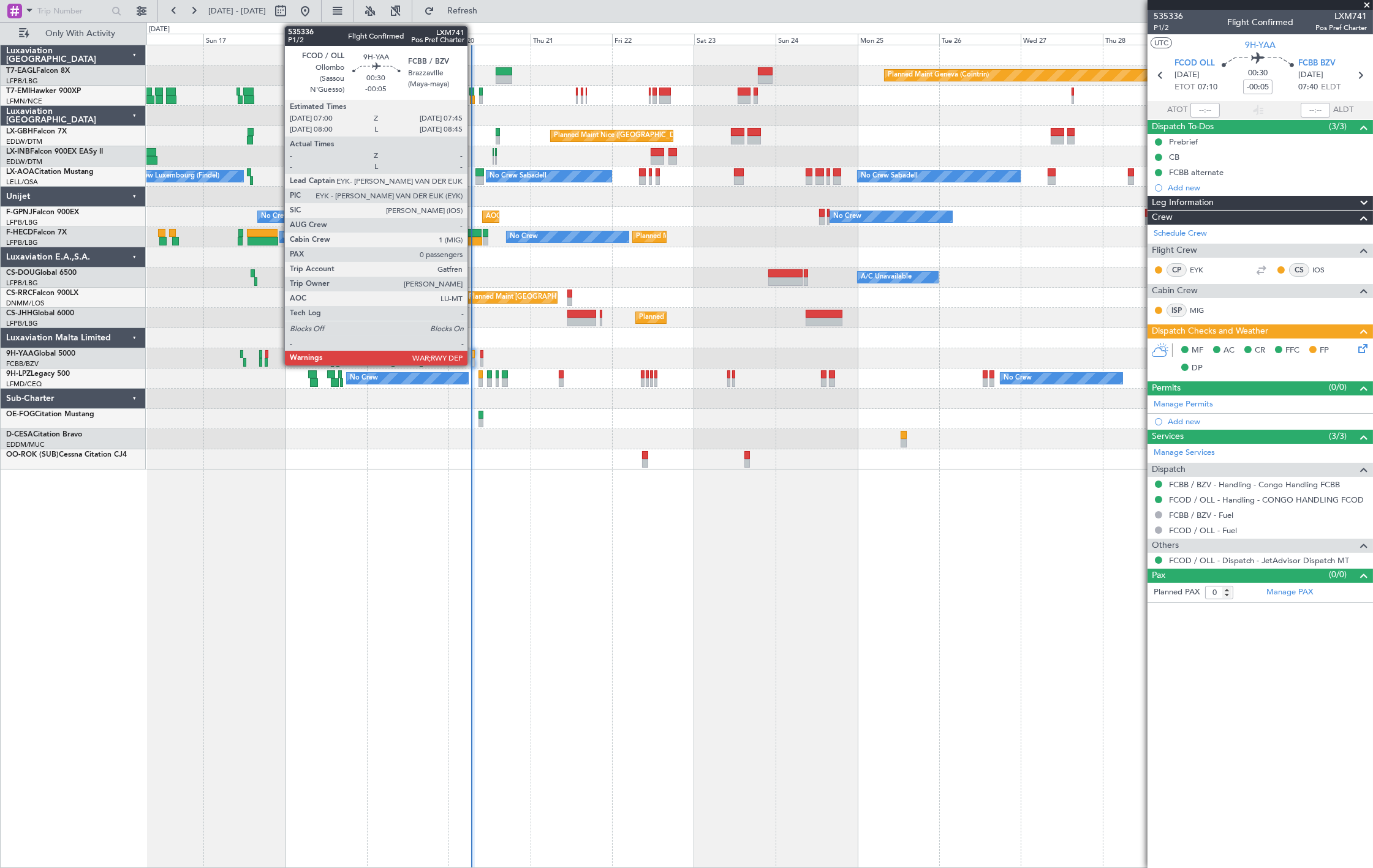
click at [473, 359] on div at bounding box center [473, 362] width 3 height 8
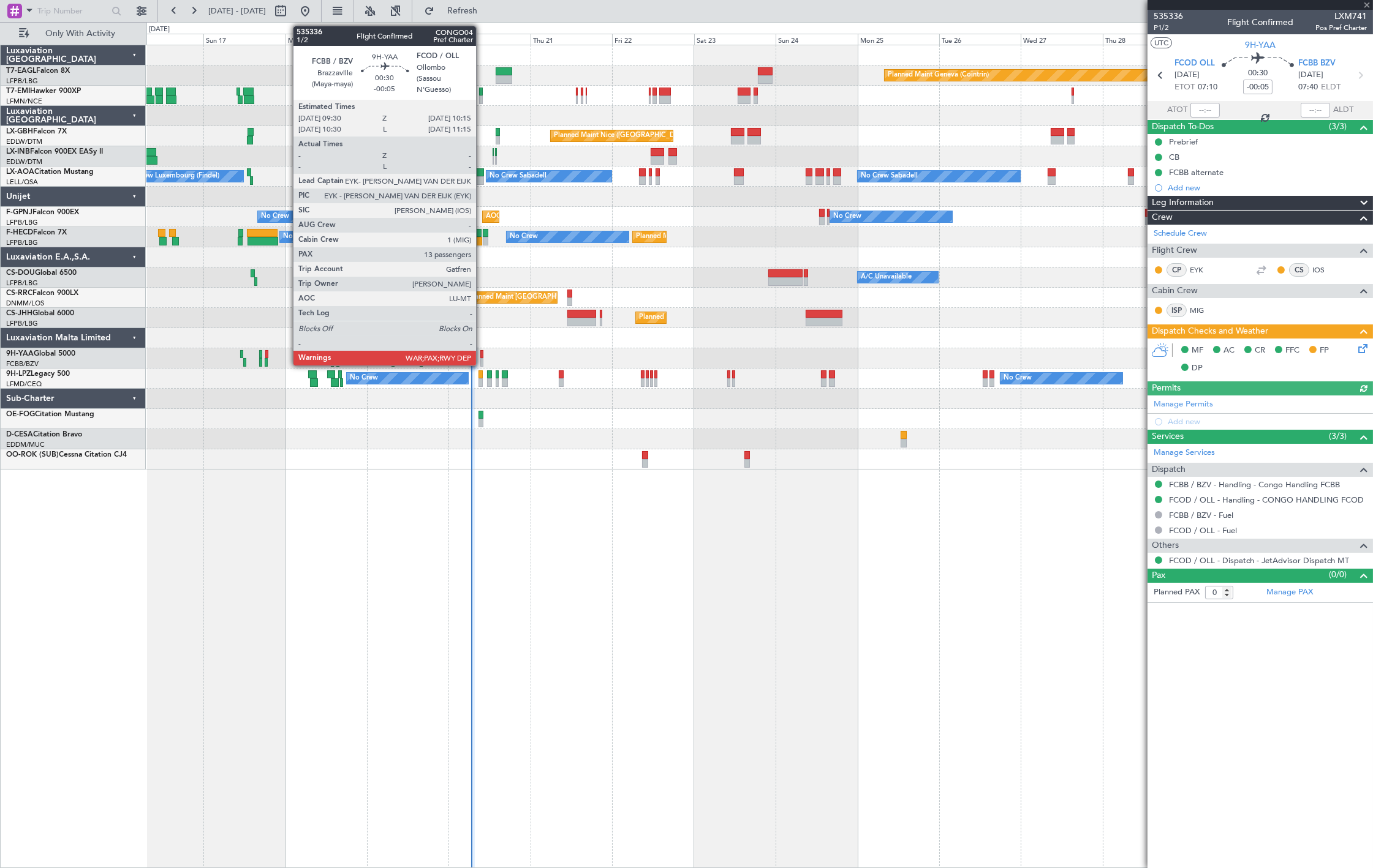
click at [484, 358] on div at bounding box center [759, 358] width 1226 height 20
click at [481, 358] on div at bounding box center [481, 362] width 3 height 8
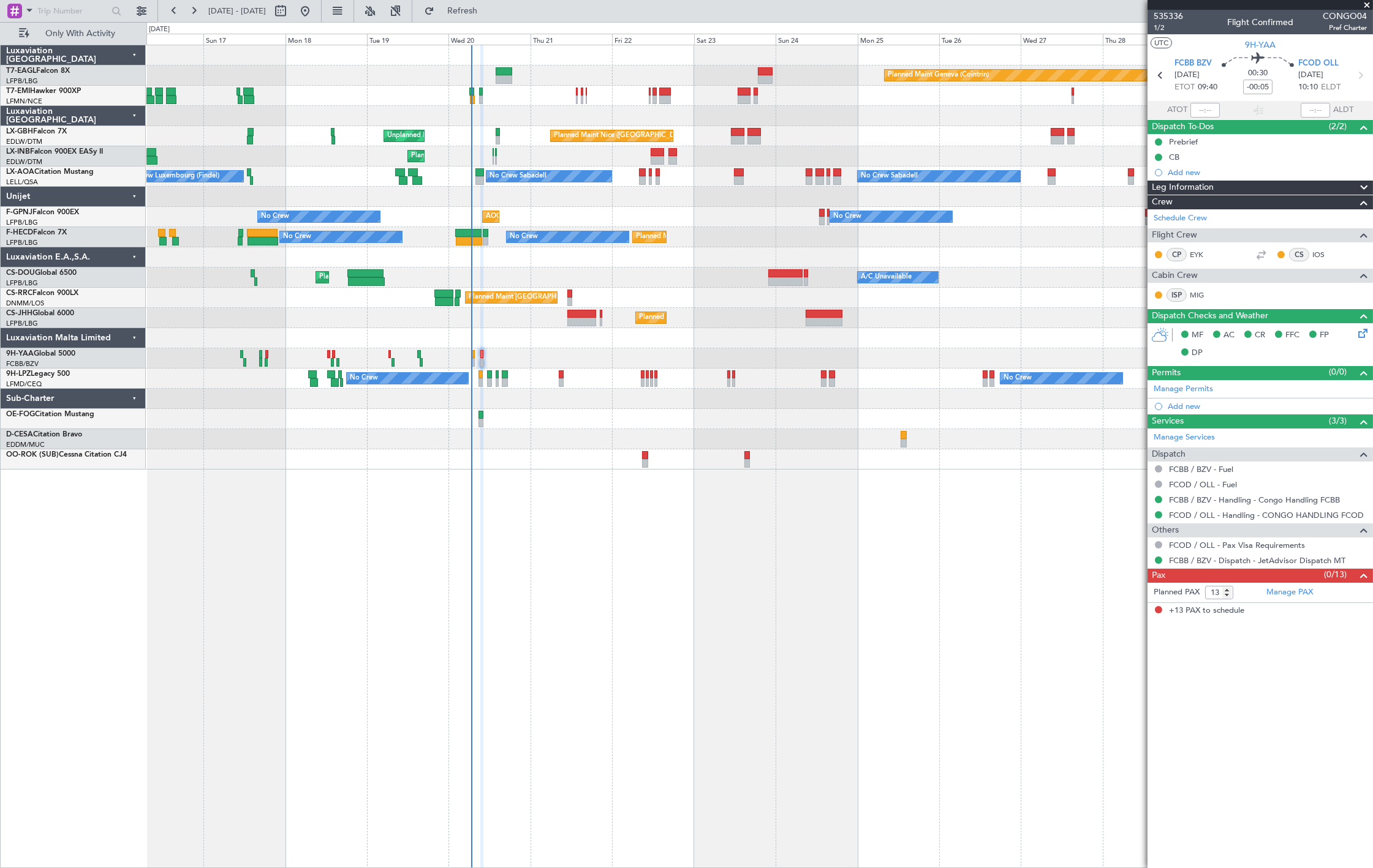
click at [483, 420] on div at bounding box center [759, 418] width 1226 height 20
click at [511, 422] on div at bounding box center [759, 418] width 1226 height 20
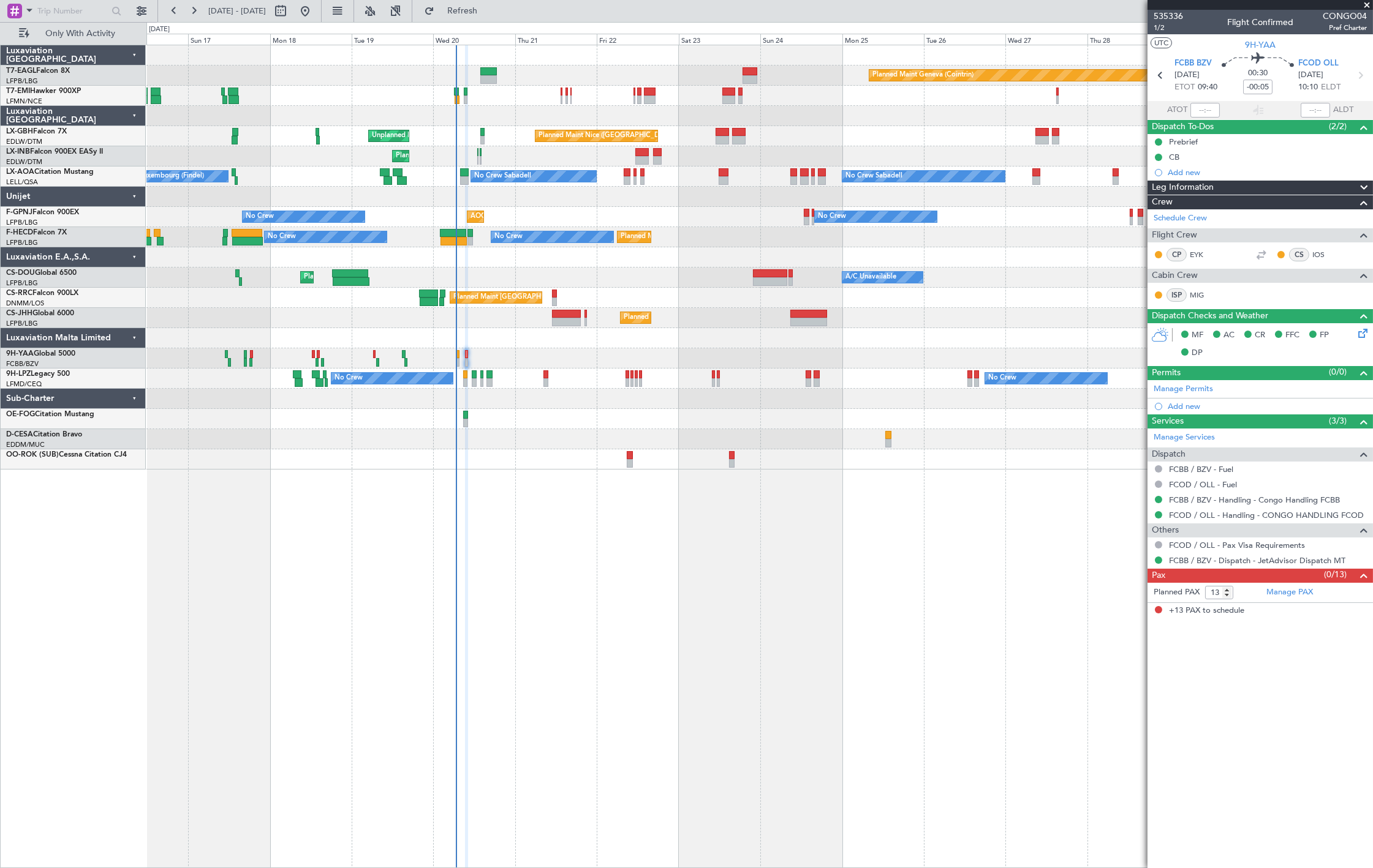
click at [493, 433] on div at bounding box center [759, 438] width 1226 height 20
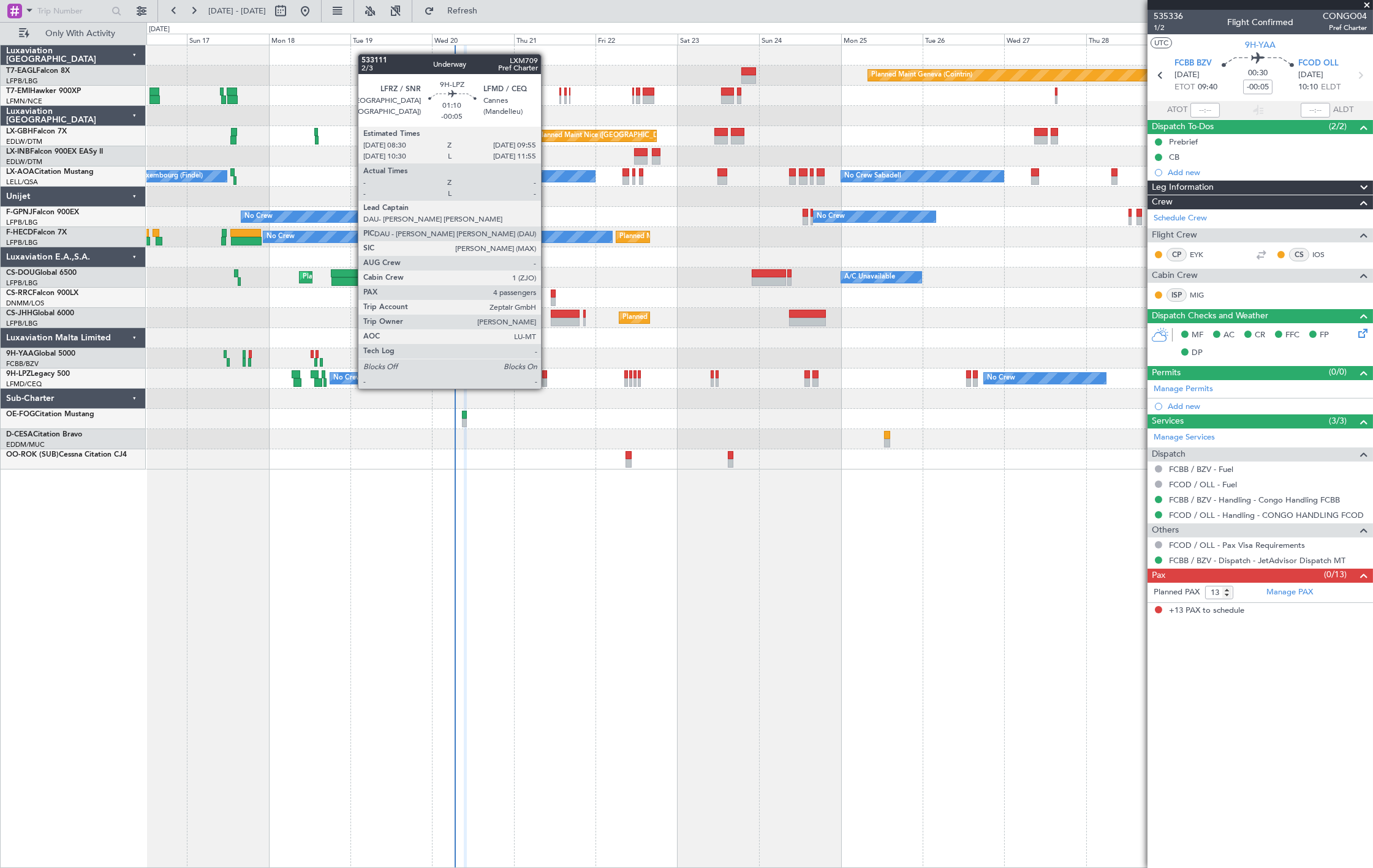
click at [547, 376] on div at bounding box center [544, 374] width 5 height 8
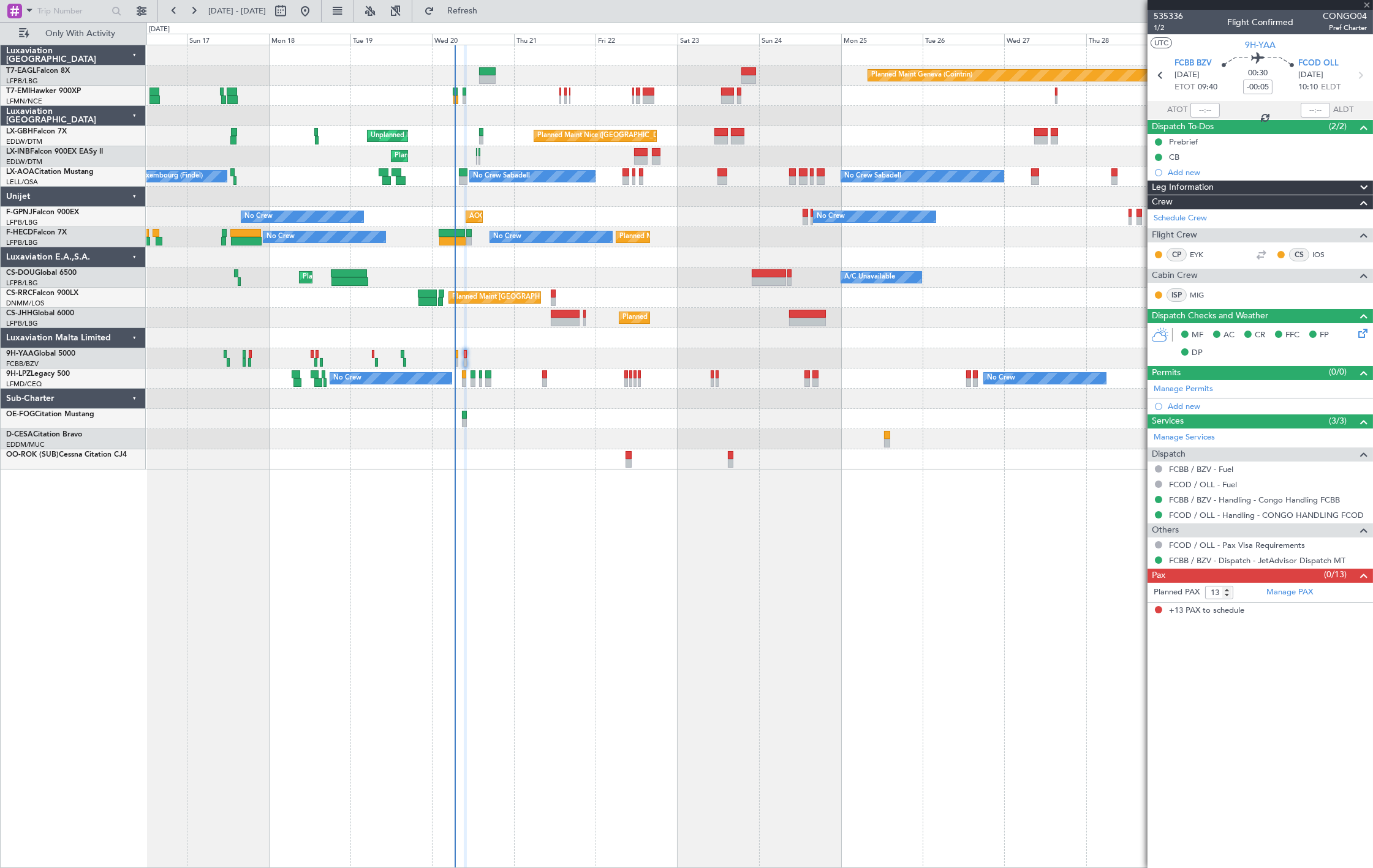
type input "4"
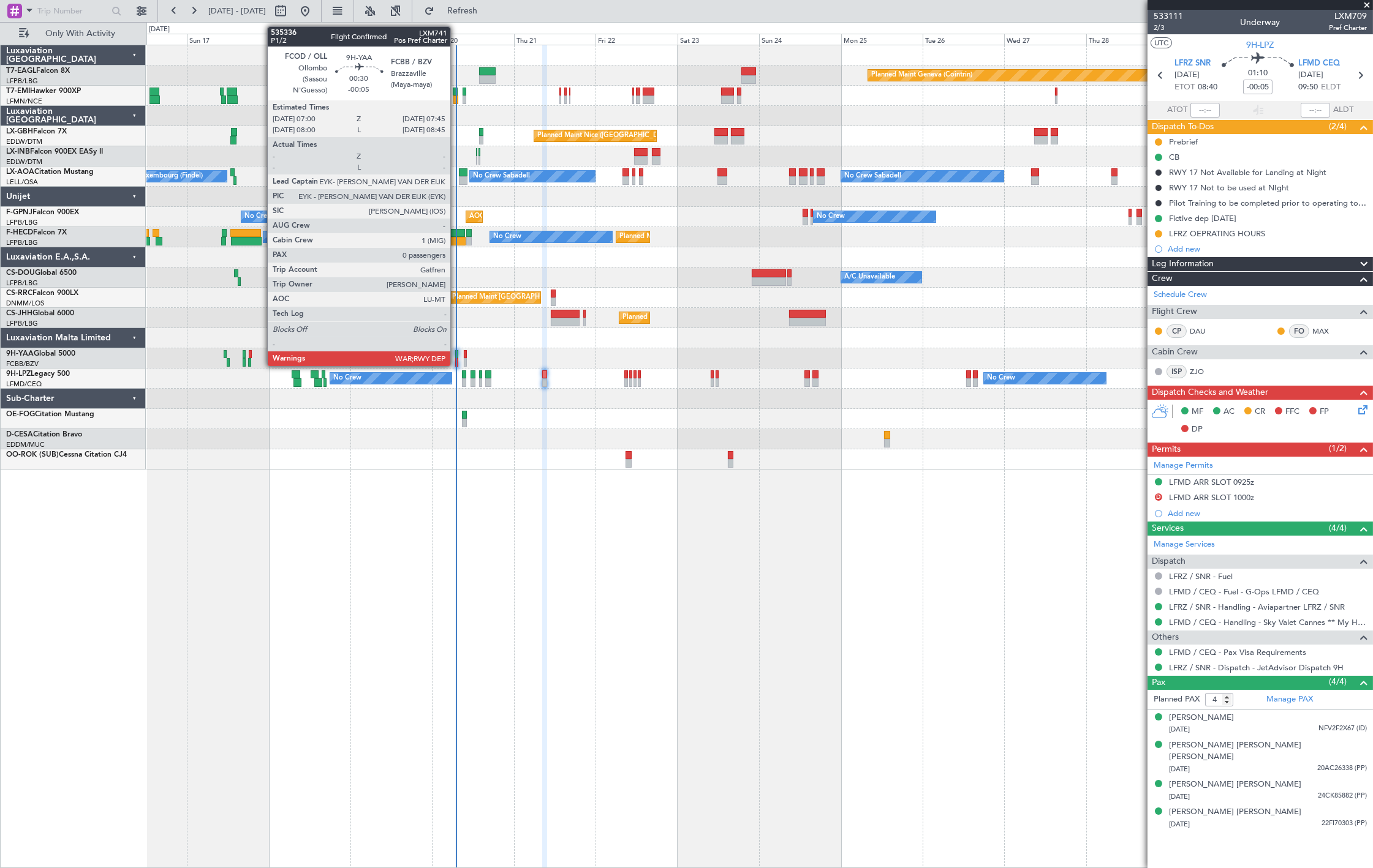
click at [457, 365] on div at bounding box center [457, 362] width 3 height 8
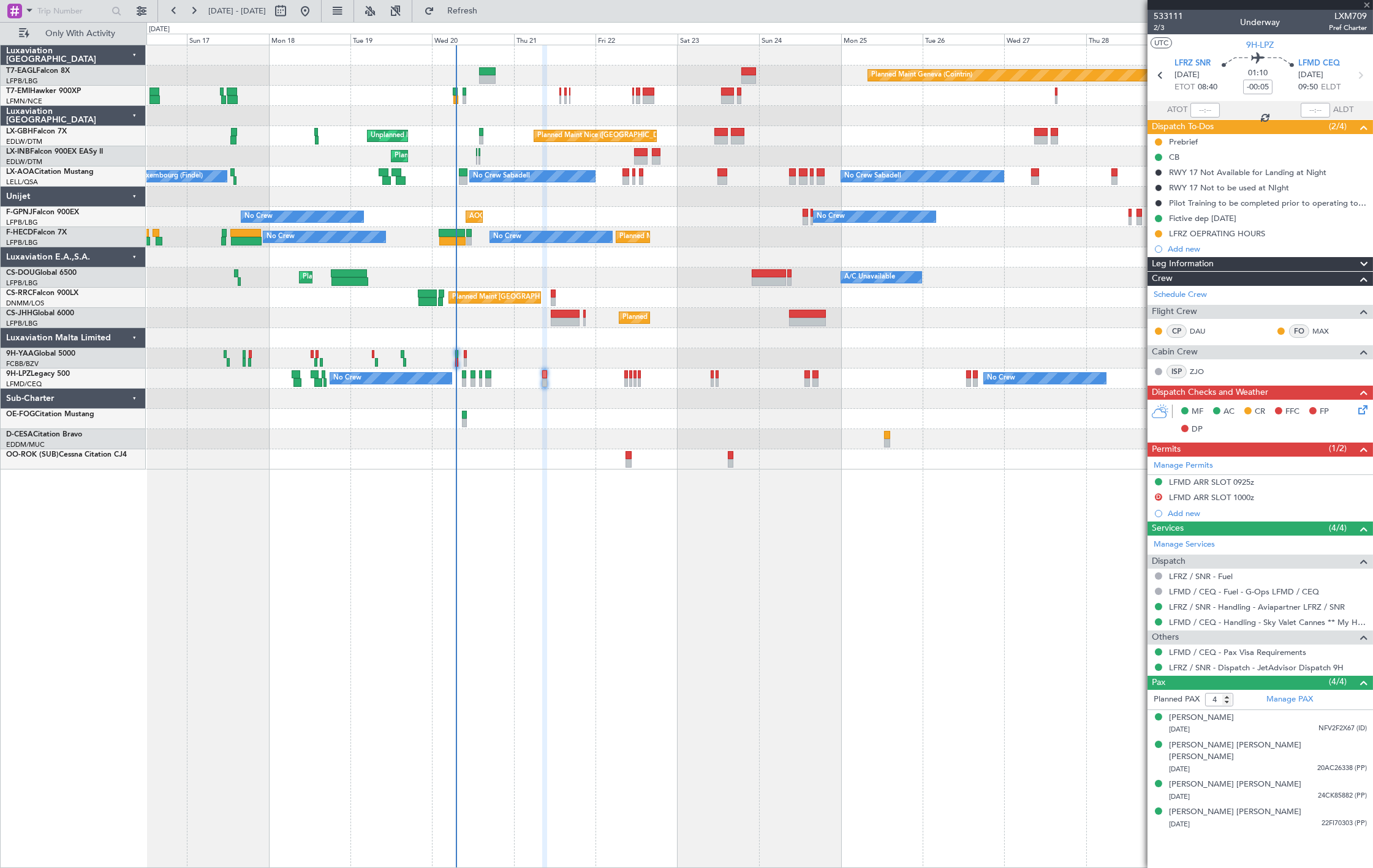
type input "0"
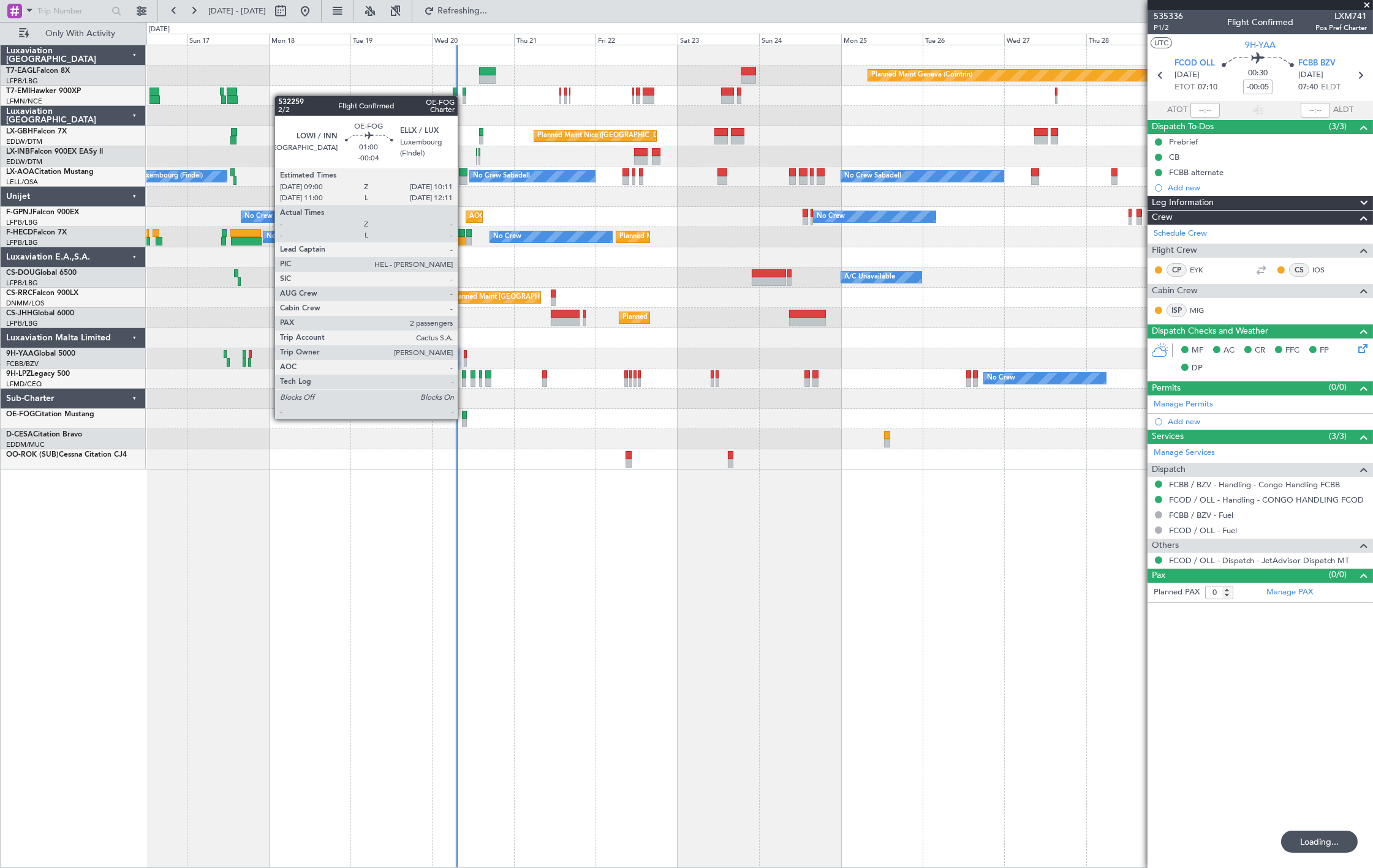
click at [463, 419] on div at bounding box center [464, 423] width 4 height 8
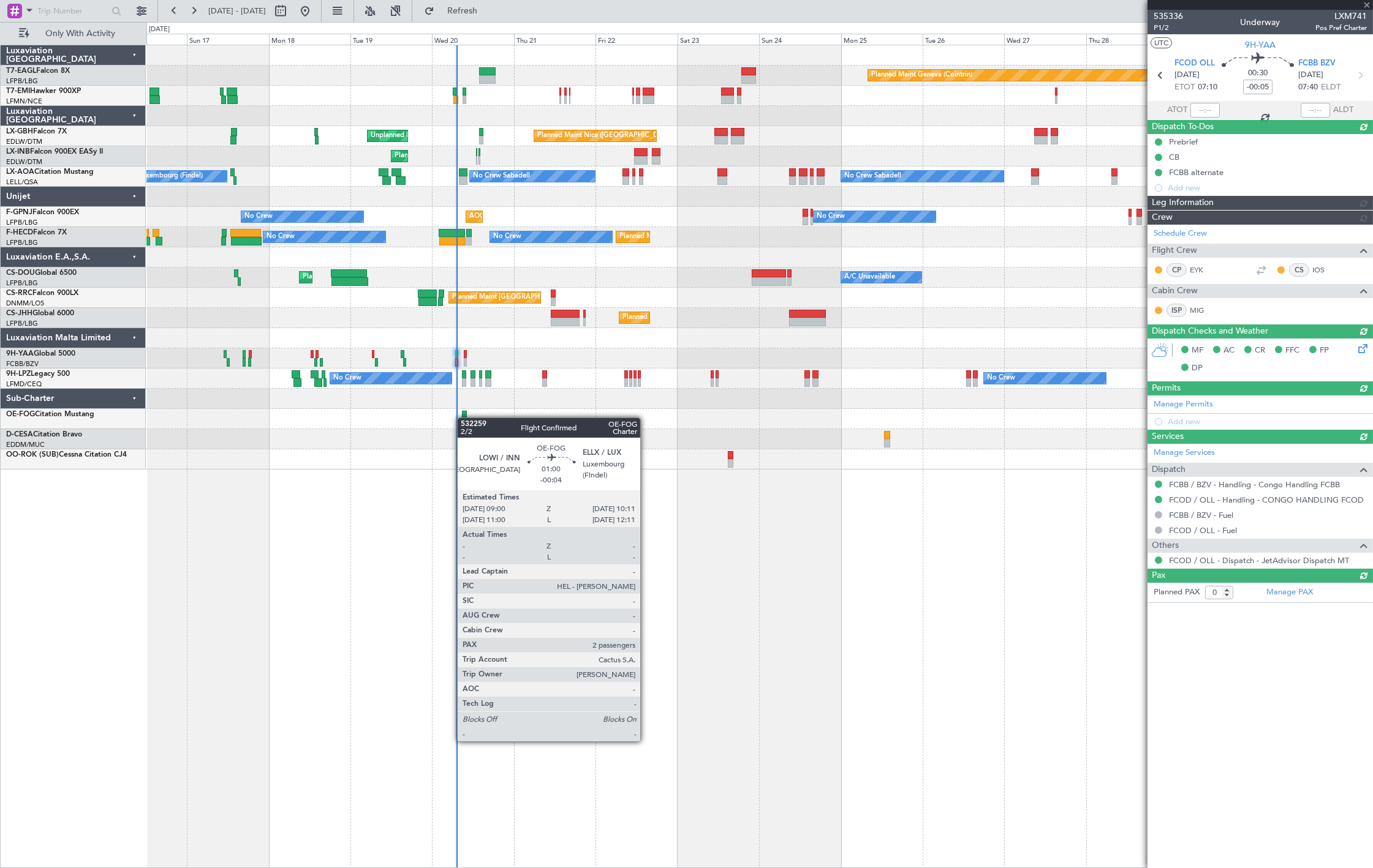
type input "07:03"
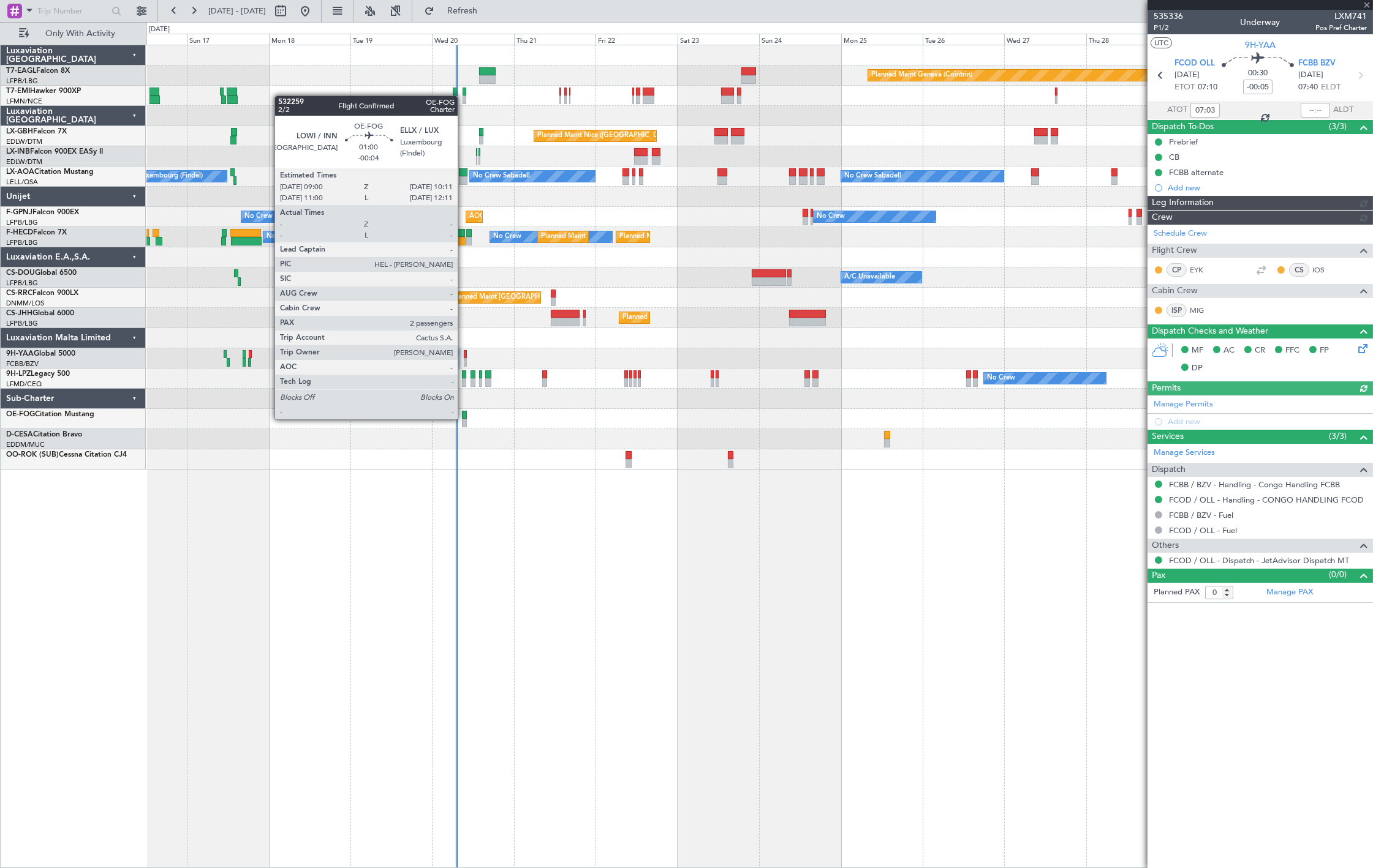
type input "-00:04"
type input "2"
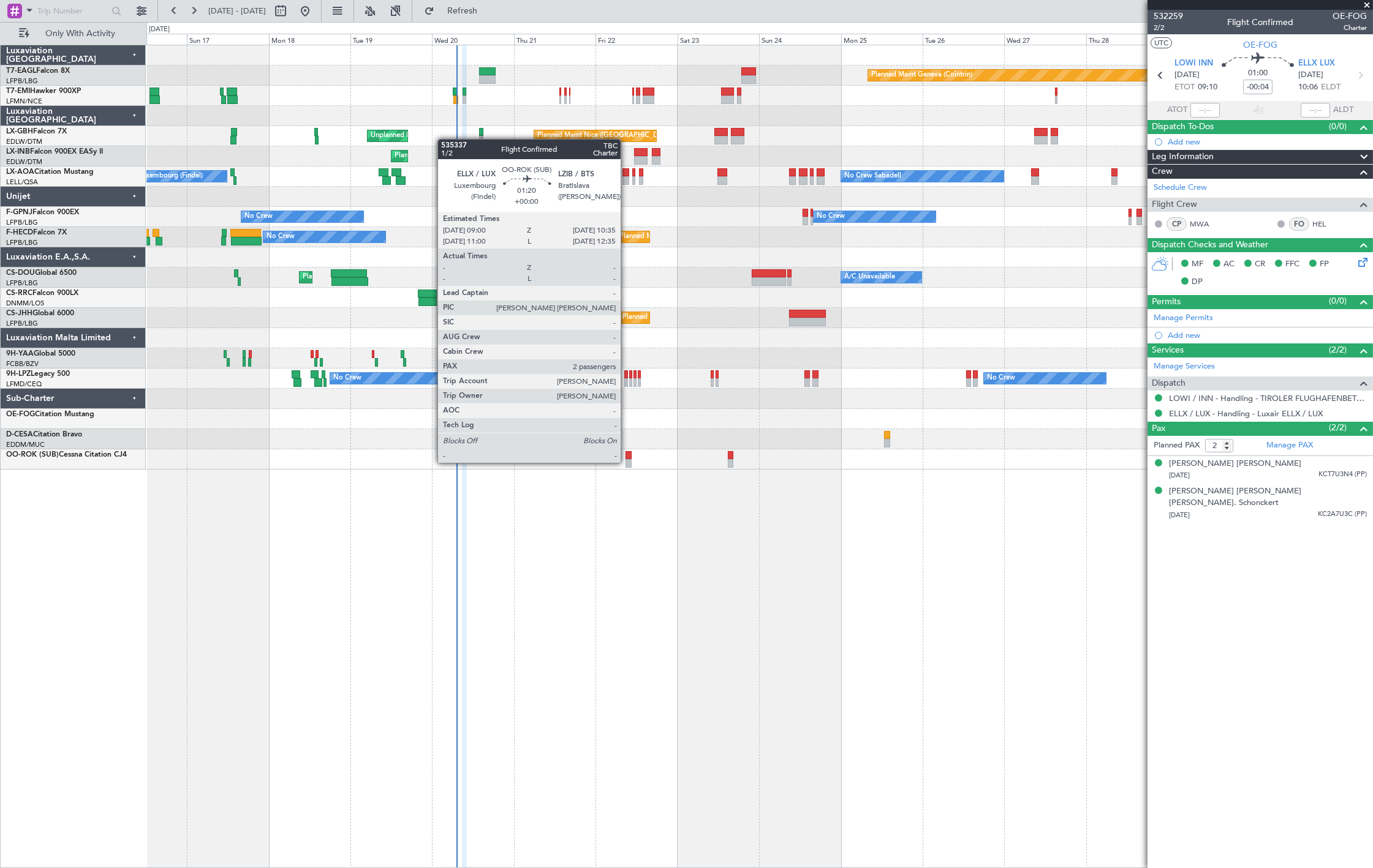
click at [626, 462] on div at bounding box center [628, 463] width 5 height 8
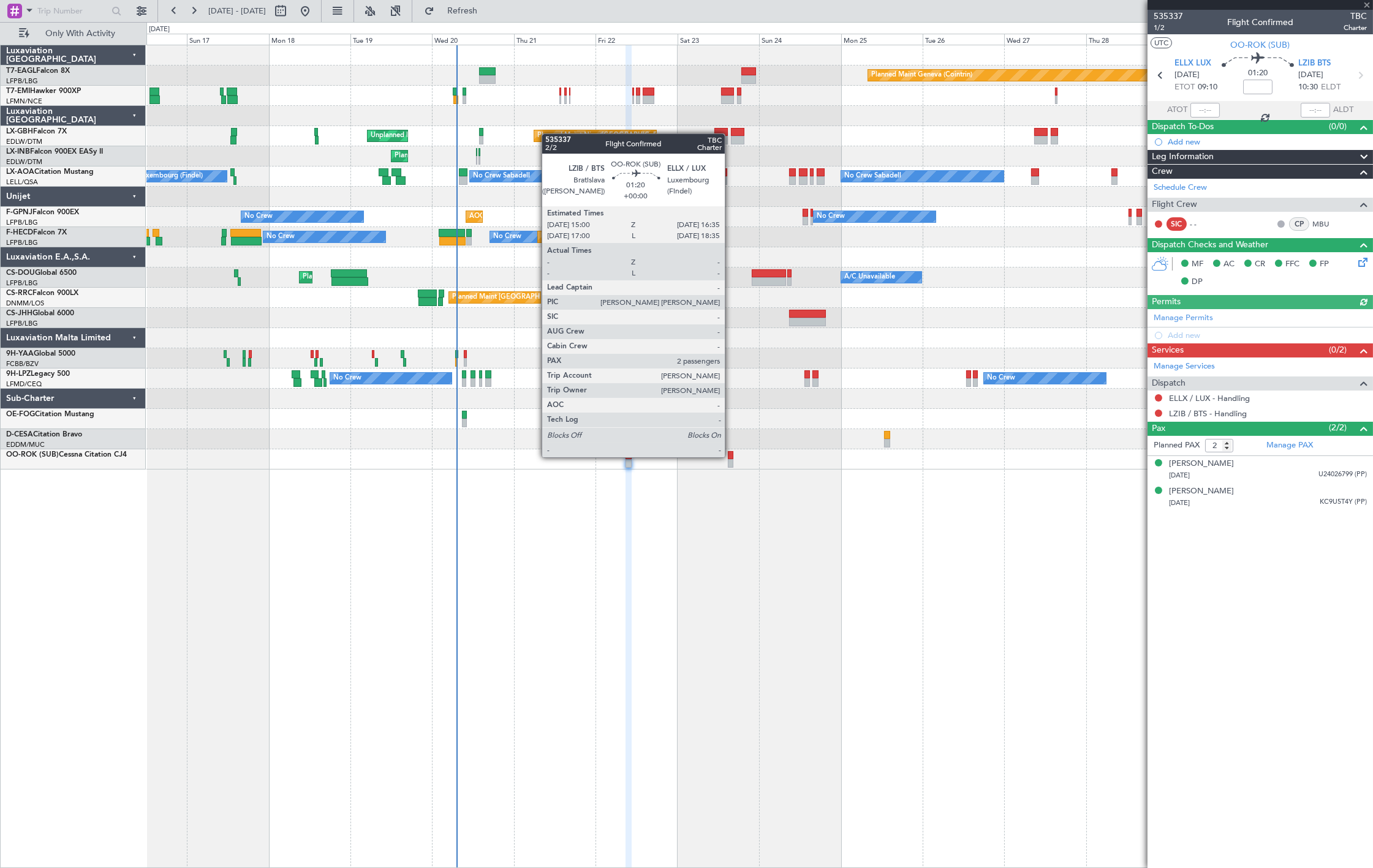
click at [731, 456] on div at bounding box center [730, 455] width 5 height 8
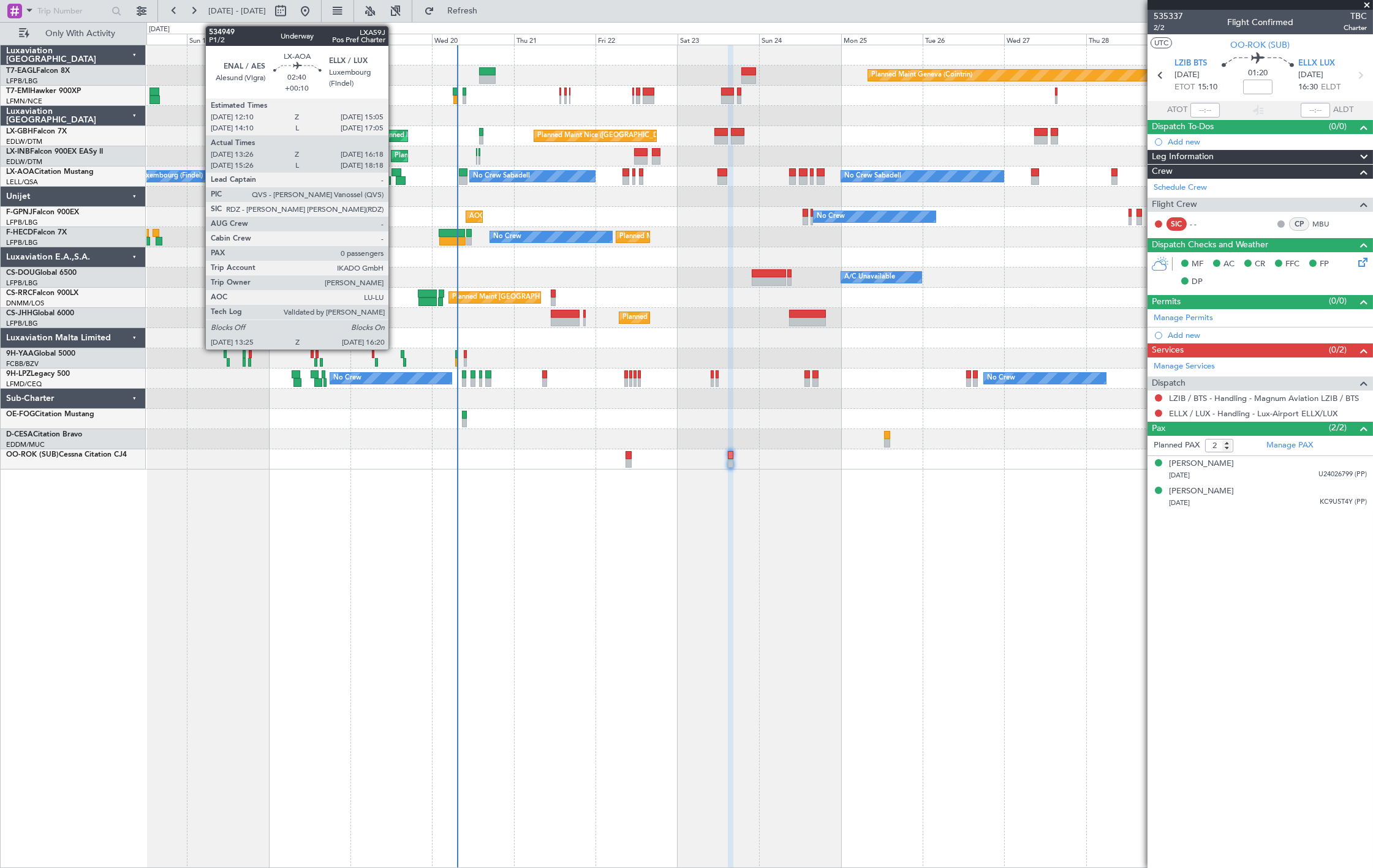
click at [395, 170] on div at bounding box center [397, 172] width 10 height 8
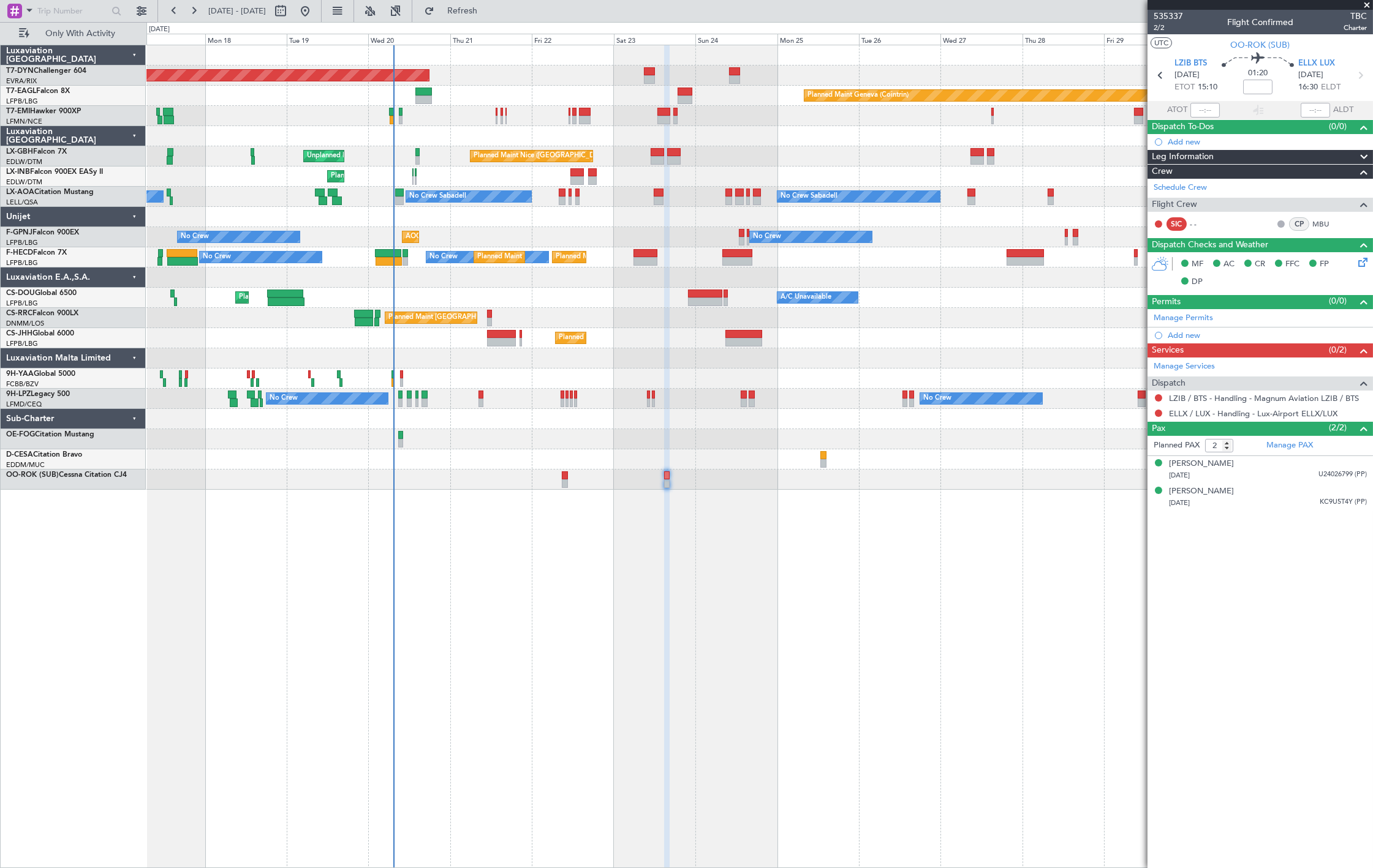
click at [316, 211] on div "Planned Maint [GEOGRAPHIC_DATA]-[GEOGRAPHIC_DATA] Planned Maint Geneva ([GEOGRA…" at bounding box center [759, 267] width 1226 height 444
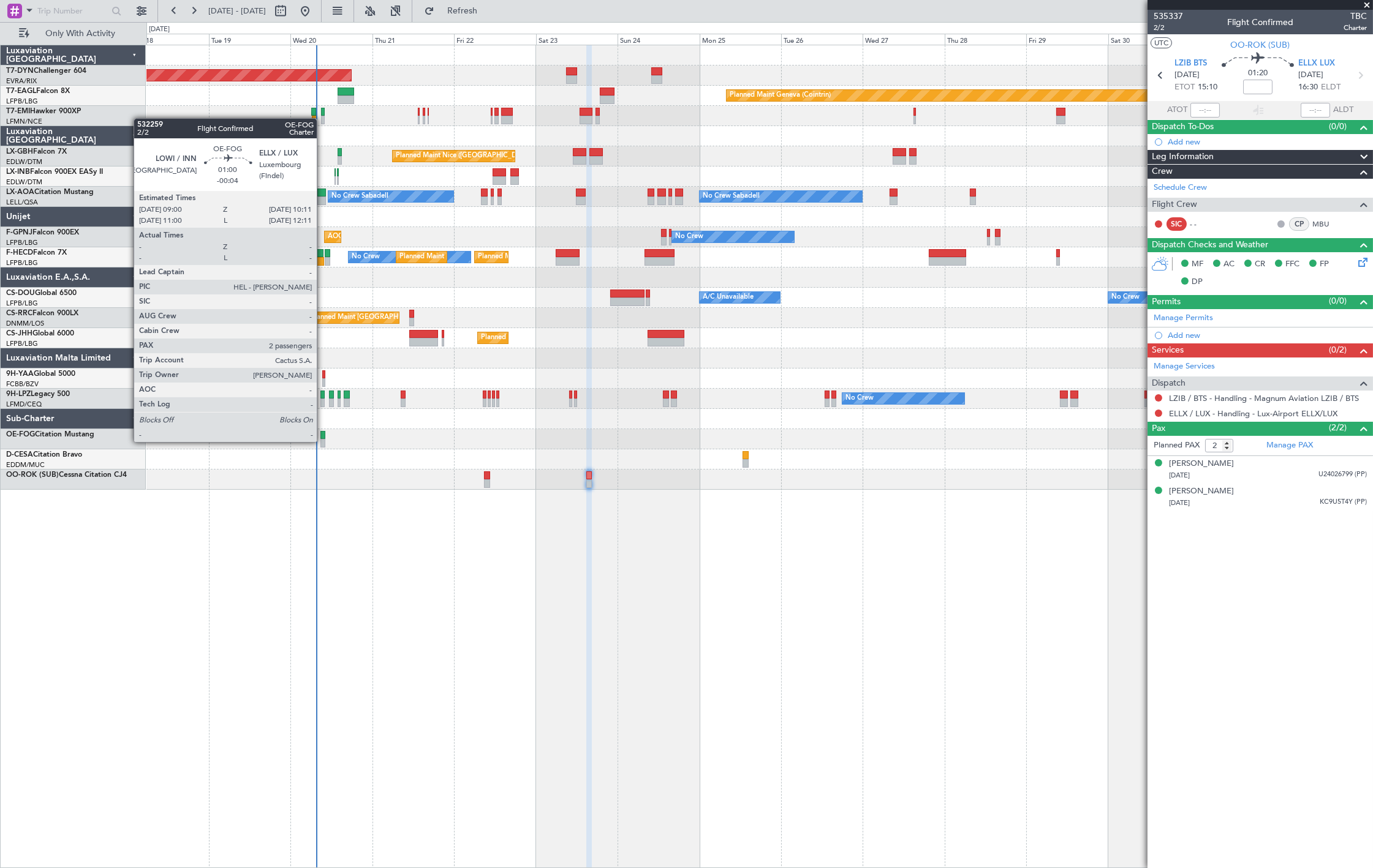
click at [323, 441] on div at bounding box center [323, 443] width 4 height 8
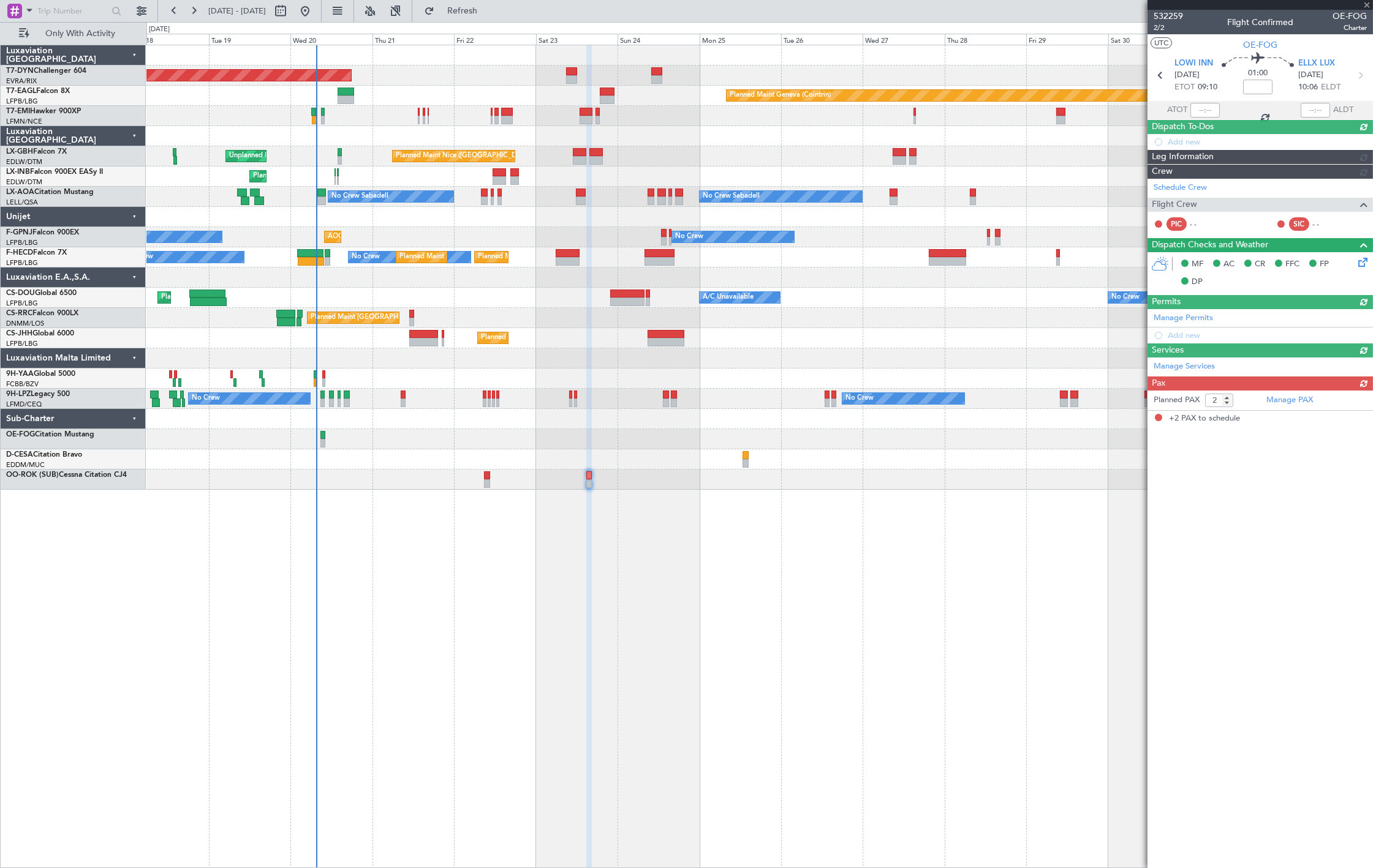
type input "-00:04"
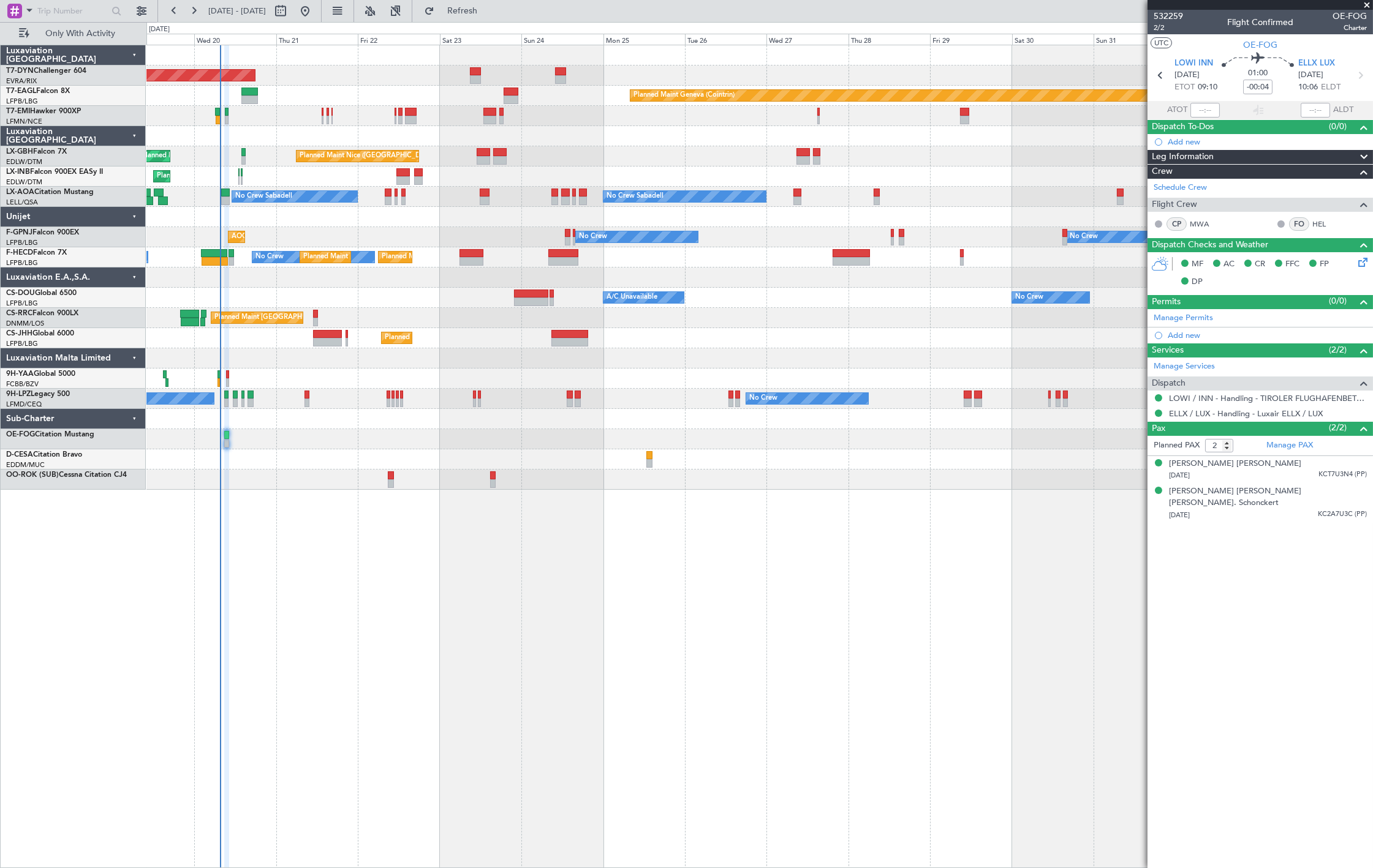
click at [815, 388] on div at bounding box center [759, 378] width 1226 height 20
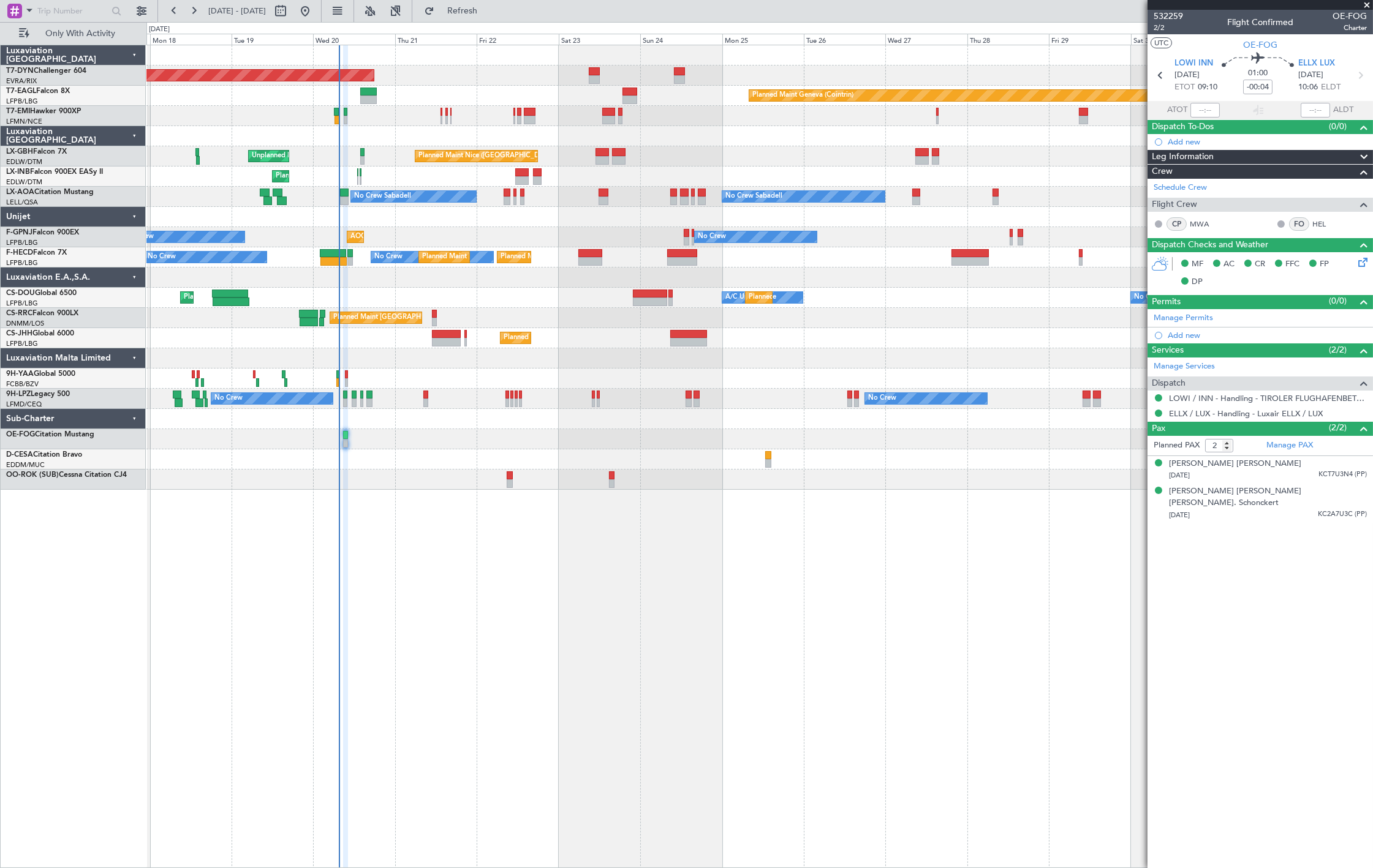
click at [933, 378] on div at bounding box center [759, 378] width 1226 height 20
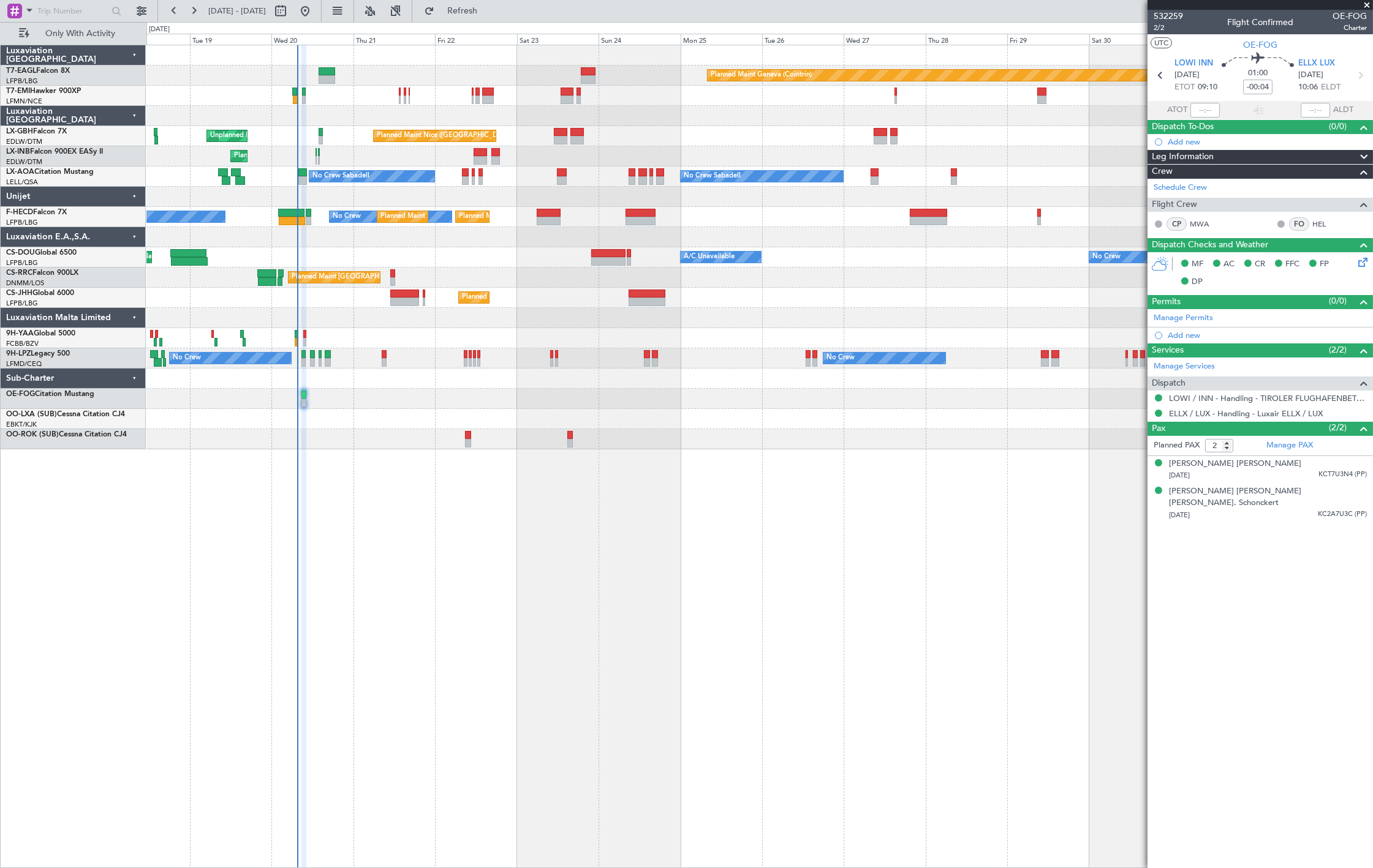
click at [517, 616] on div "Planned Maint Geneva (Cointrin) Planned Maint [US_STATE] ([GEOGRAPHIC_DATA]) Pl…" at bounding box center [759, 456] width 1227 height 823
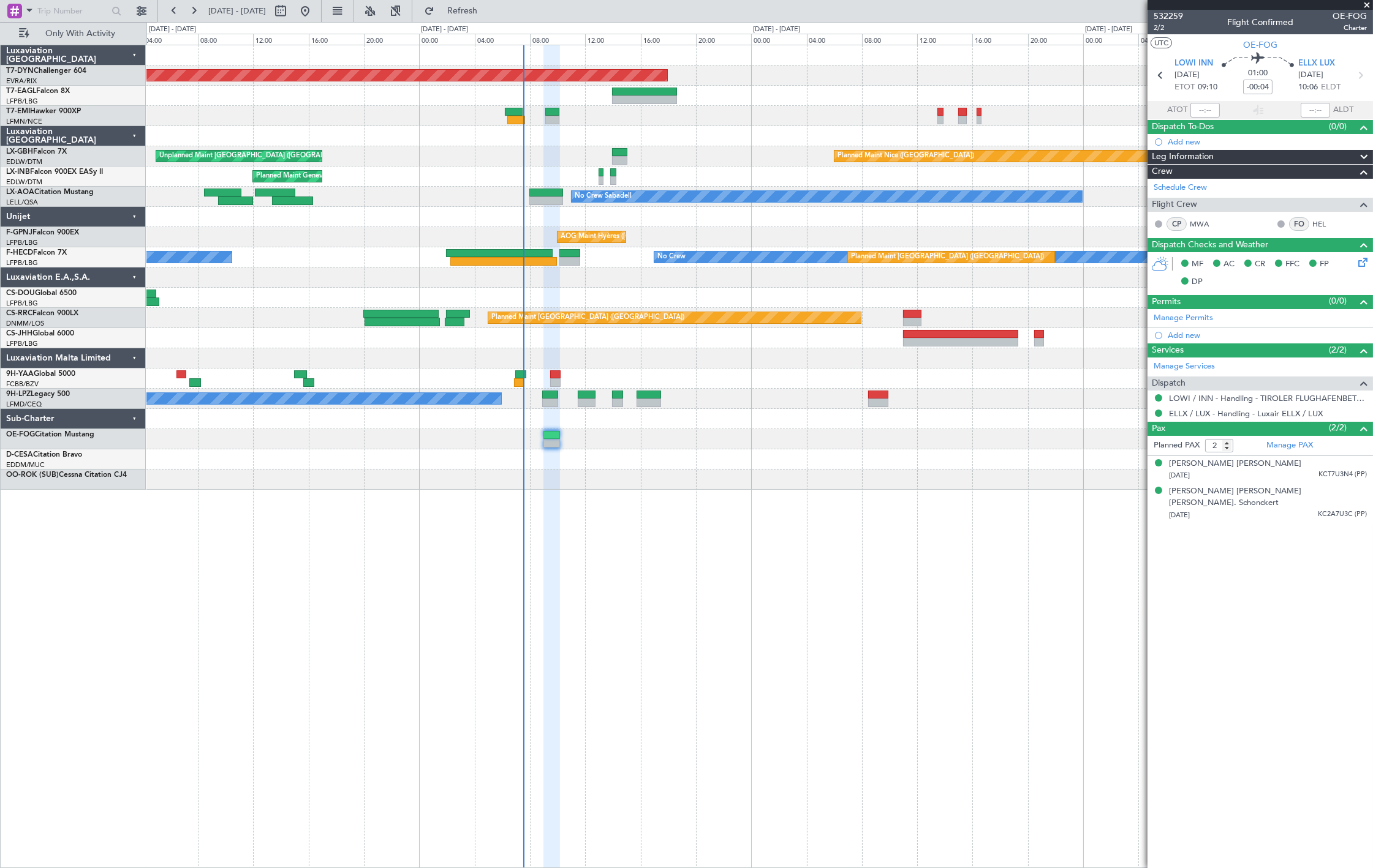
click at [594, 338] on div "Planned Maint [GEOGRAPHIC_DATA]-[GEOGRAPHIC_DATA] [GEOGRAPHIC_DATA] ([GEOGRAPHI…" at bounding box center [759, 267] width 1226 height 444
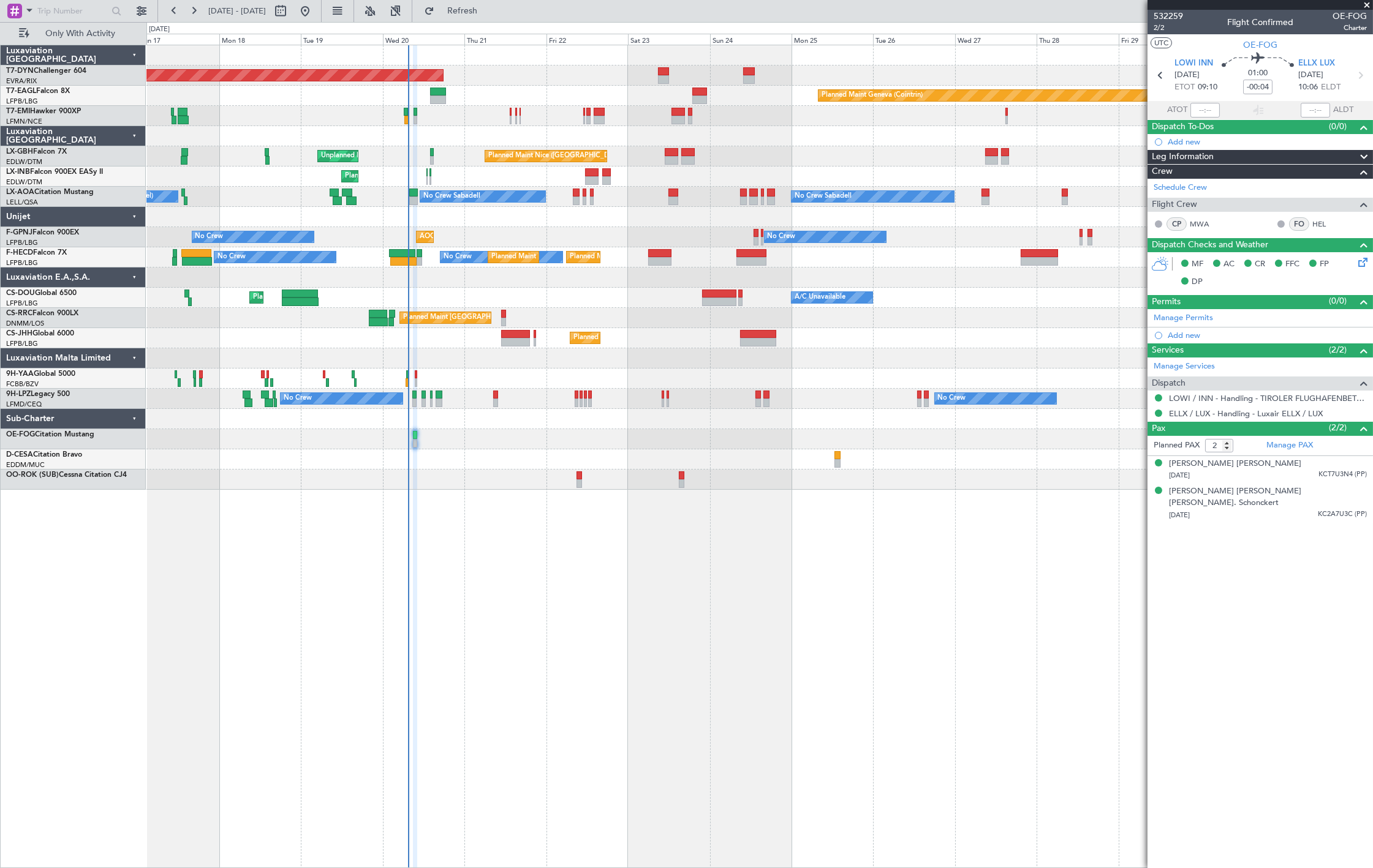
click at [457, 229] on div "No Crew No Crew No Crew [GEOGRAPHIC_DATA] ([GEOGRAPHIC_DATA]) Planned Maint [GE…" at bounding box center [759, 237] width 1226 height 20
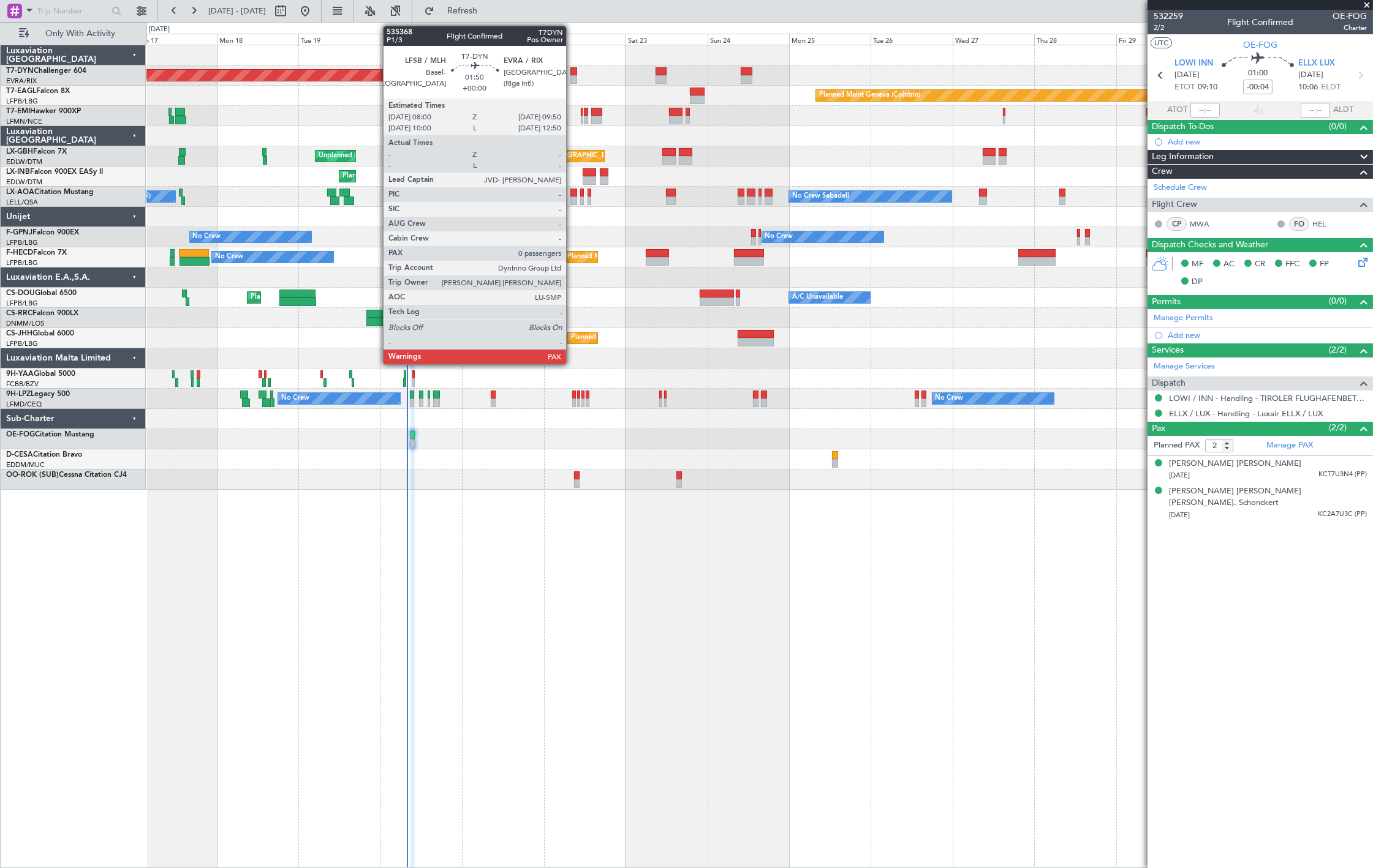
click at [572, 69] on div at bounding box center [573, 71] width 7 height 8
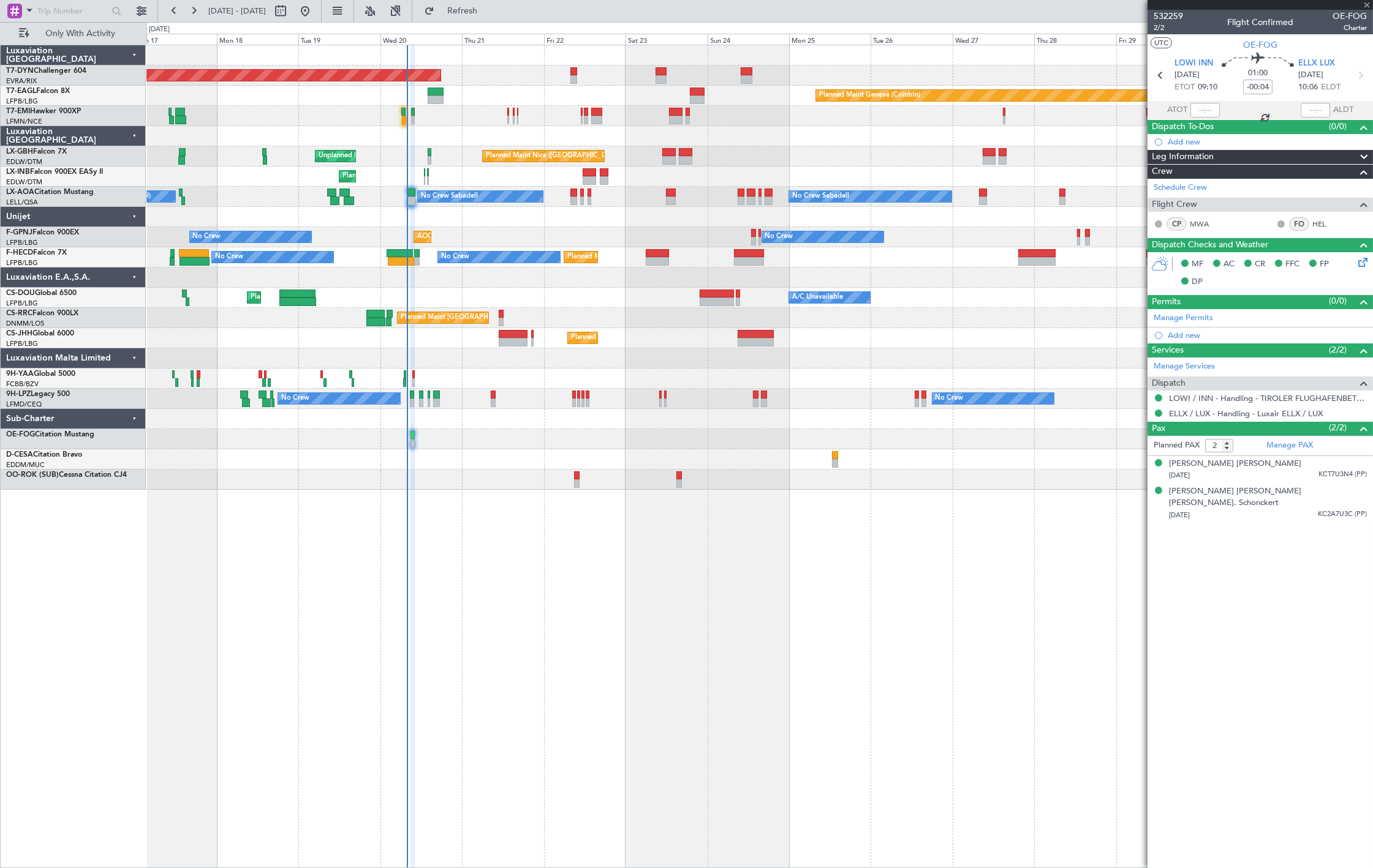
type input "0"
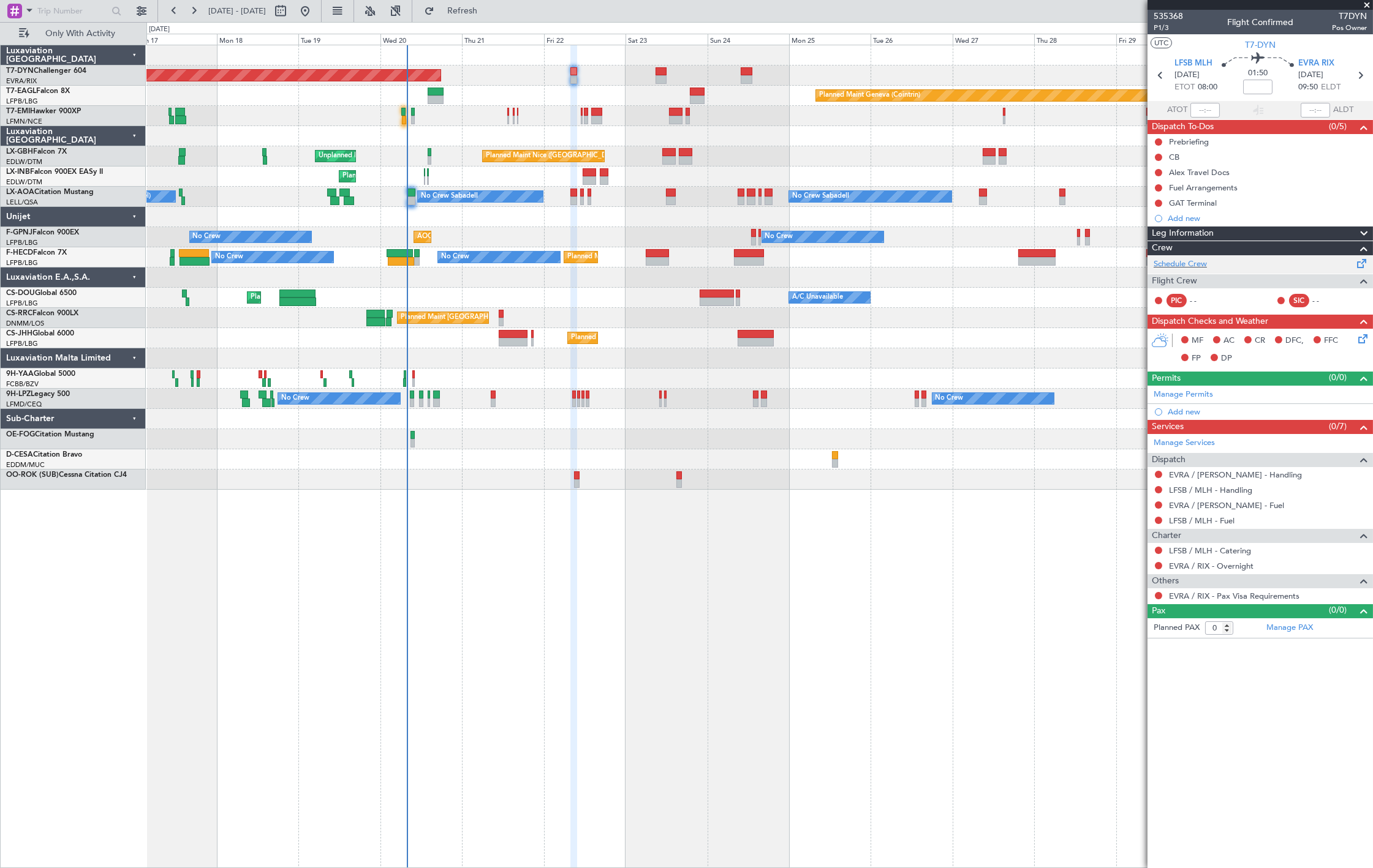
click at [1210, 264] on div "Schedule Crew" at bounding box center [1260, 264] width 226 height 19
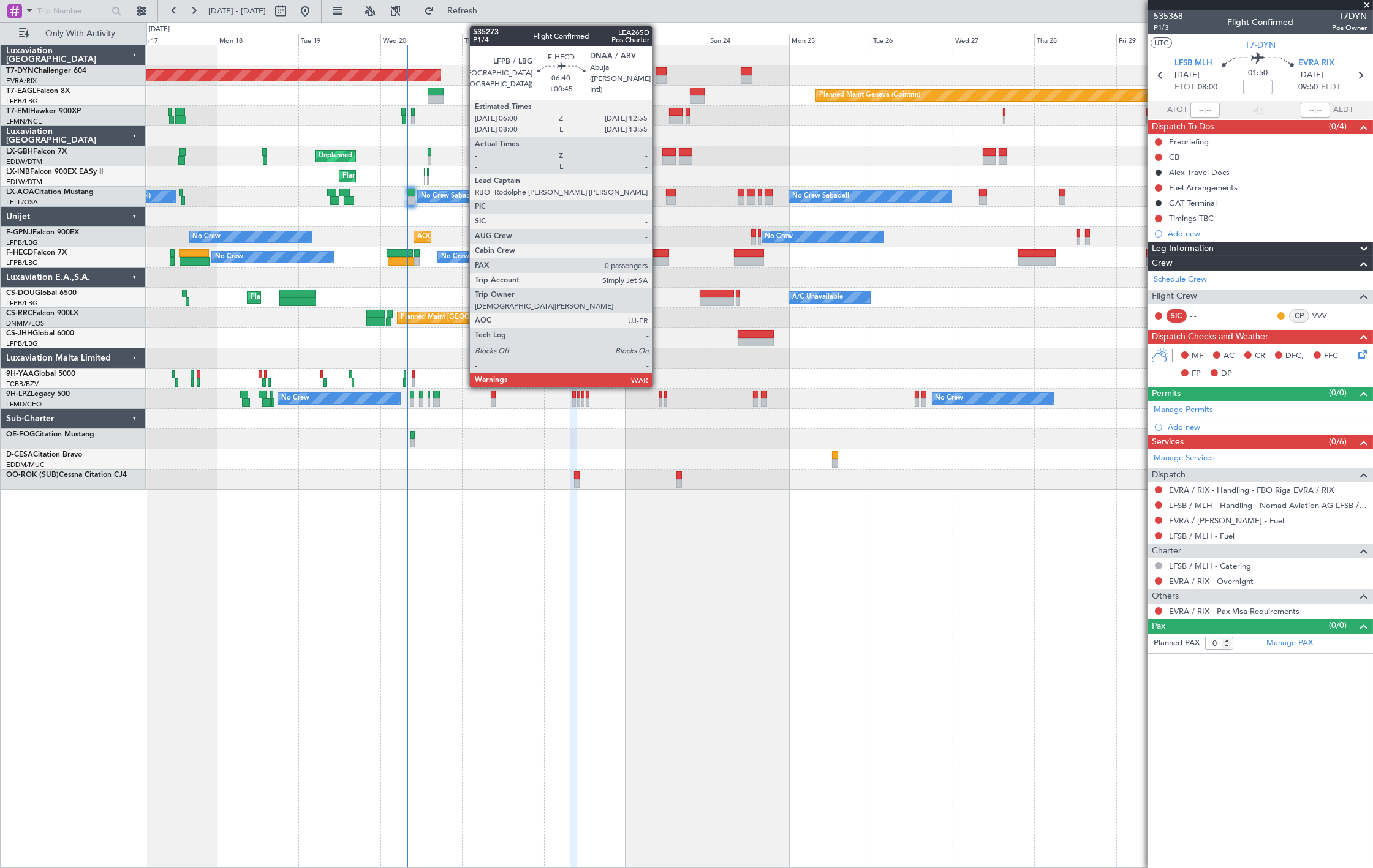
click at [658, 249] on div at bounding box center [658, 253] width 24 height 8
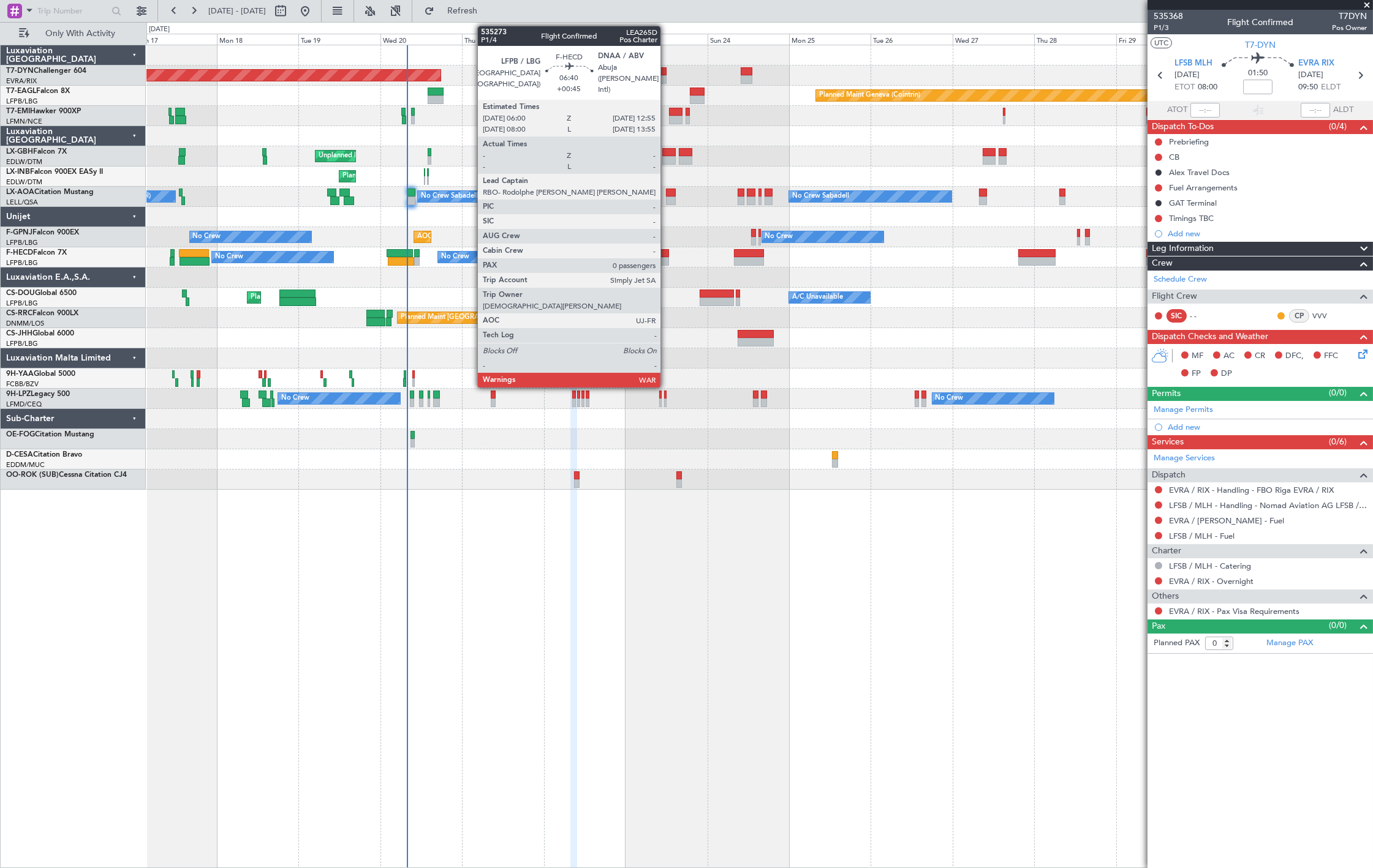
click at [667, 258] on div "Planned Maint [GEOGRAPHIC_DATA] ([GEOGRAPHIC_DATA]) No Crew Planned Maint [GEOG…" at bounding box center [759, 257] width 1226 height 20
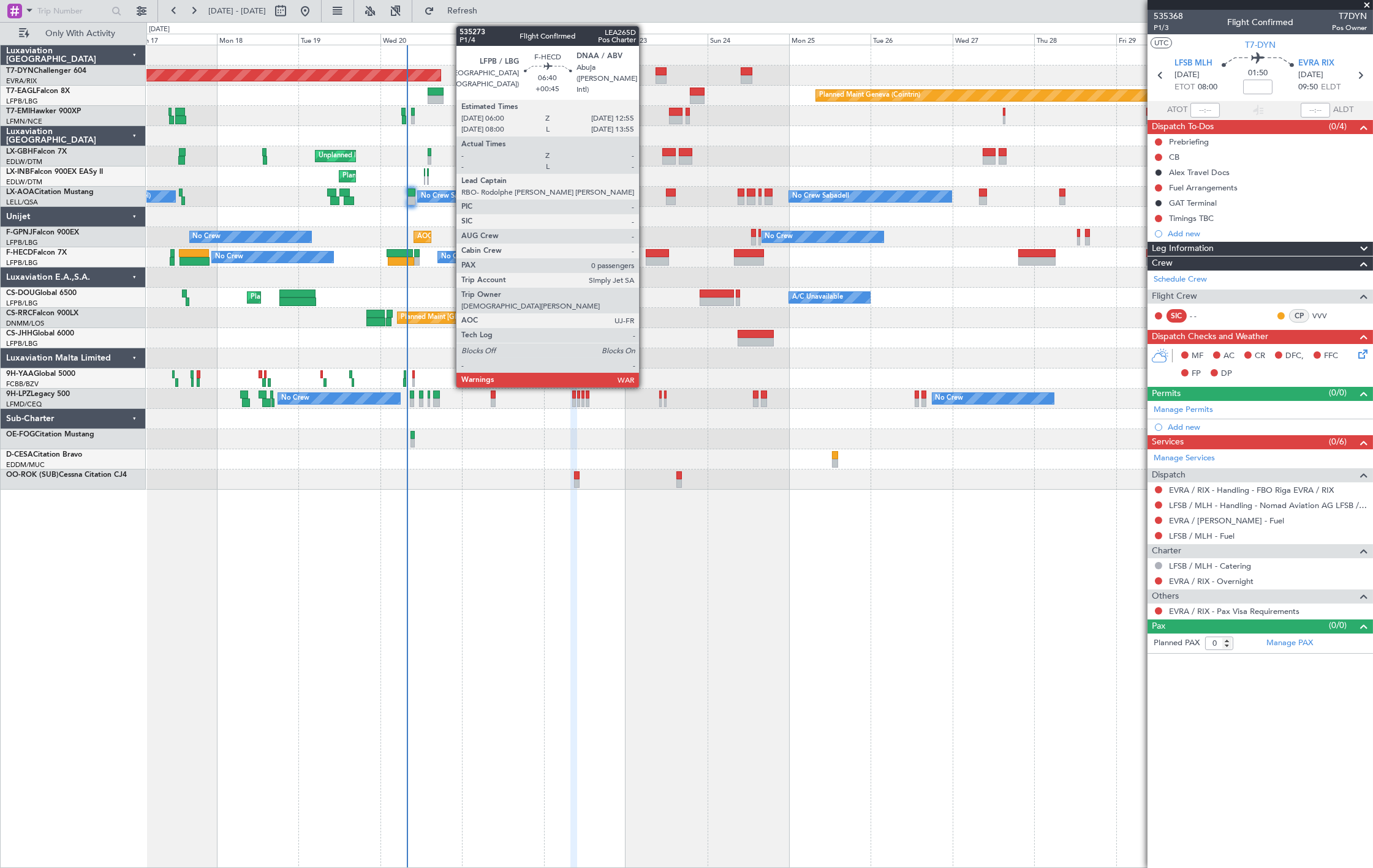
click at [646, 258] on div at bounding box center [658, 261] width 24 height 8
type input "+00:45"
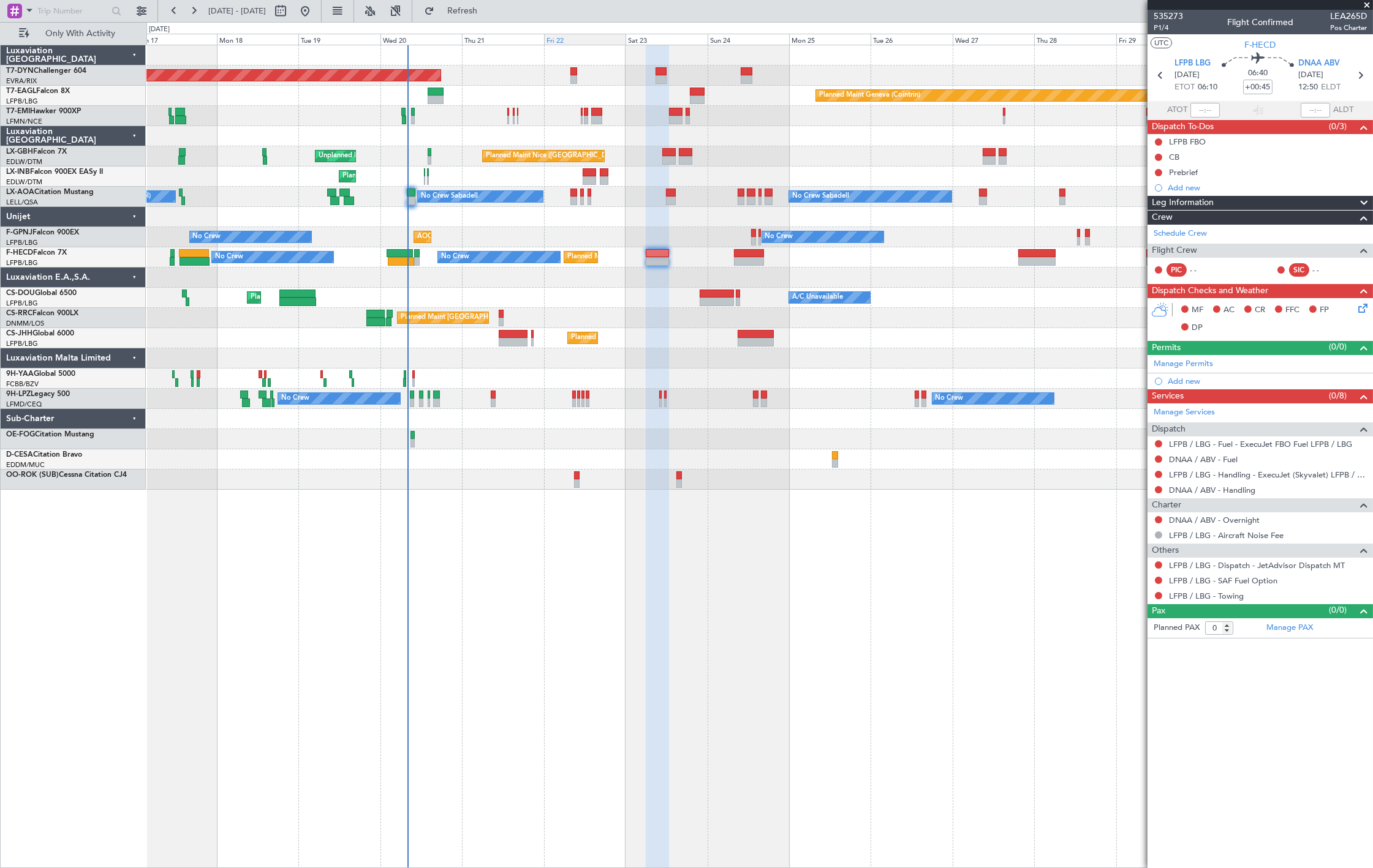
drag, startPoint x: 506, startPoint y: 10, endPoint x: 552, endPoint y: 33, distance: 51.4
click at [488, 10] on span "Refresh" at bounding box center [462, 10] width 52 height 8
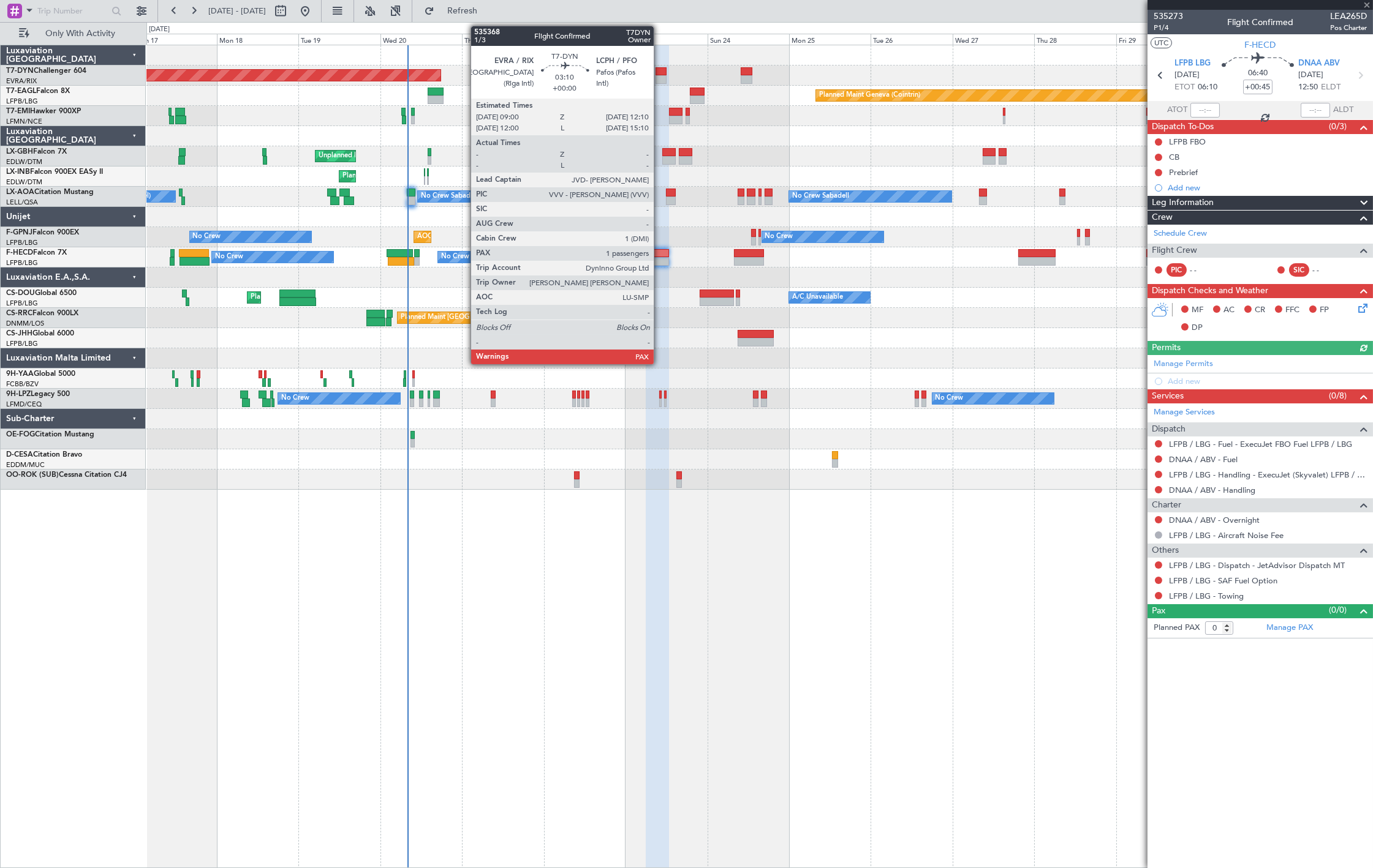
click at [660, 72] on div at bounding box center [661, 71] width 11 height 8
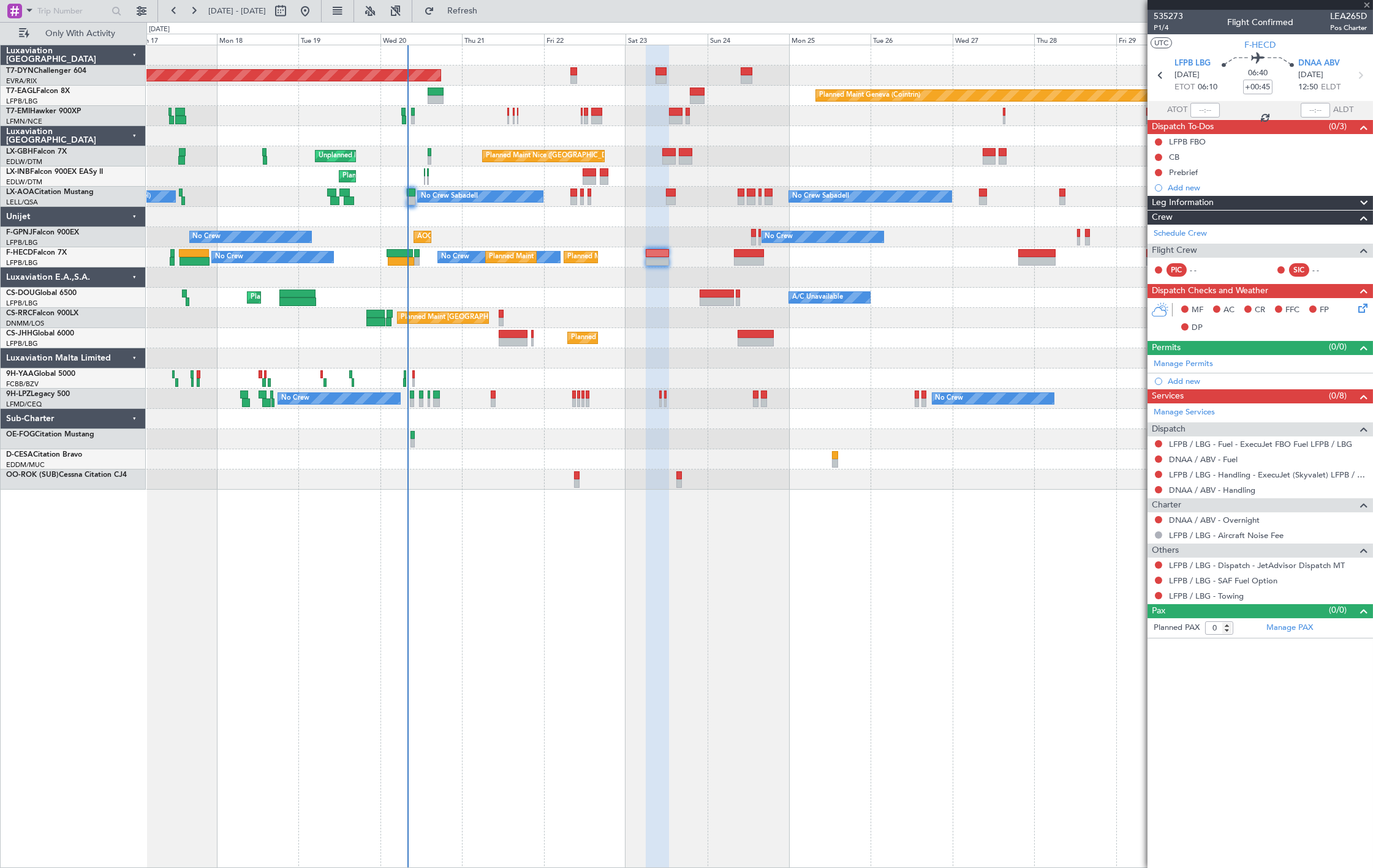
type input "3"
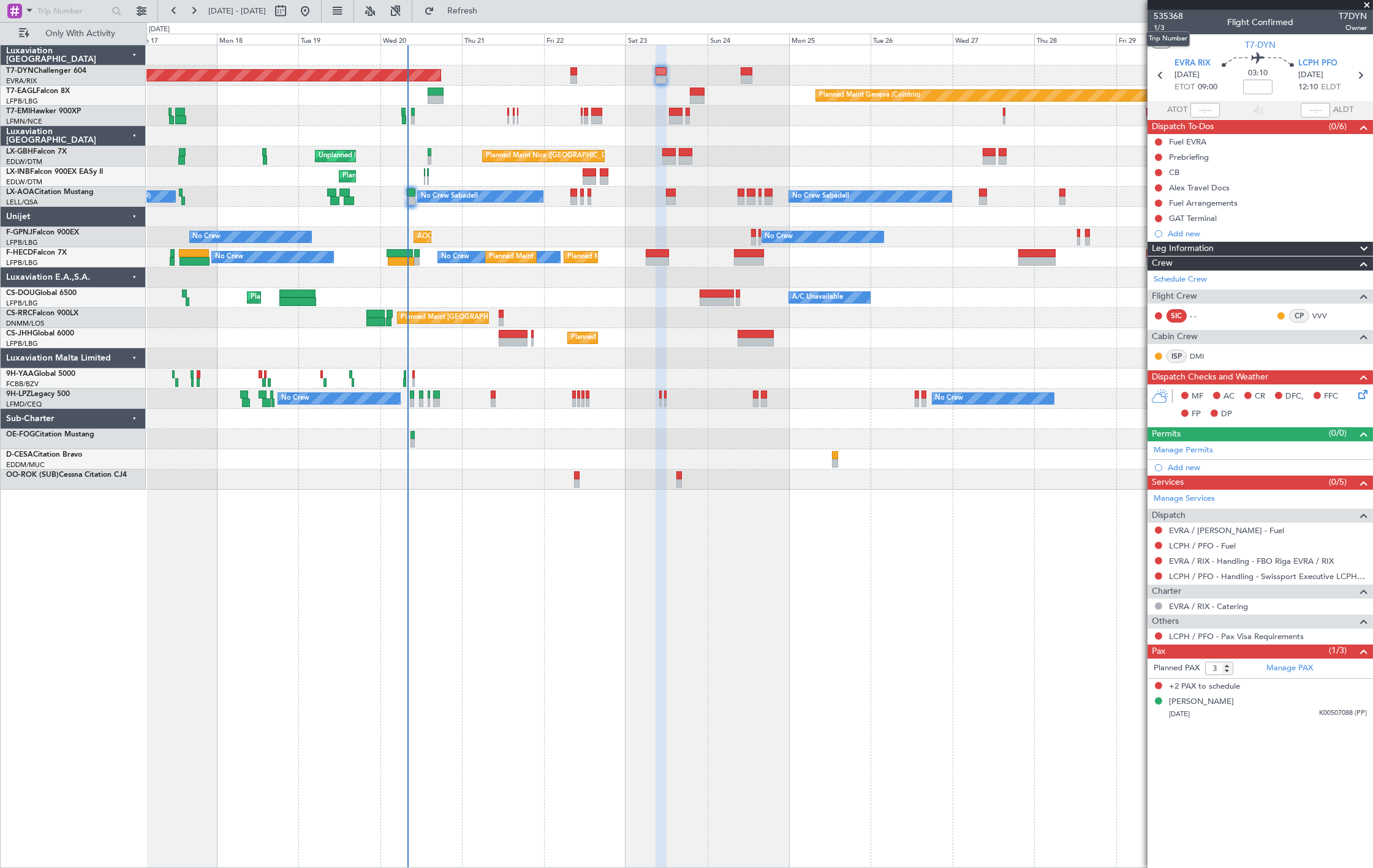
click at [1161, 31] on div "Trip Number" at bounding box center [1167, 39] width 43 height 15
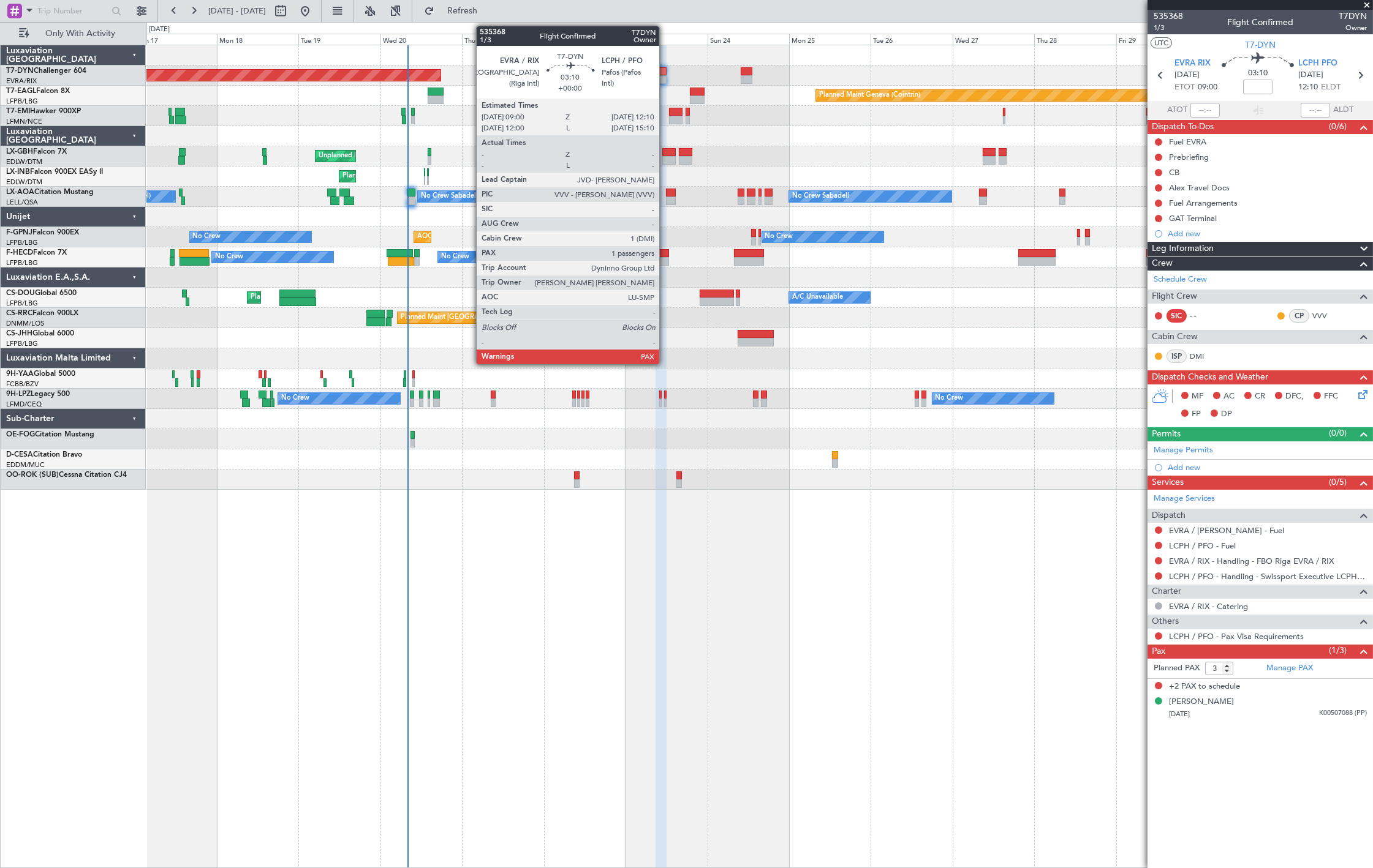
click at [665, 75] on div at bounding box center [661, 71] width 11 height 8
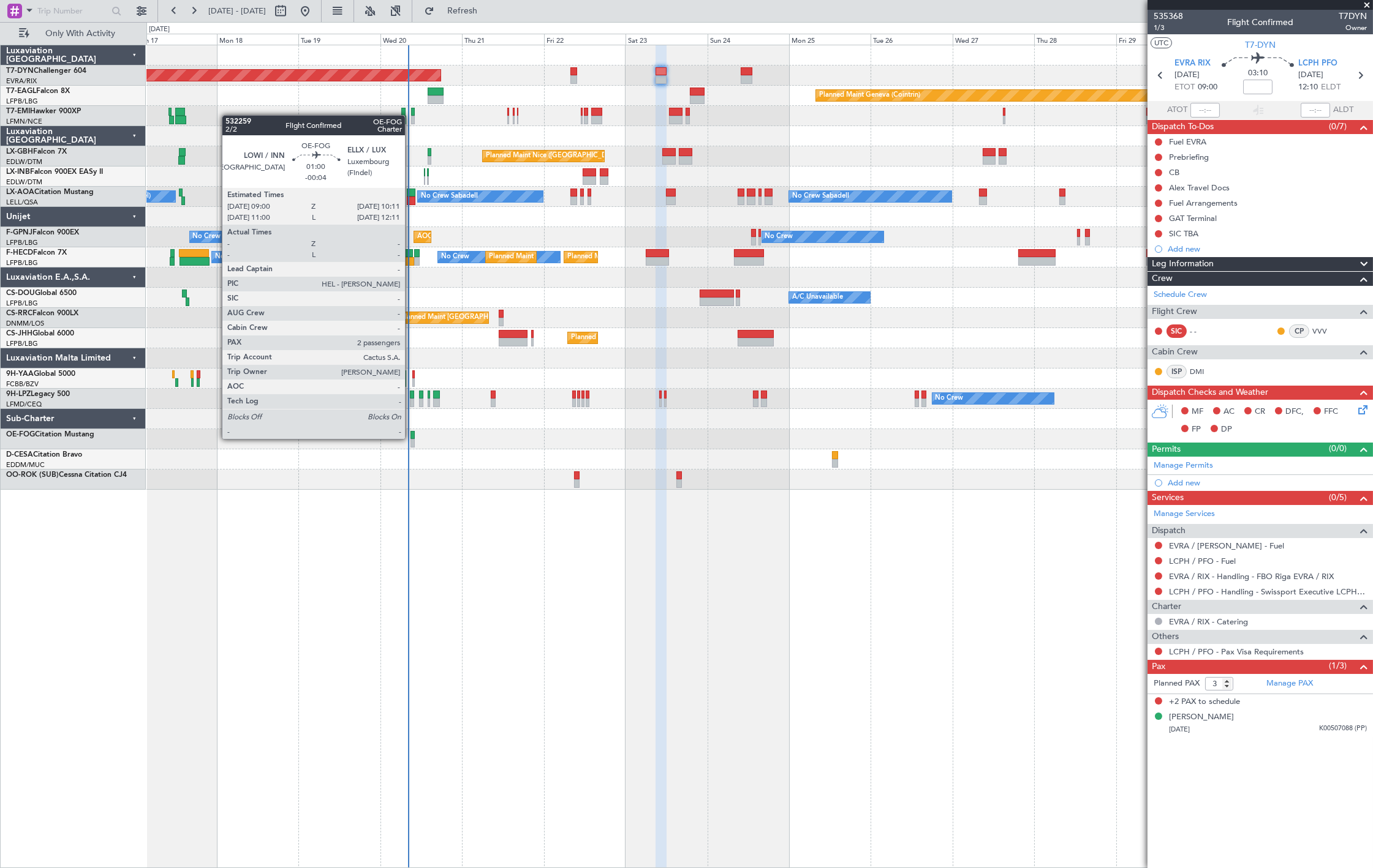
click at [411, 438] on div at bounding box center [413, 435] width 4 height 8
type input "-00:04"
type input "2"
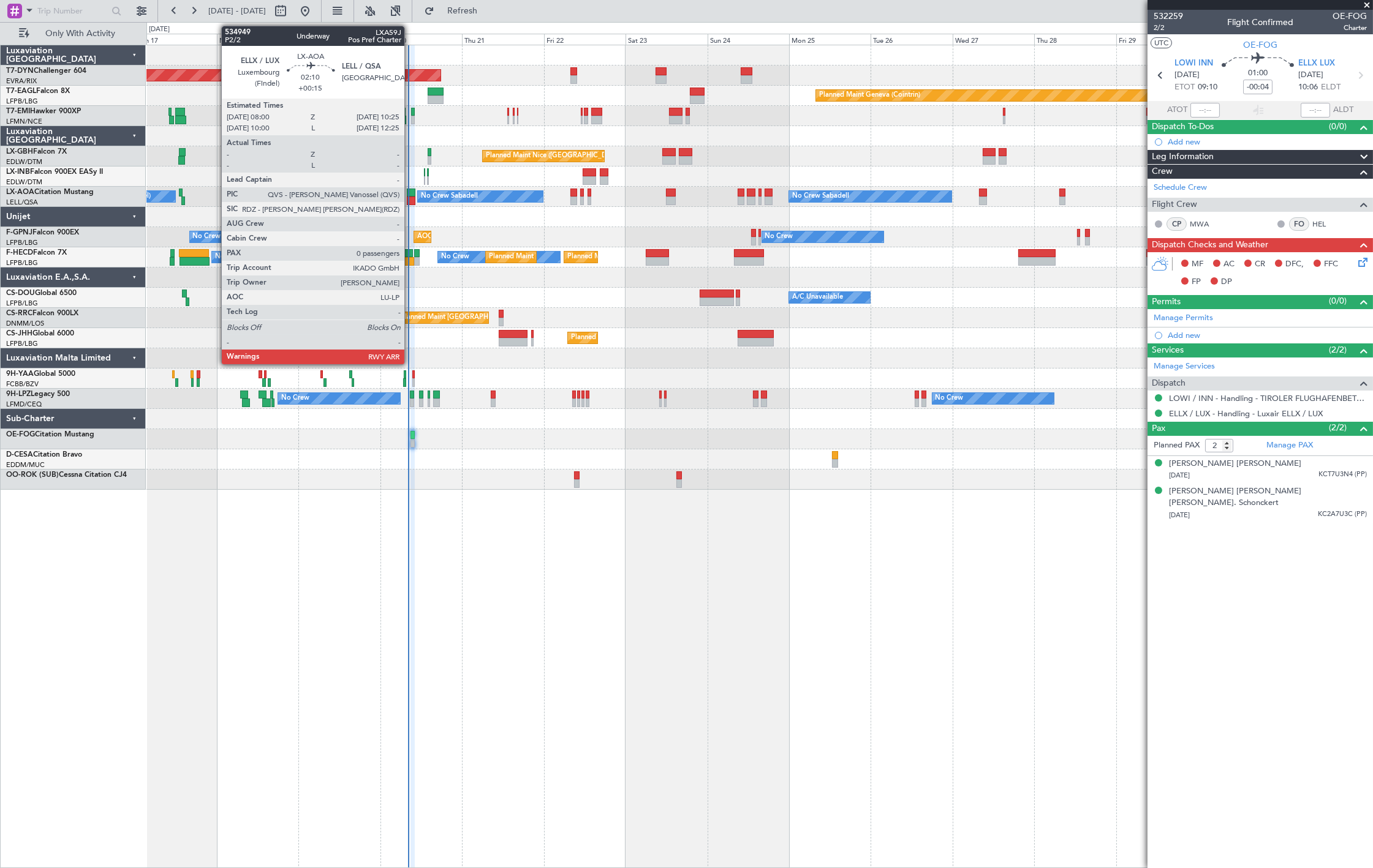
click at [410, 199] on div at bounding box center [410, 200] width 8 height 8
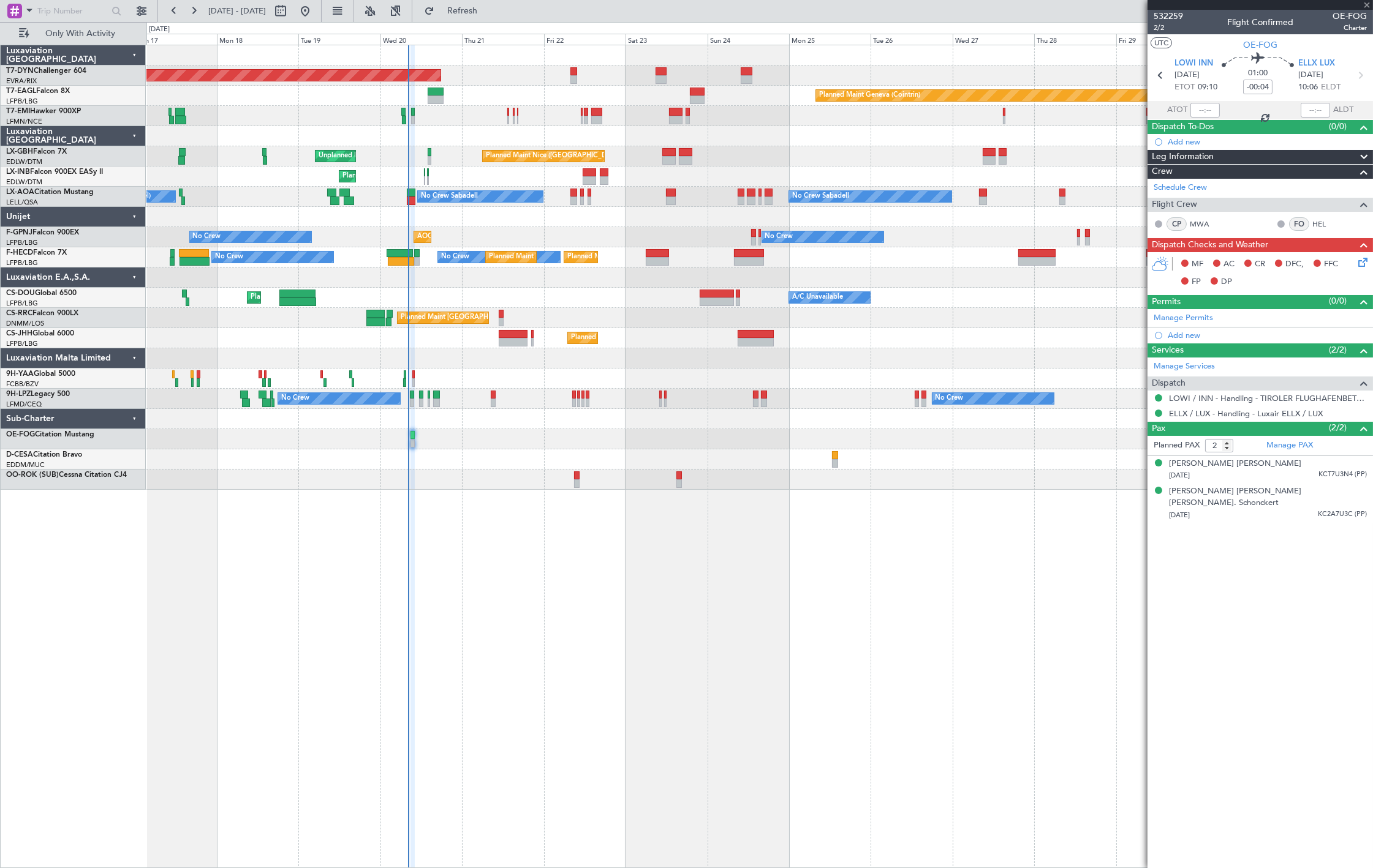
type input "+00:15"
type input "0"
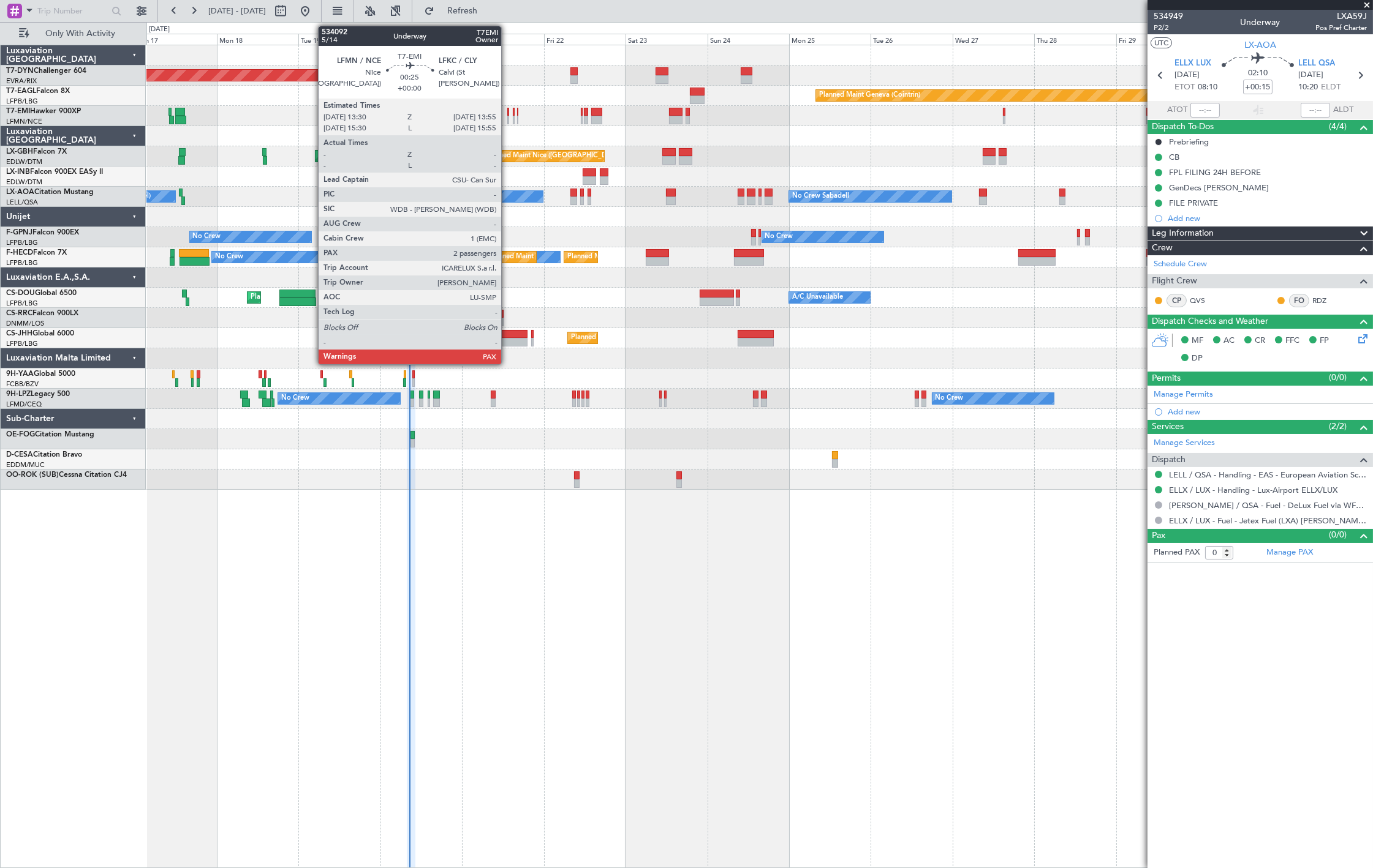
click at [507, 117] on div at bounding box center [508, 120] width 1 height 8
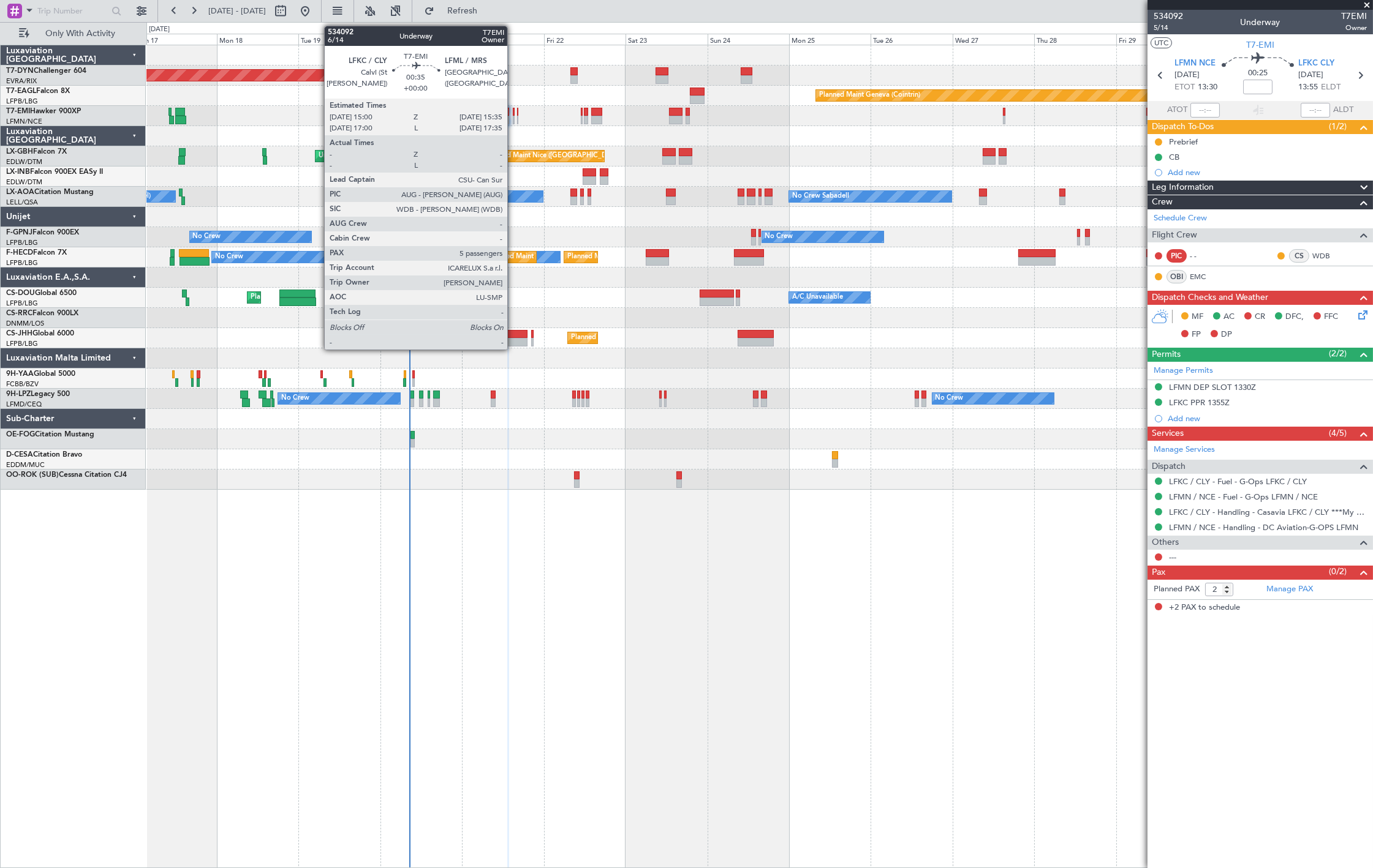
click at [513, 111] on div at bounding box center [513, 111] width 2 height 8
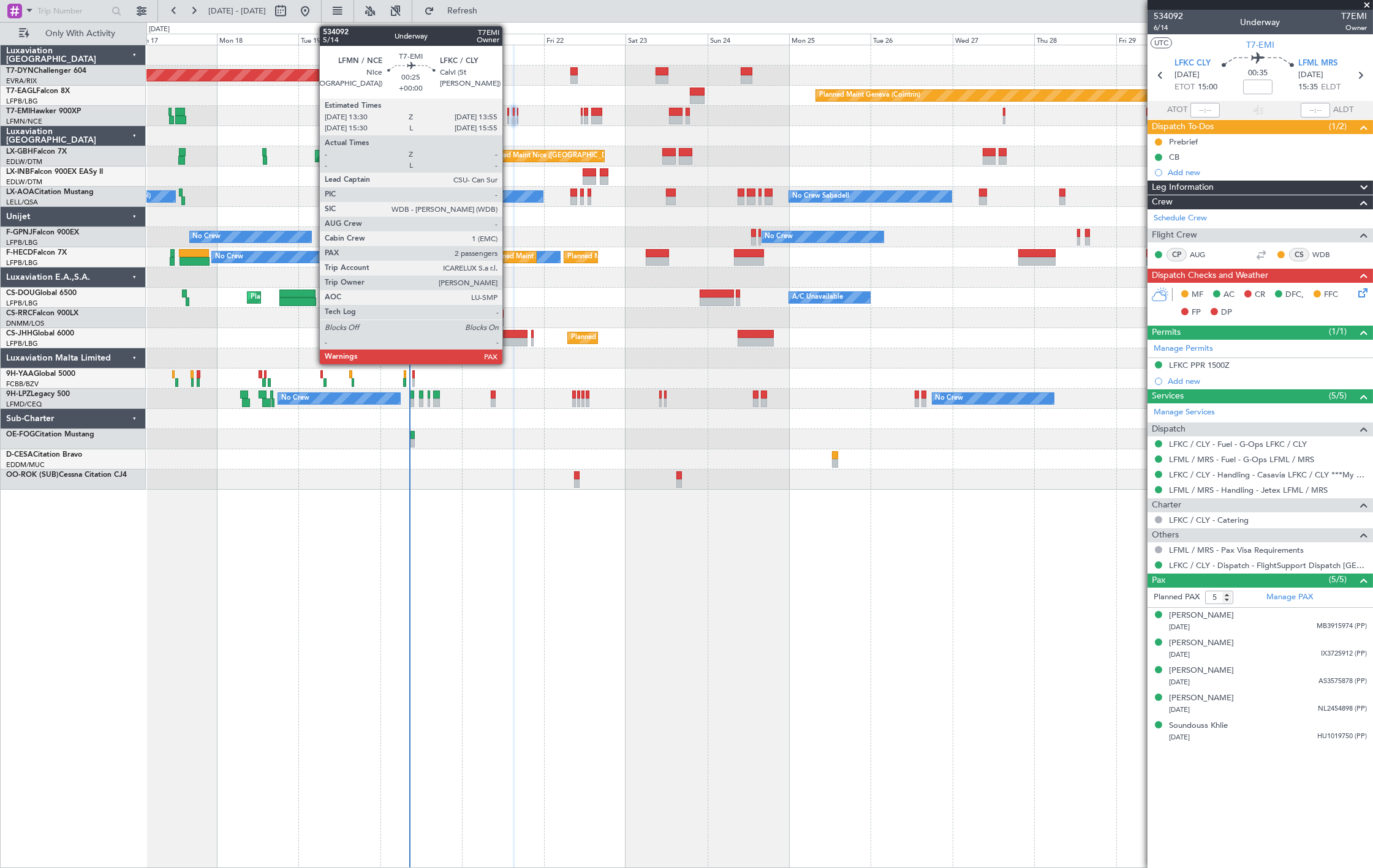
click at [508, 113] on div at bounding box center [508, 111] width 1 height 8
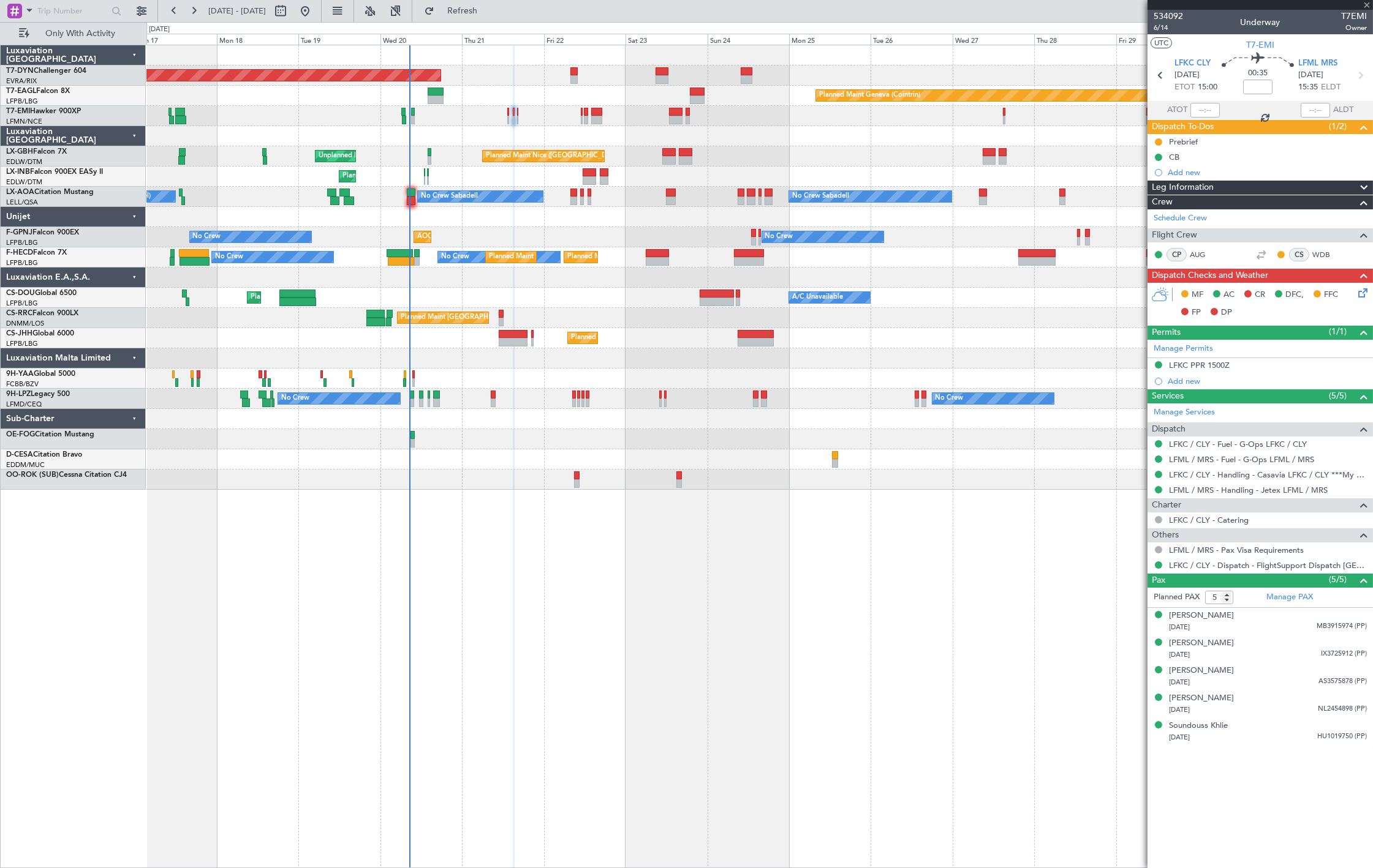
type input "2"
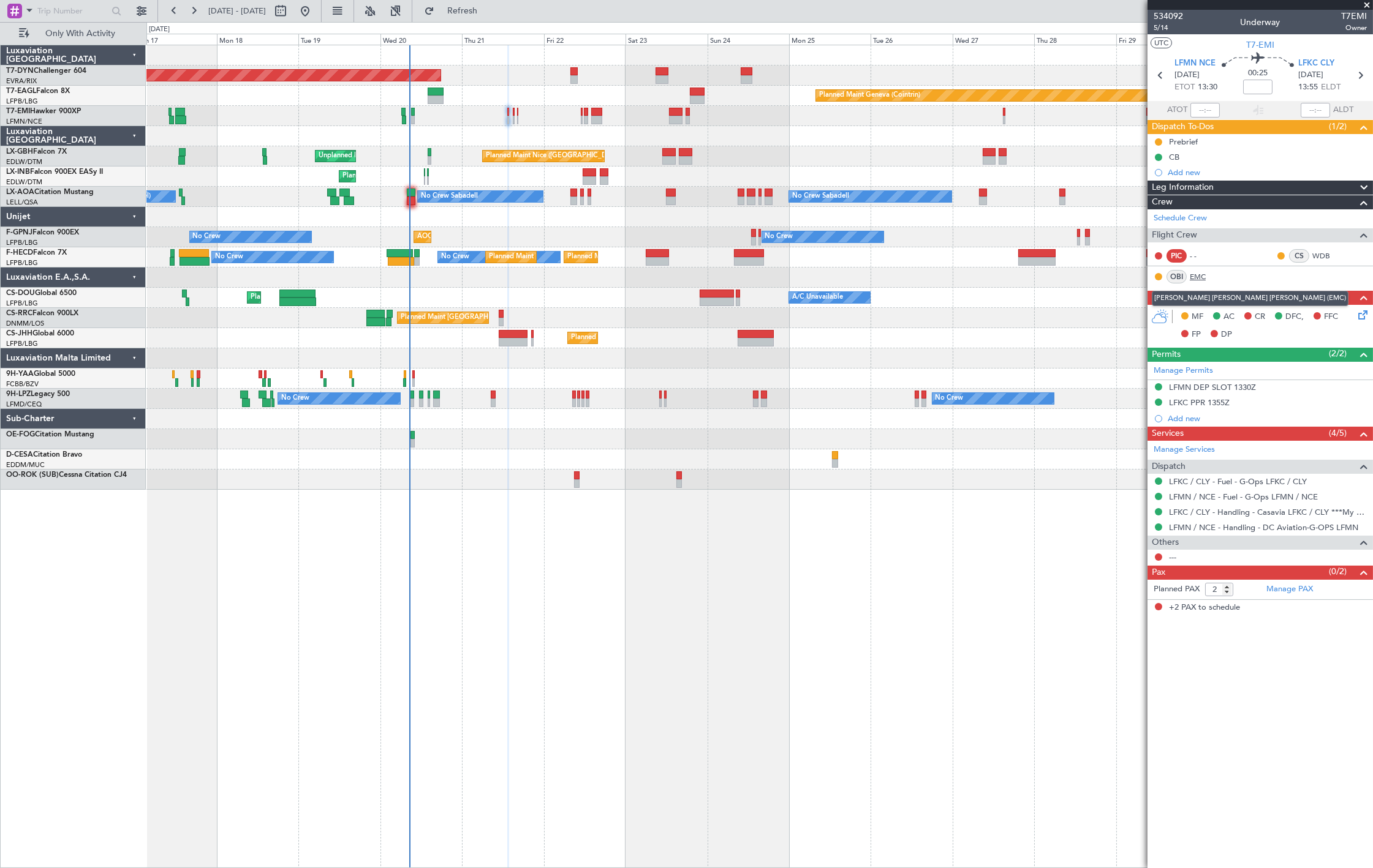
click at [1200, 273] on link "EMC" at bounding box center [1203, 276] width 28 height 11
